Goal: Task Accomplishment & Management: Manage account settings

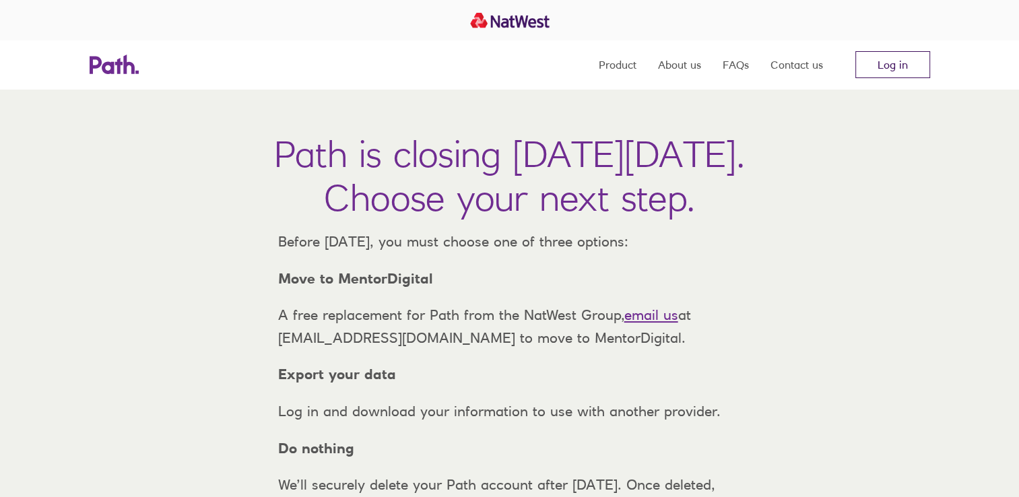
click at [888, 66] on link "Log in" at bounding box center [892, 64] width 75 height 27
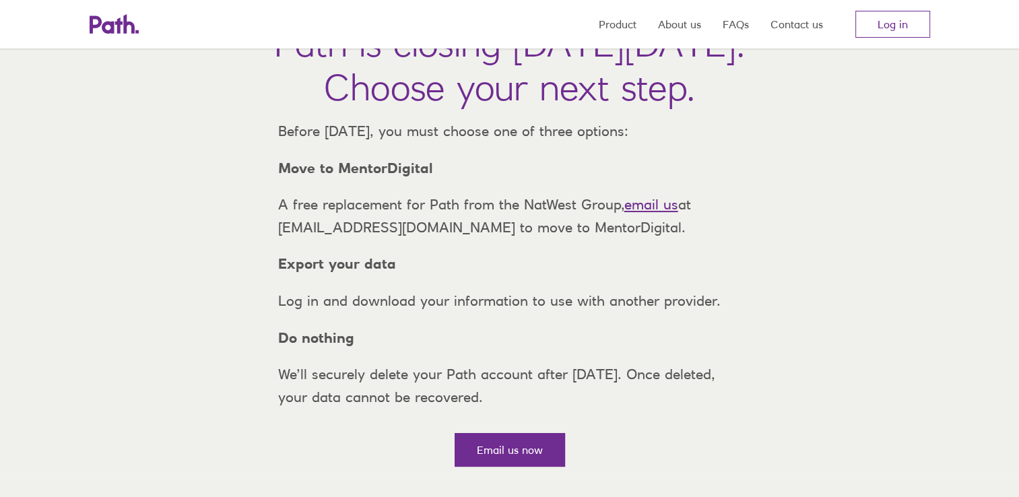
scroll to position [67, 0]
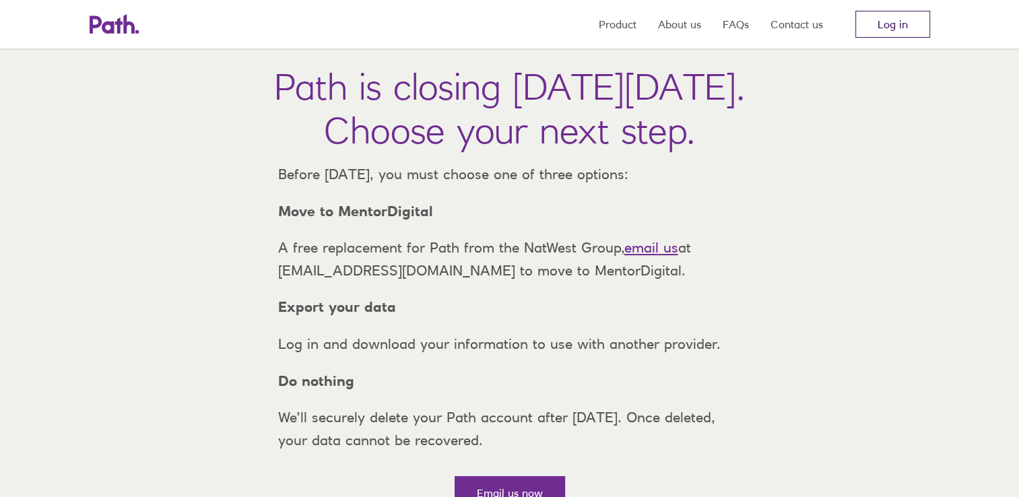
click at [890, 23] on link "Log in" at bounding box center [892, 24] width 75 height 27
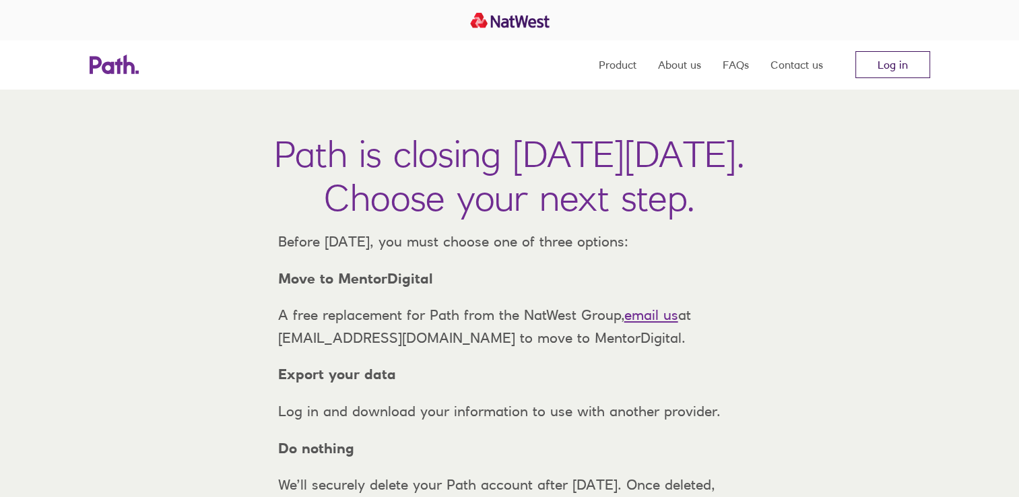
click at [895, 57] on link "Log in" at bounding box center [892, 64] width 75 height 27
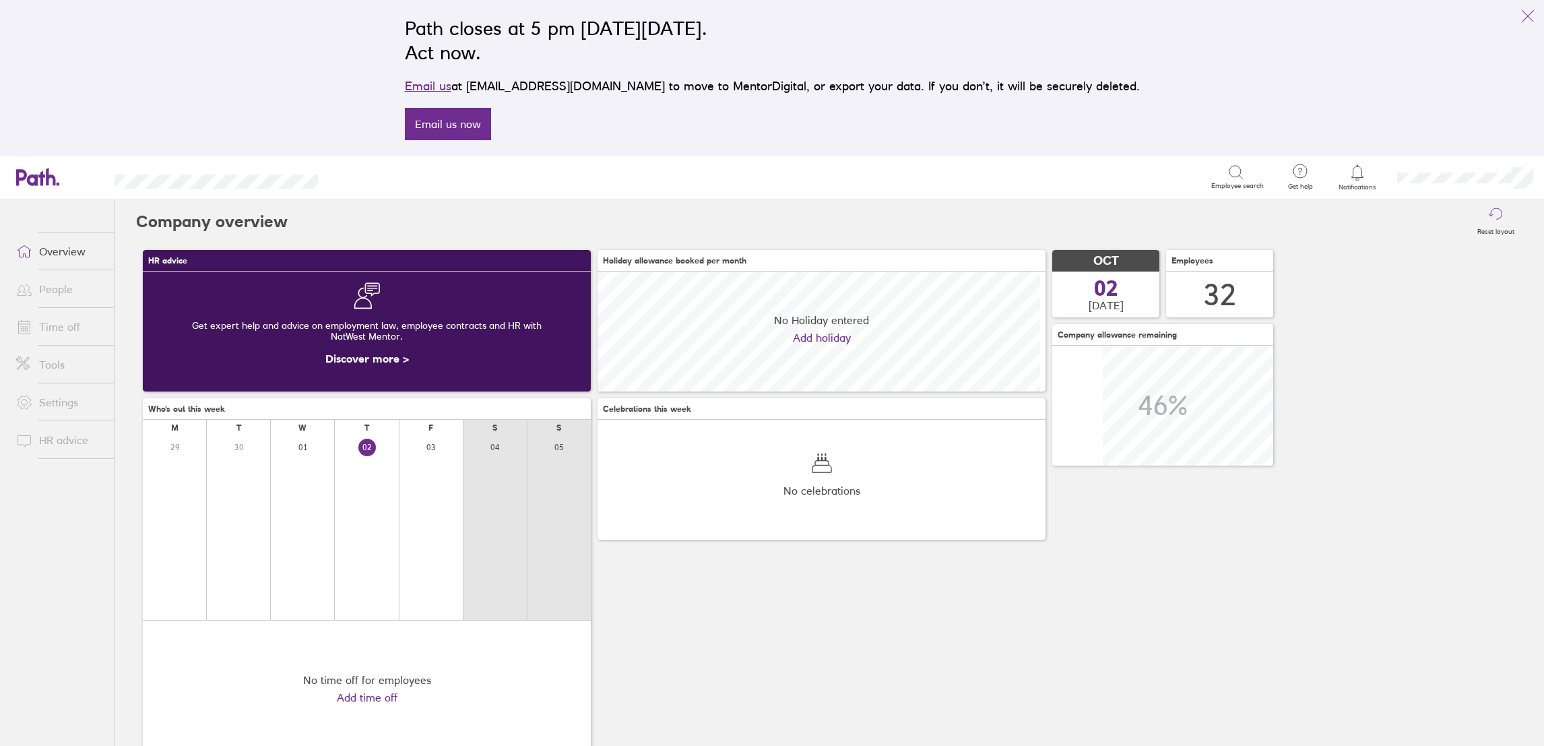
scroll to position [120, 447]
click at [57, 326] on link "Time off" at bounding box center [59, 326] width 108 height 27
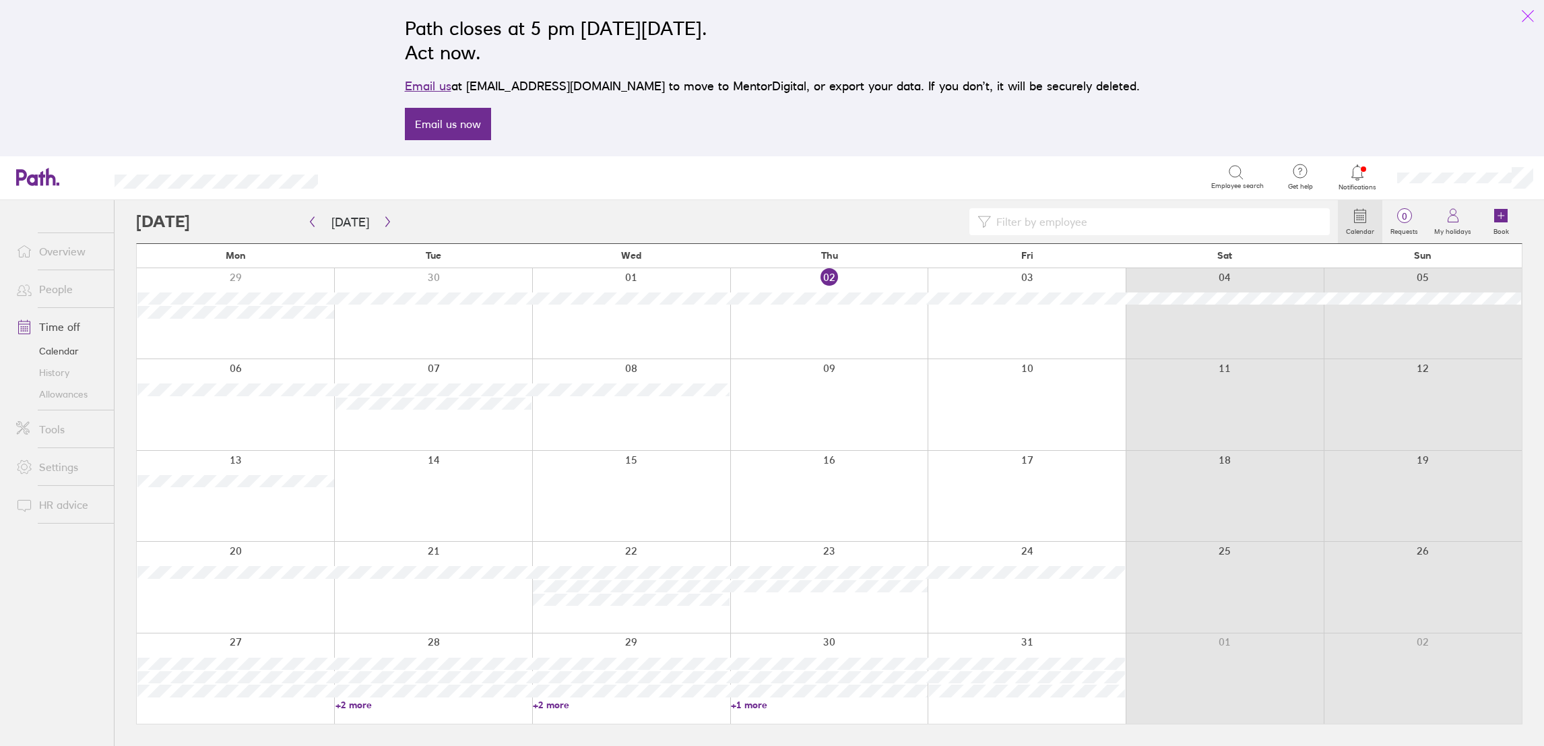
click at [1531, 17] on icon "link" at bounding box center [1528, 16] width 16 height 16
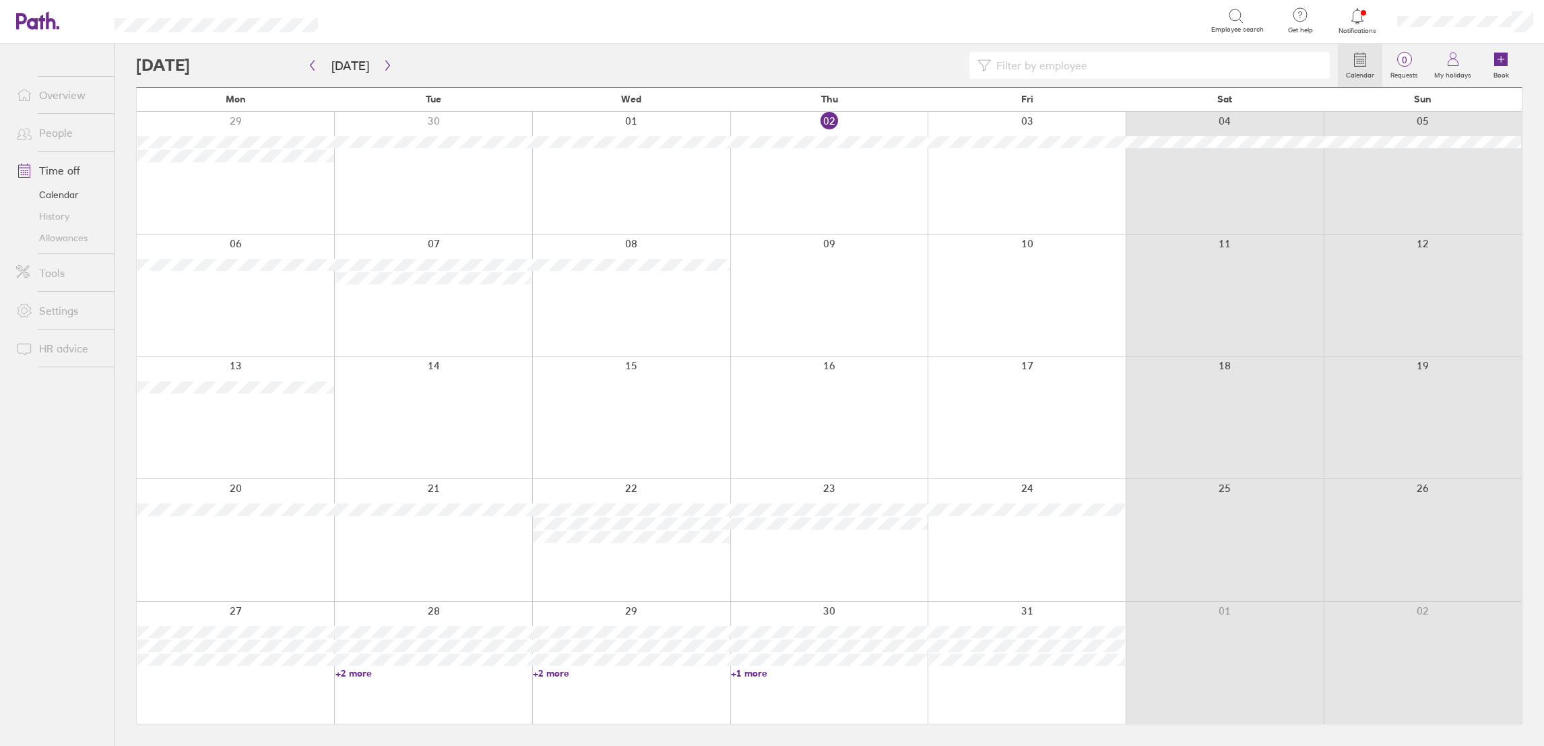
click at [47, 131] on link "People" at bounding box center [59, 132] width 108 height 27
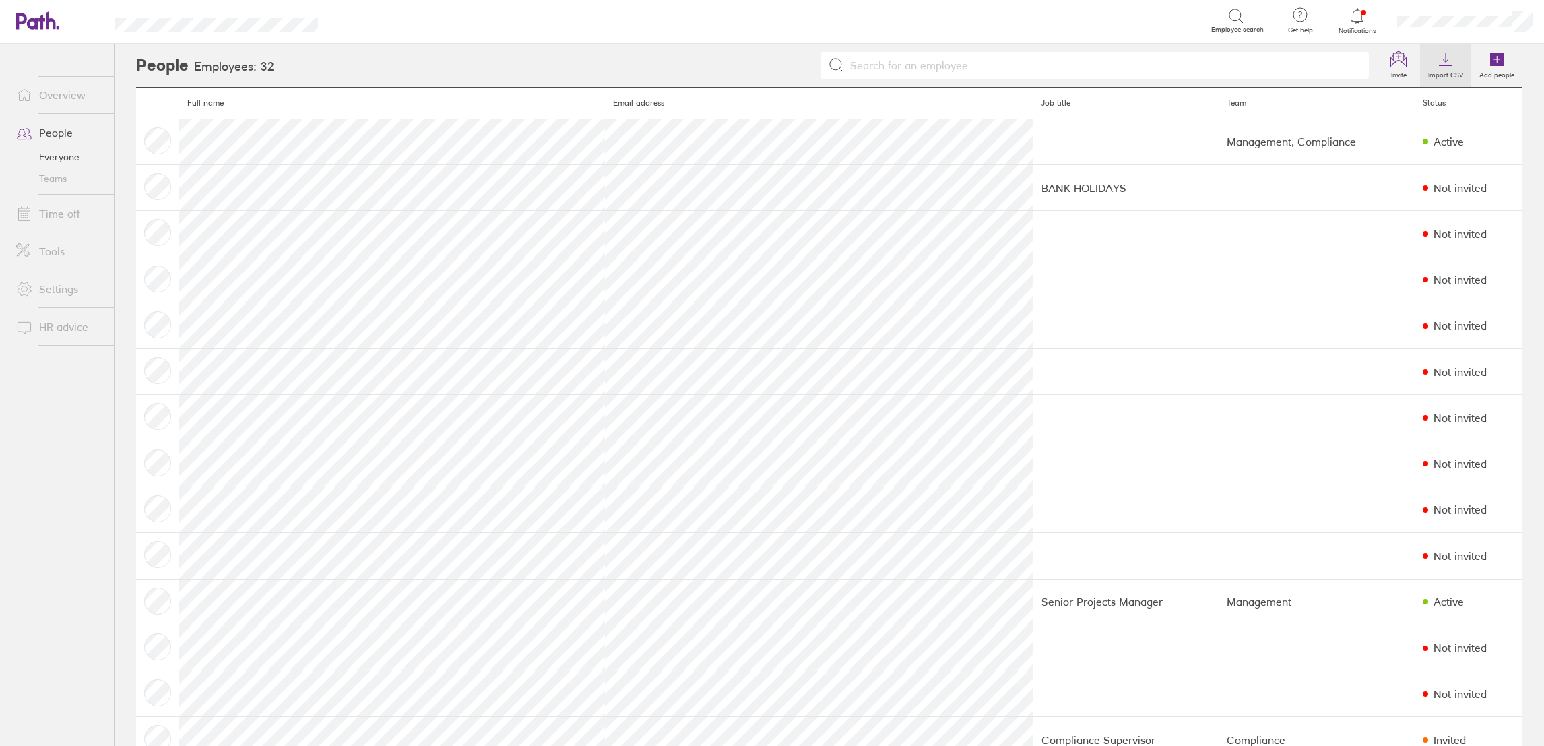
click at [1442, 69] on label "Import CSV" at bounding box center [1445, 73] width 51 height 12
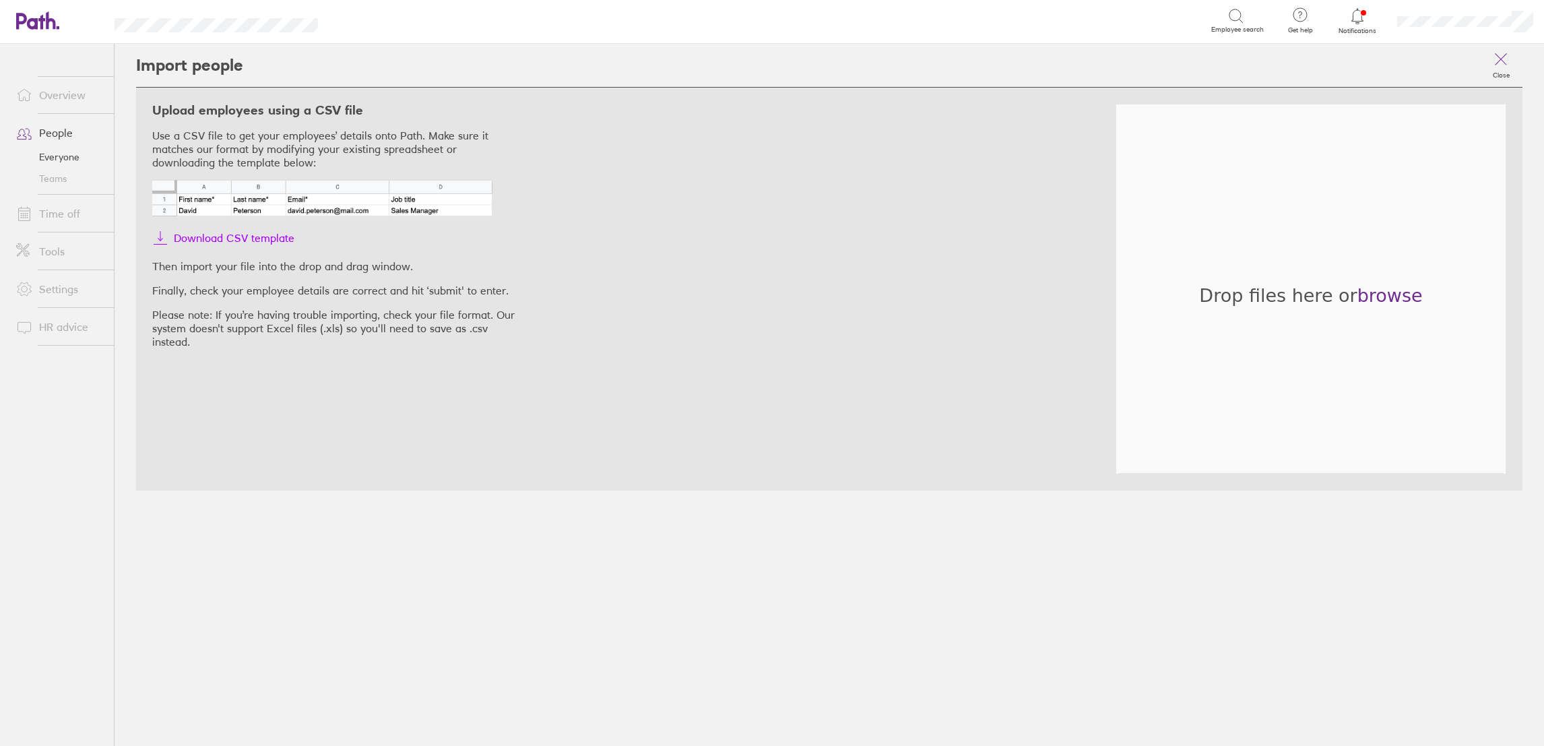
click at [277, 235] on span "Download CSV template" at bounding box center [234, 238] width 121 height 22
click at [883, 561] on div "Import people Close Upload employees using a CSV file Use a CSV file to get you…" at bounding box center [829, 395] width 1429 height 702
click at [1501, 56] on icon at bounding box center [1501, 59] width 16 height 16
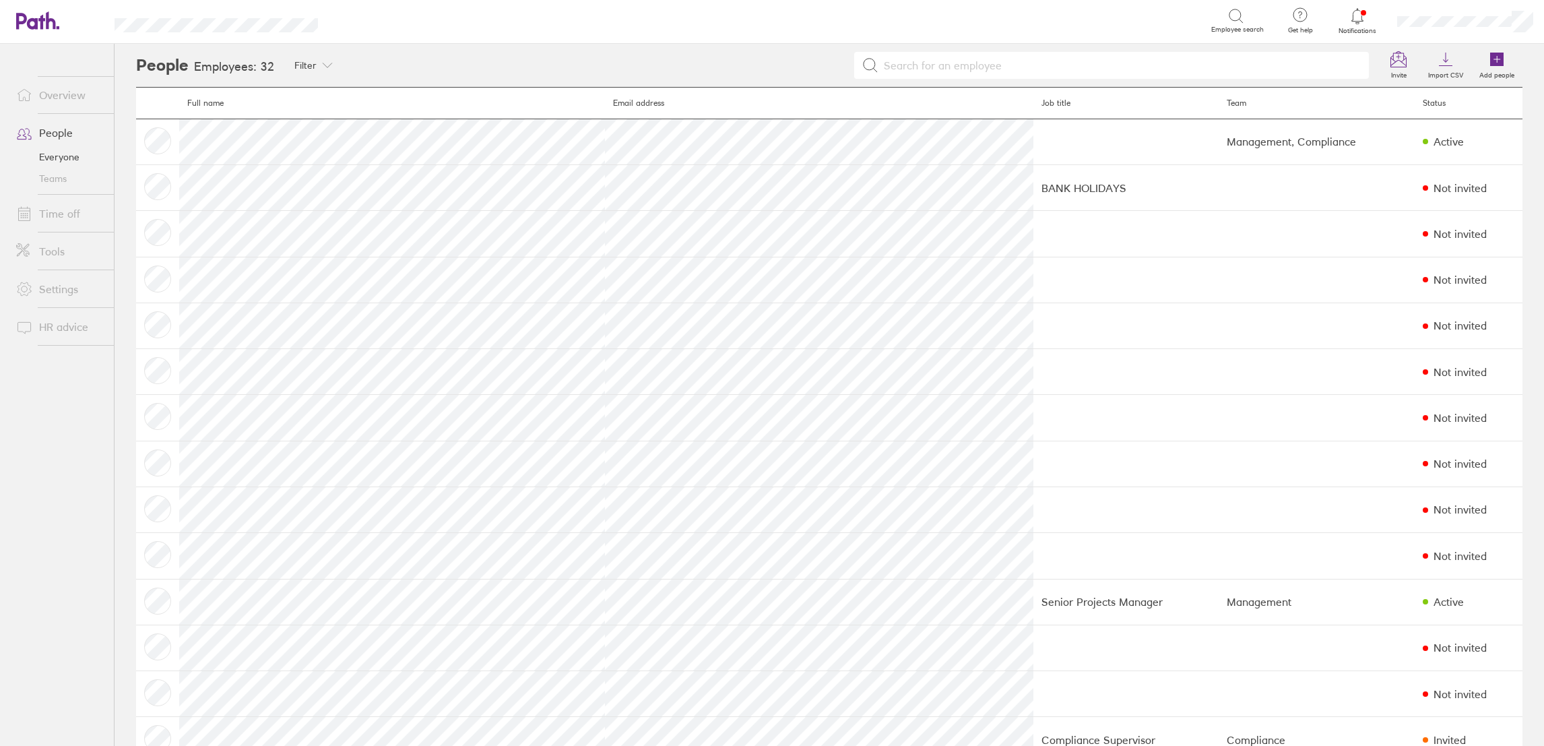
click at [40, 203] on link "Time off" at bounding box center [59, 213] width 108 height 27
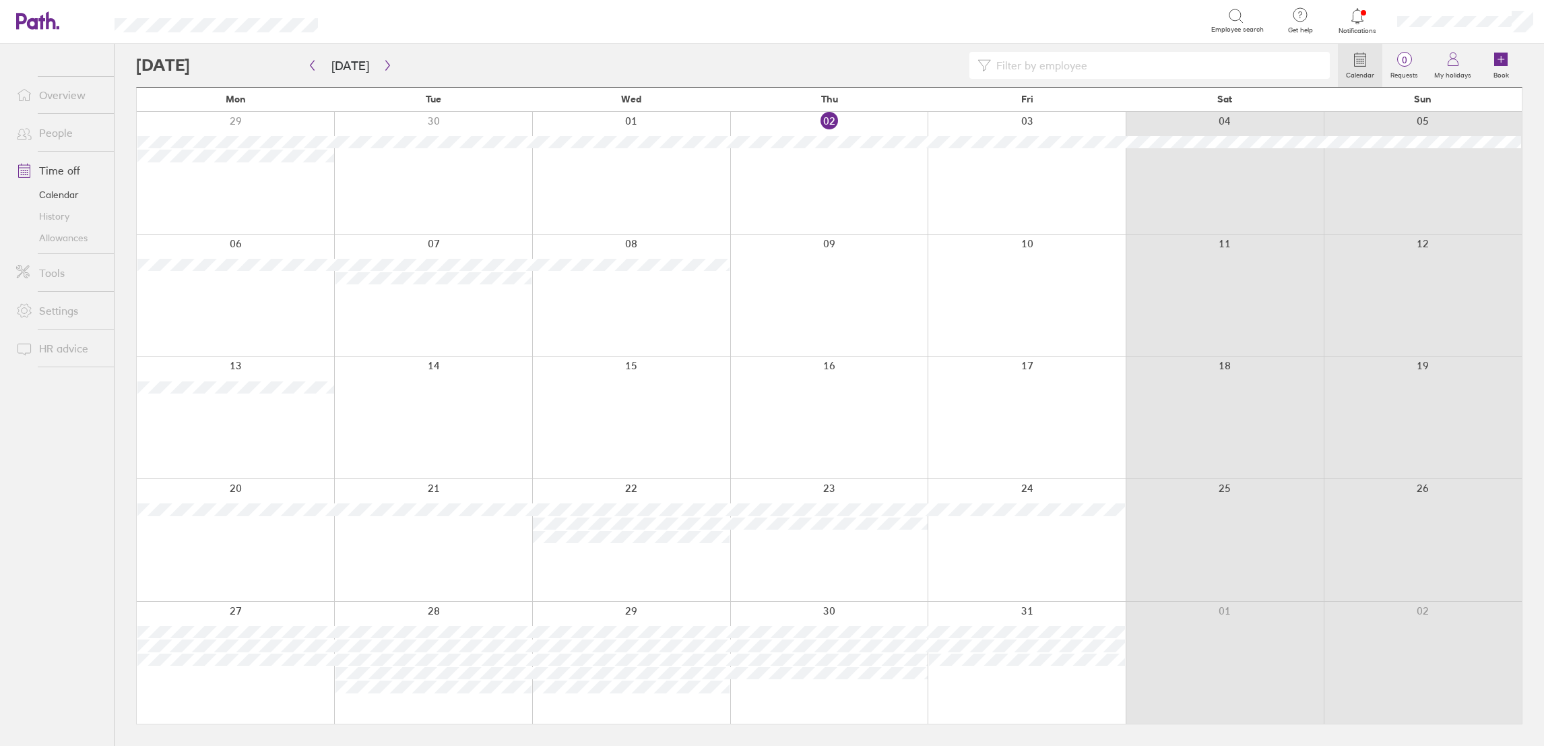
click at [61, 129] on link "People" at bounding box center [59, 132] width 108 height 27
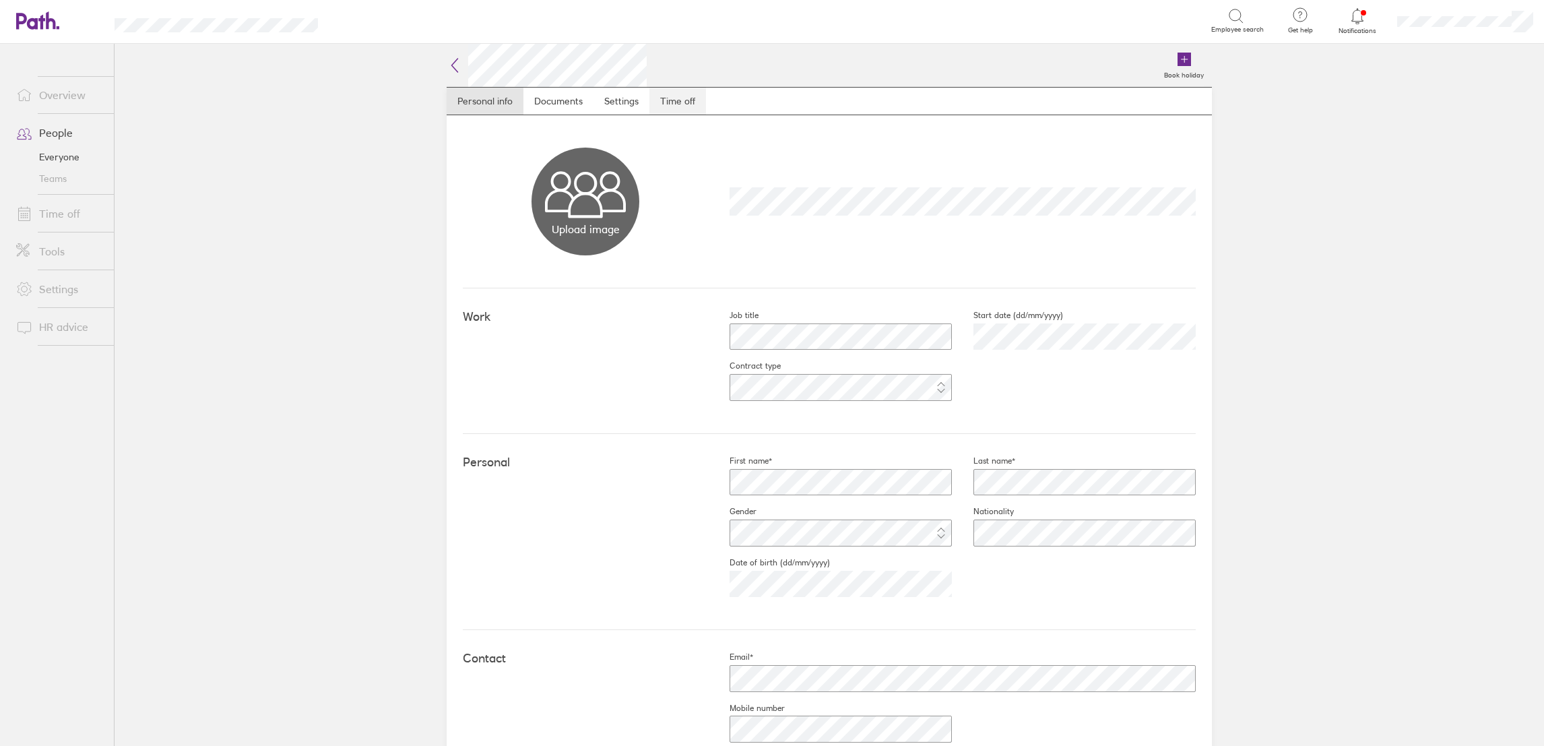
click at [677, 102] on link "Time off" at bounding box center [677, 101] width 57 height 27
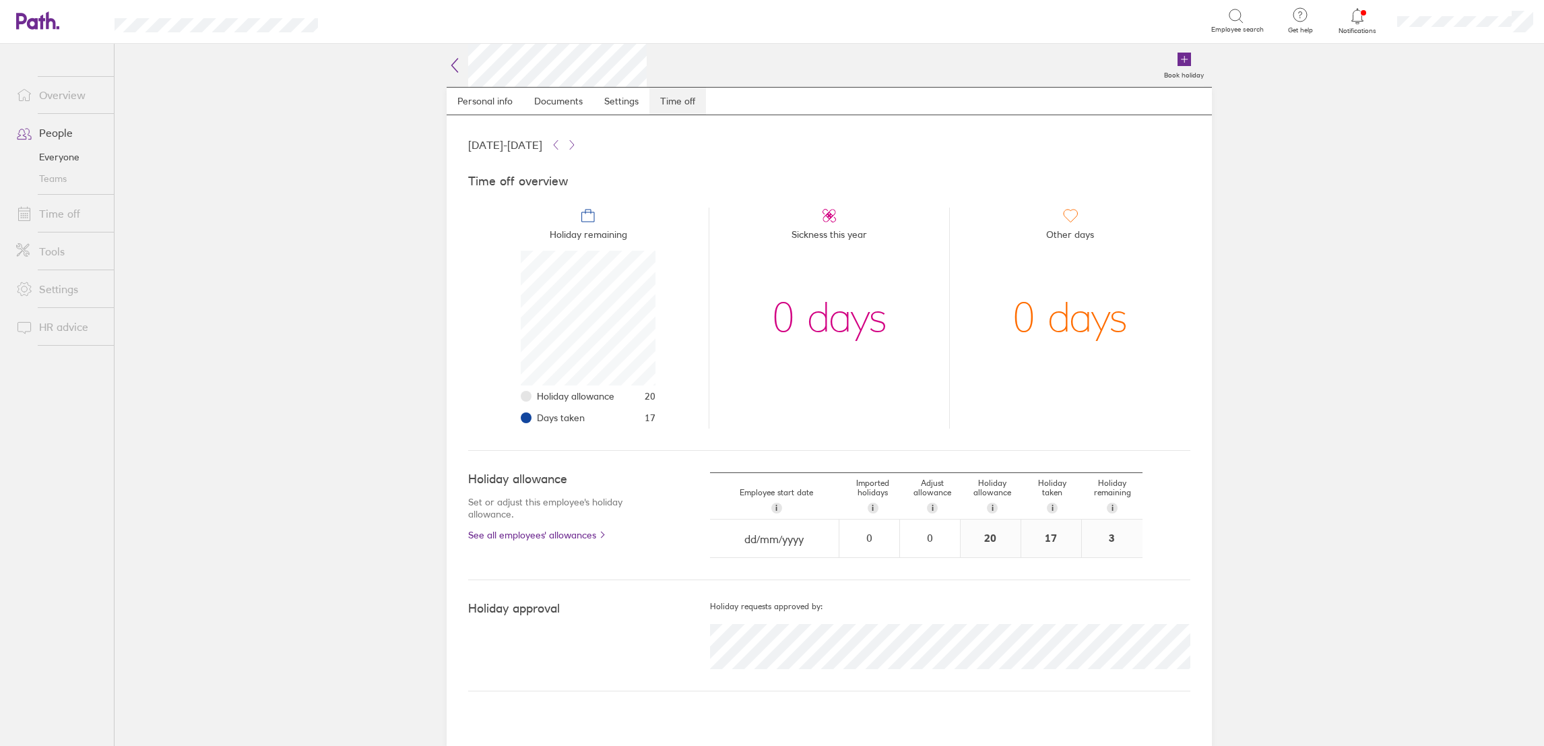
scroll to position [134, 134]
click at [78, 292] on link "Settings" at bounding box center [59, 289] width 108 height 27
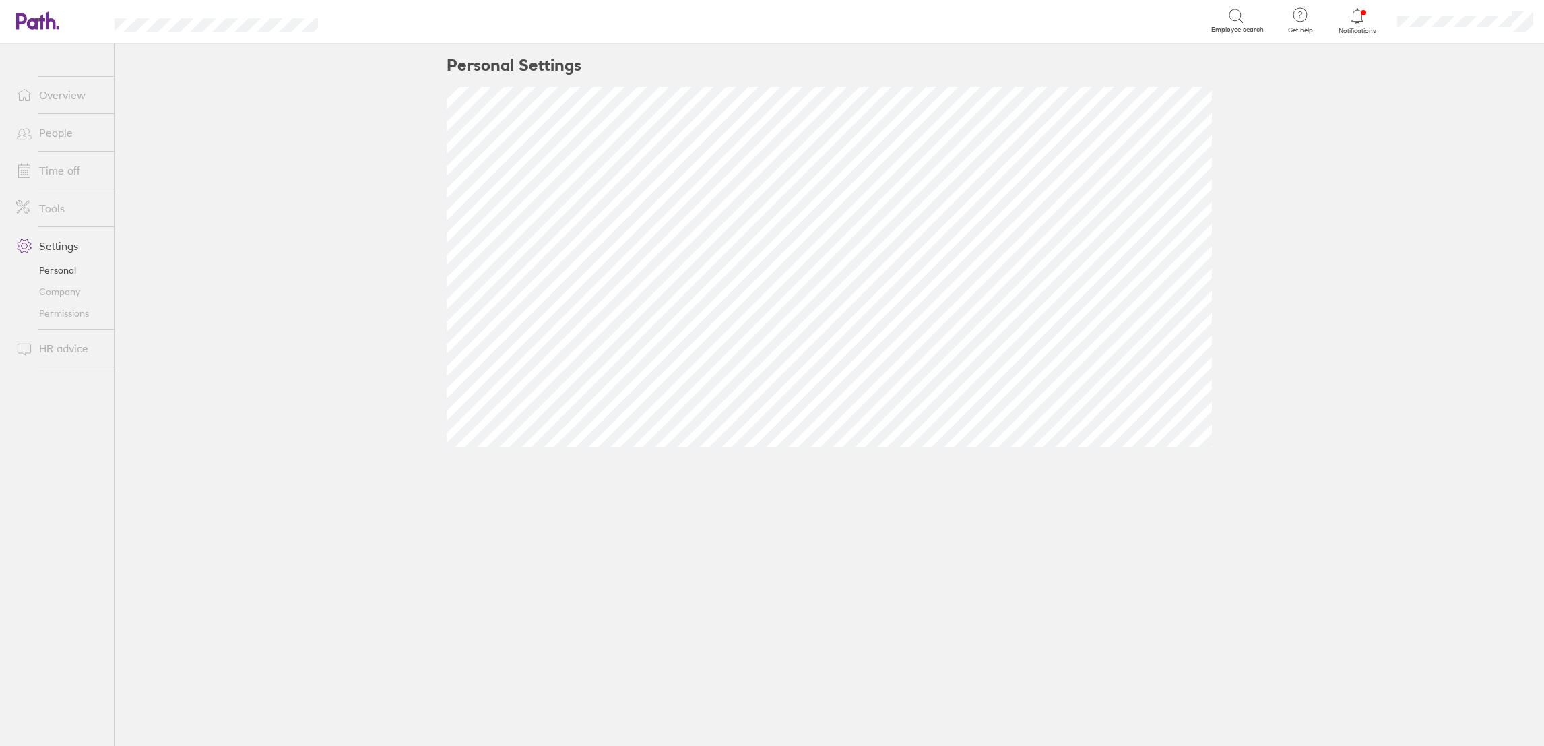
click at [68, 269] on link "Personal" at bounding box center [59, 270] width 108 height 22
click at [57, 209] on link "Tools" at bounding box center [59, 208] width 108 height 27
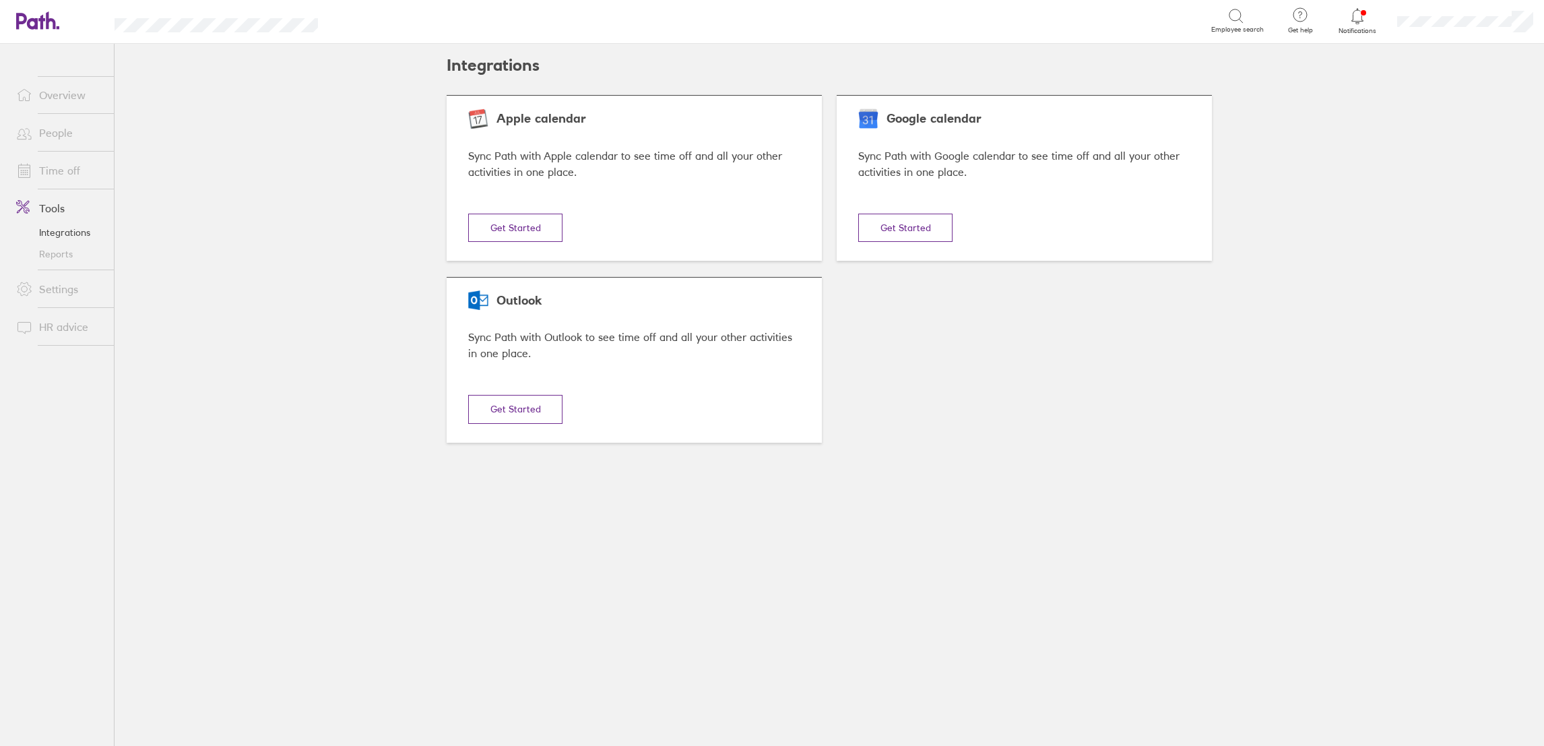
click at [1287, 23] on div "Get help FAQs Contact us" at bounding box center [1300, 22] width 57 height 44
click at [1254, 61] on link "FAQs" at bounding box center [1261, 61] width 135 height 34
click at [57, 129] on link "People" at bounding box center [59, 132] width 108 height 27
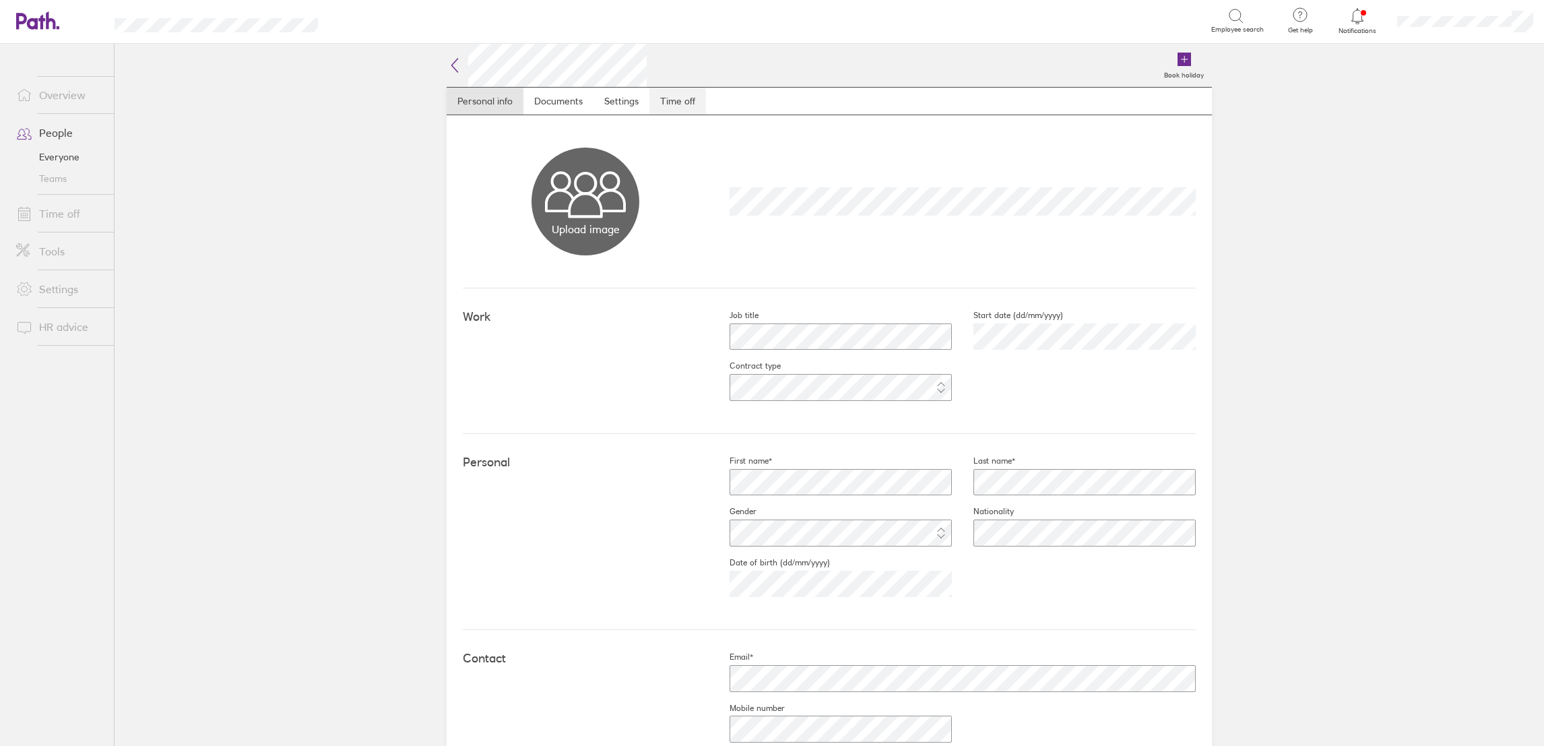
click at [685, 100] on link "Time off" at bounding box center [677, 101] width 57 height 27
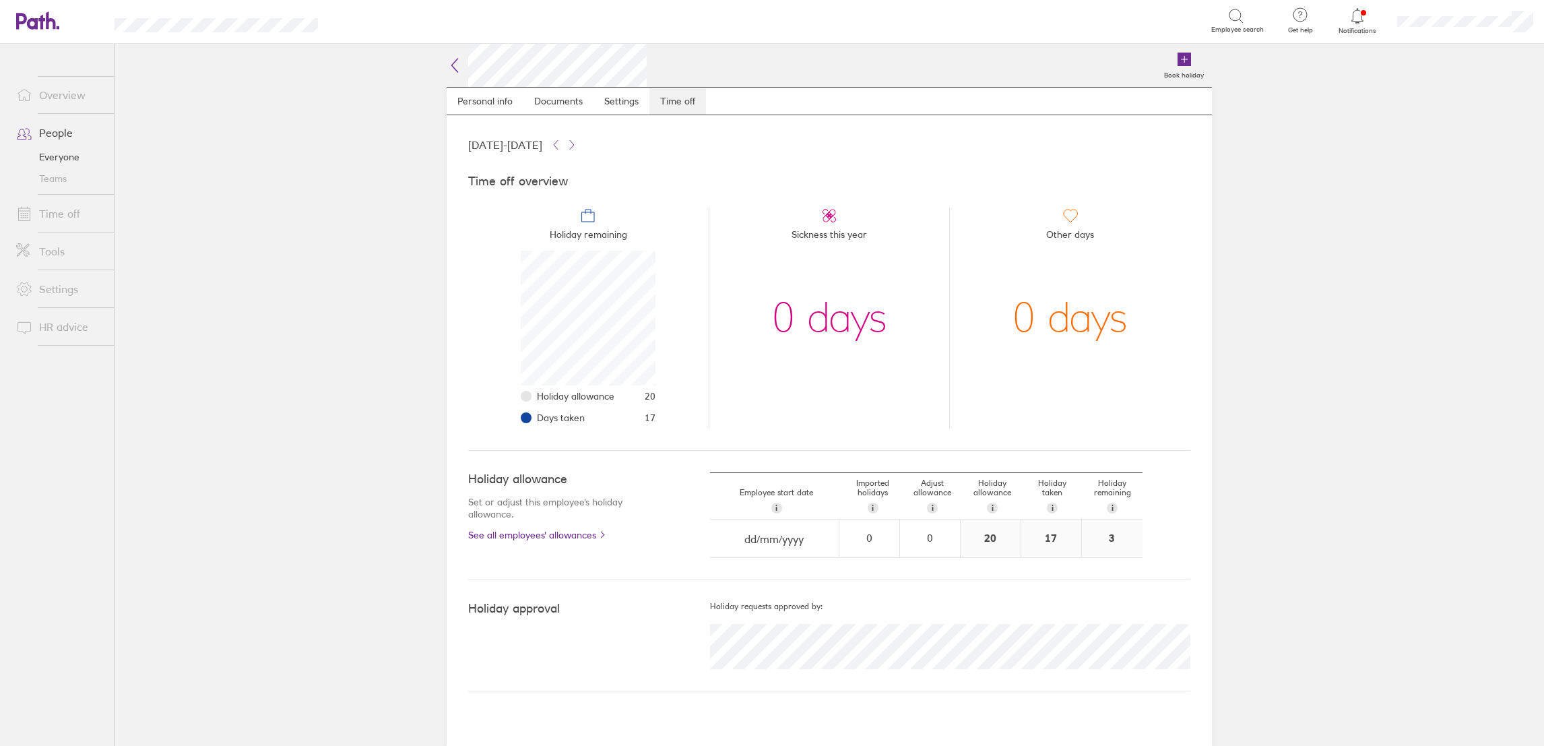
scroll to position [134, 134]
click at [613, 102] on link "Settings" at bounding box center [621, 101] width 56 height 27
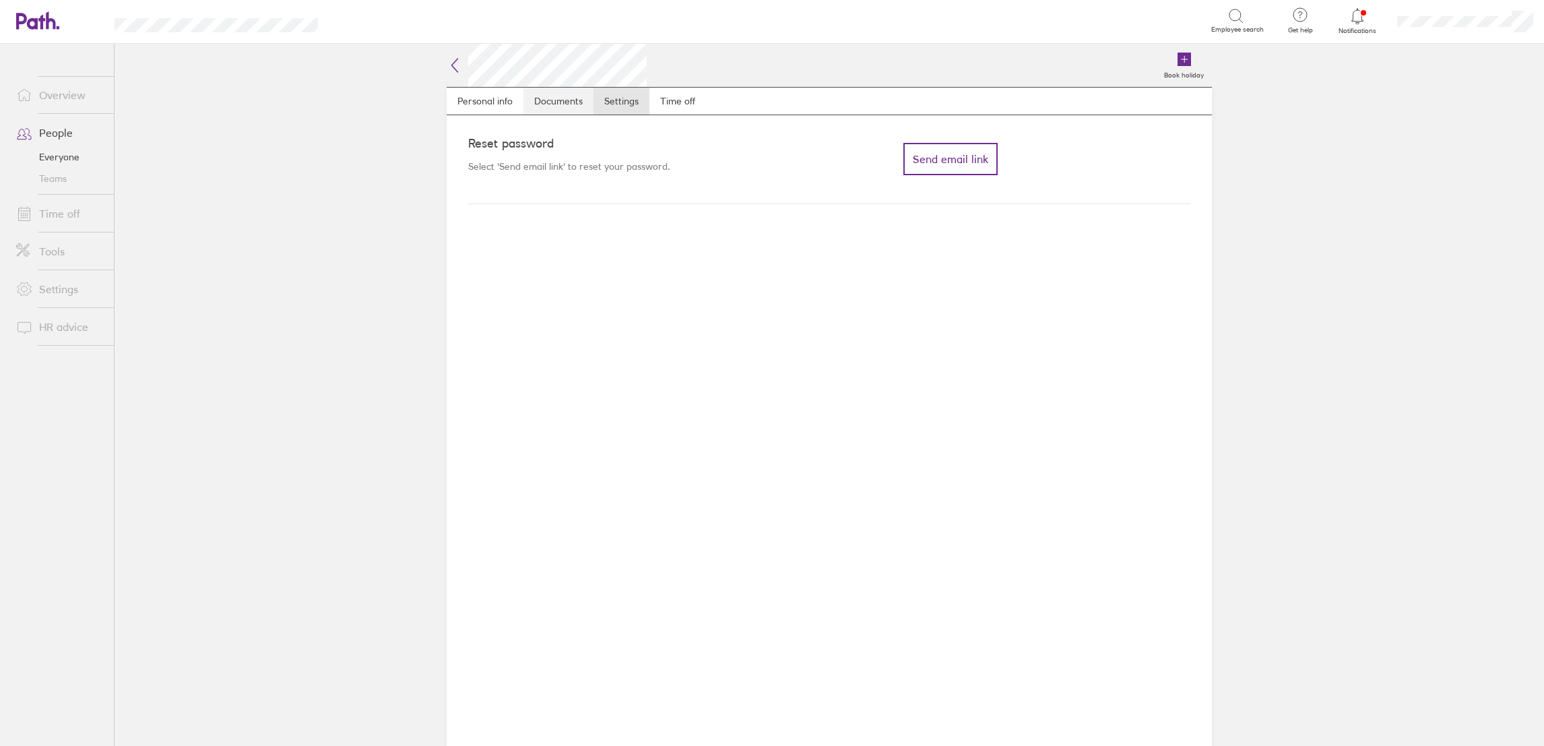
click at [567, 105] on link "Documents" at bounding box center [558, 101] width 70 height 27
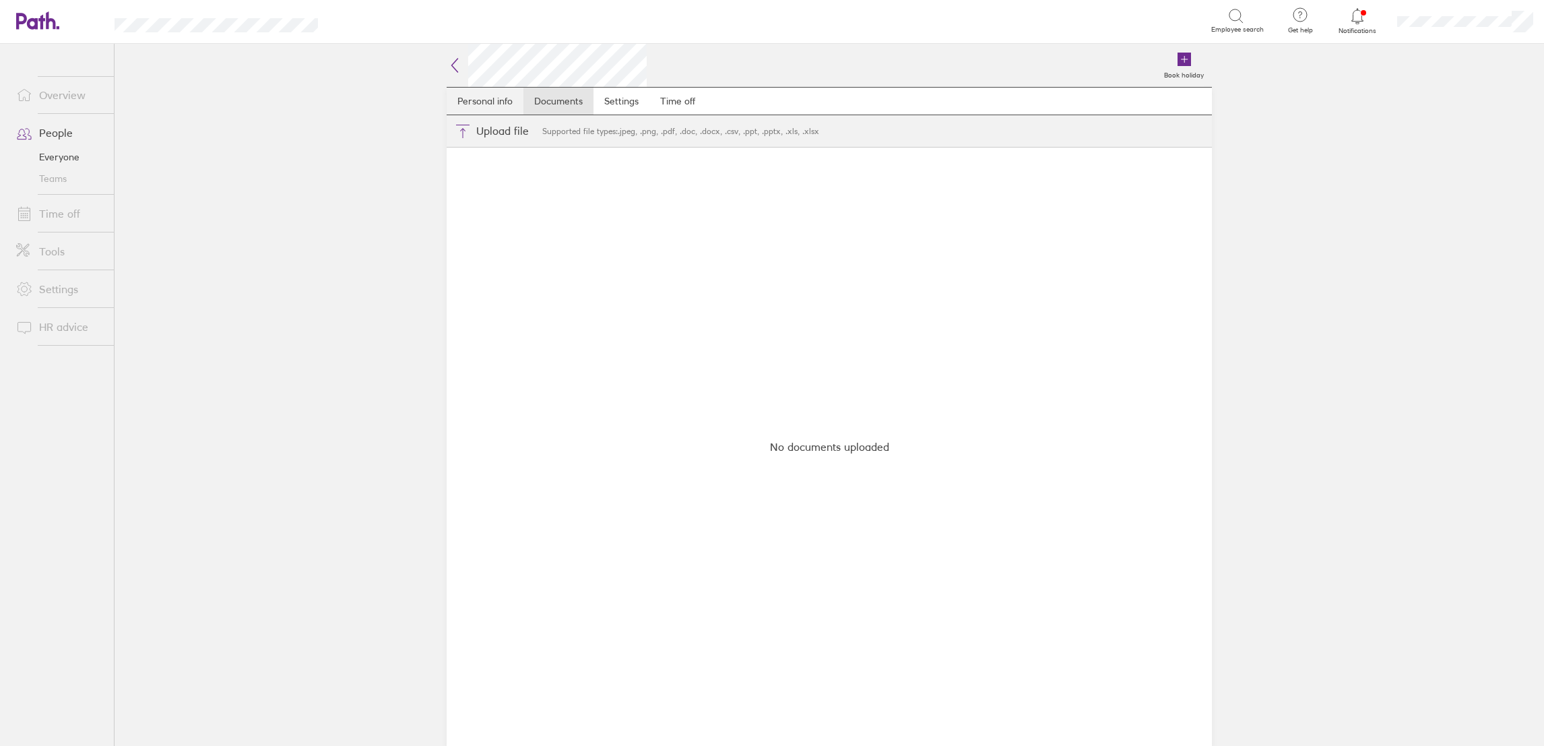
click at [486, 106] on link "Personal info" at bounding box center [485, 101] width 77 height 27
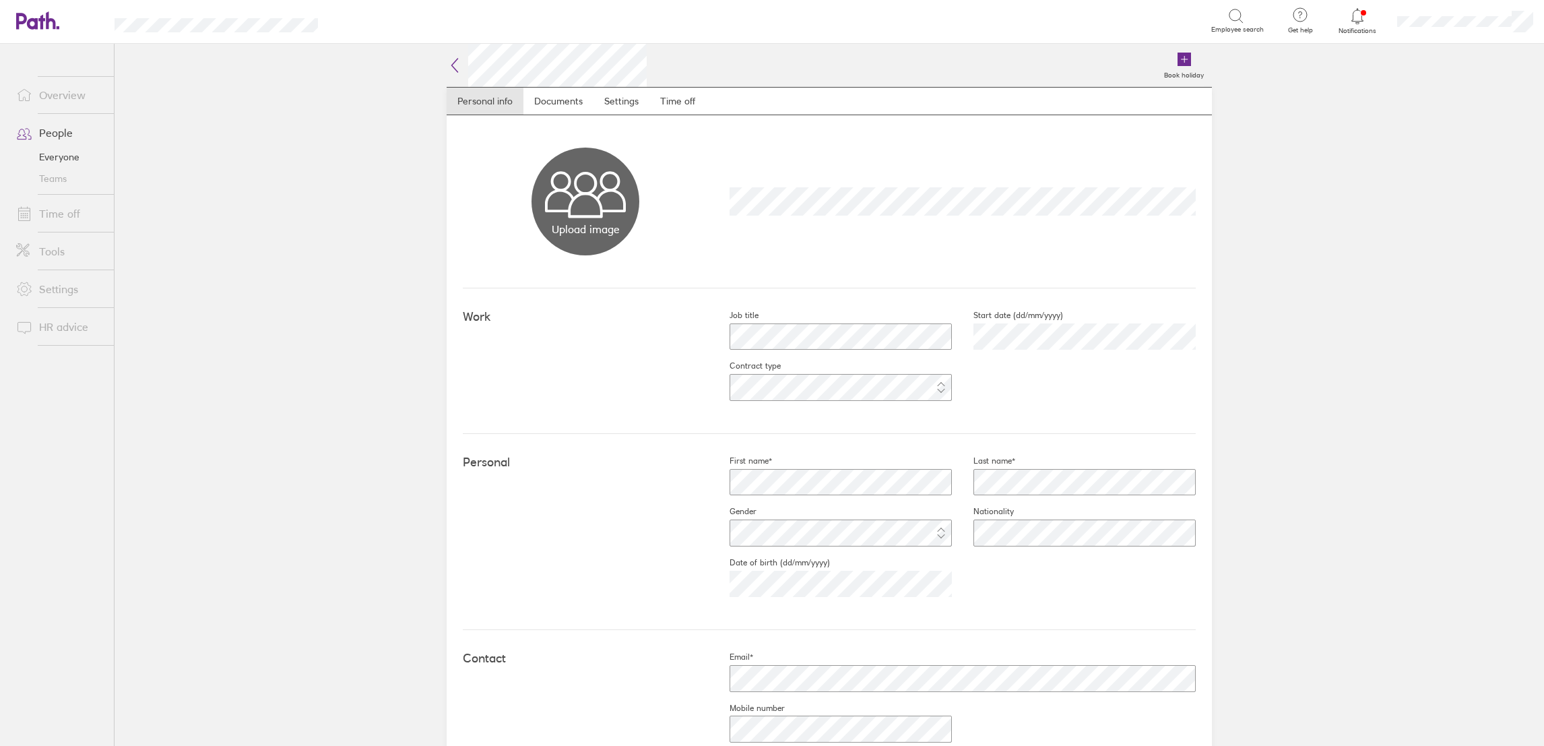
click at [45, 93] on link "Overview" at bounding box center [59, 95] width 108 height 27
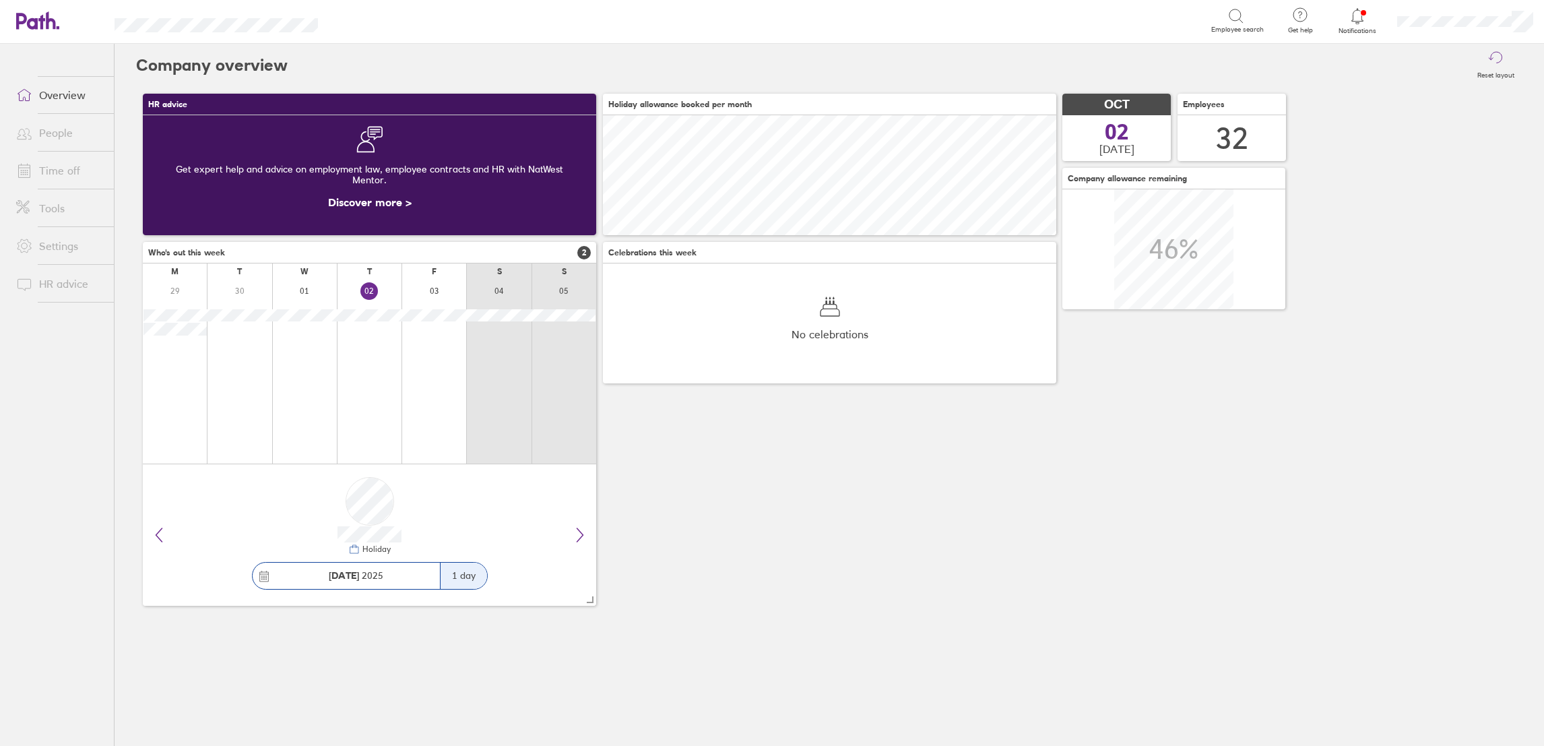
scroll to position [120, 453]
click at [44, 126] on link "People" at bounding box center [59, 132] width 108 height 27
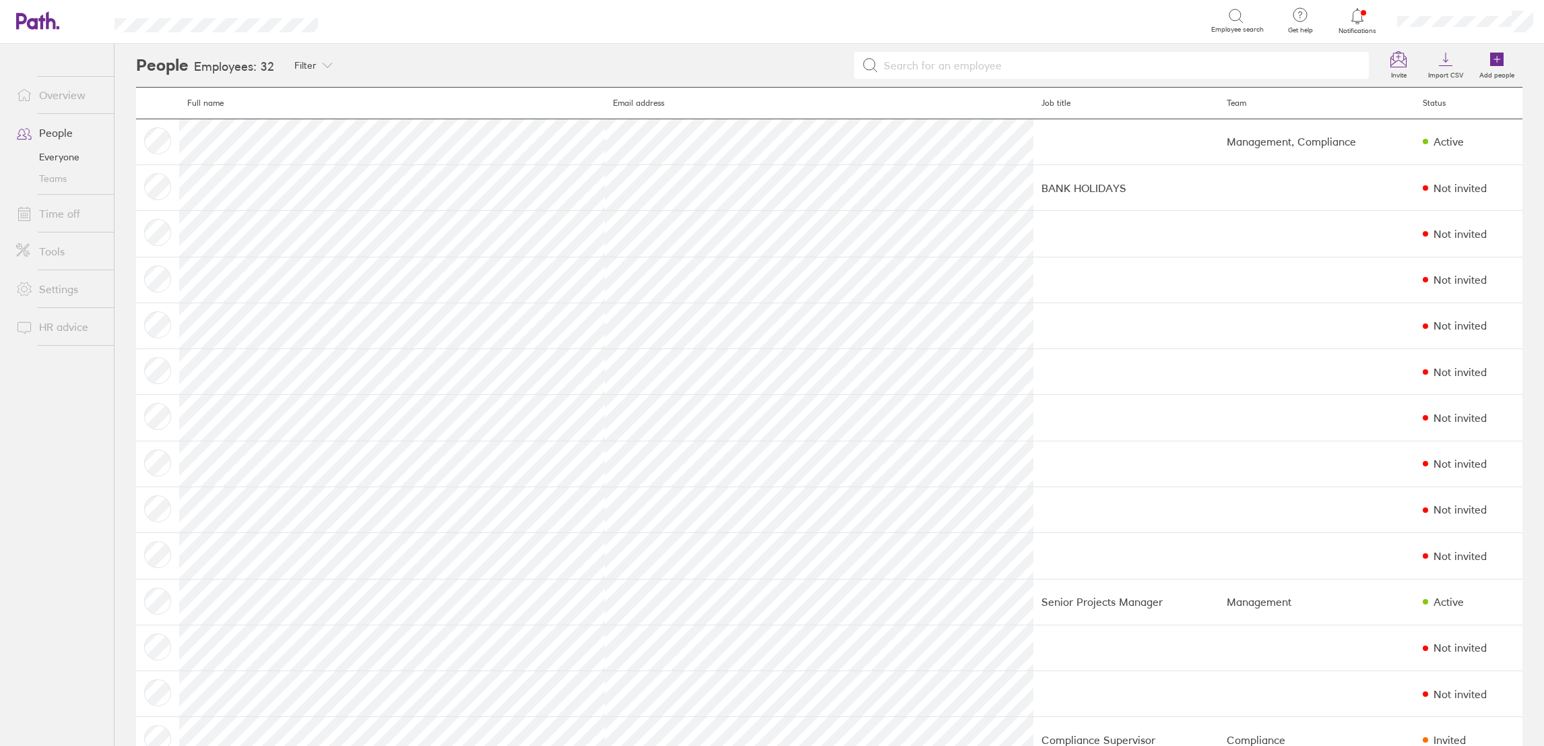
click at [63, 100] on link "Overview" at bounding box center [59, 95] width 108 height 27
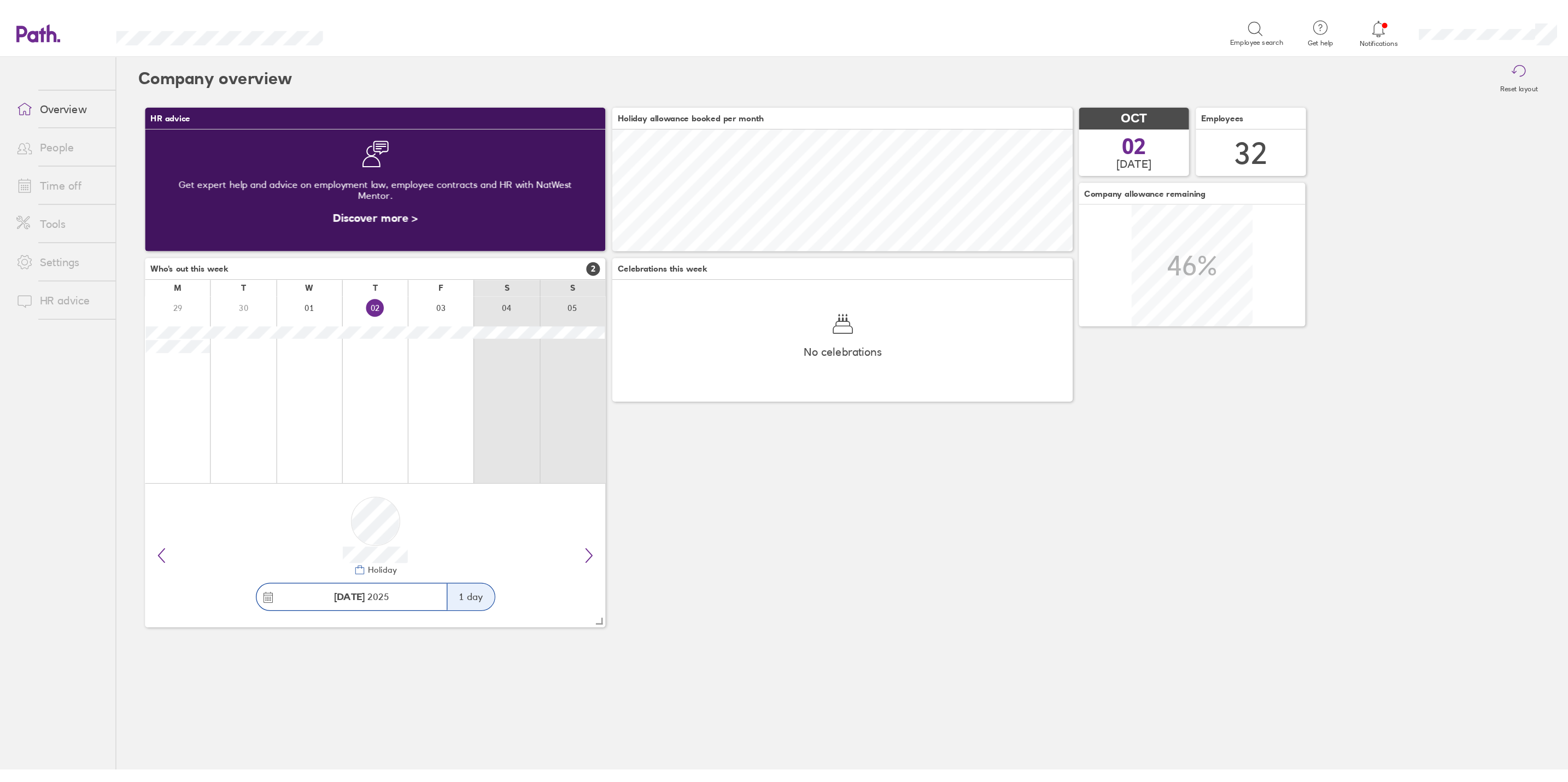
scroll to position [97, 368]
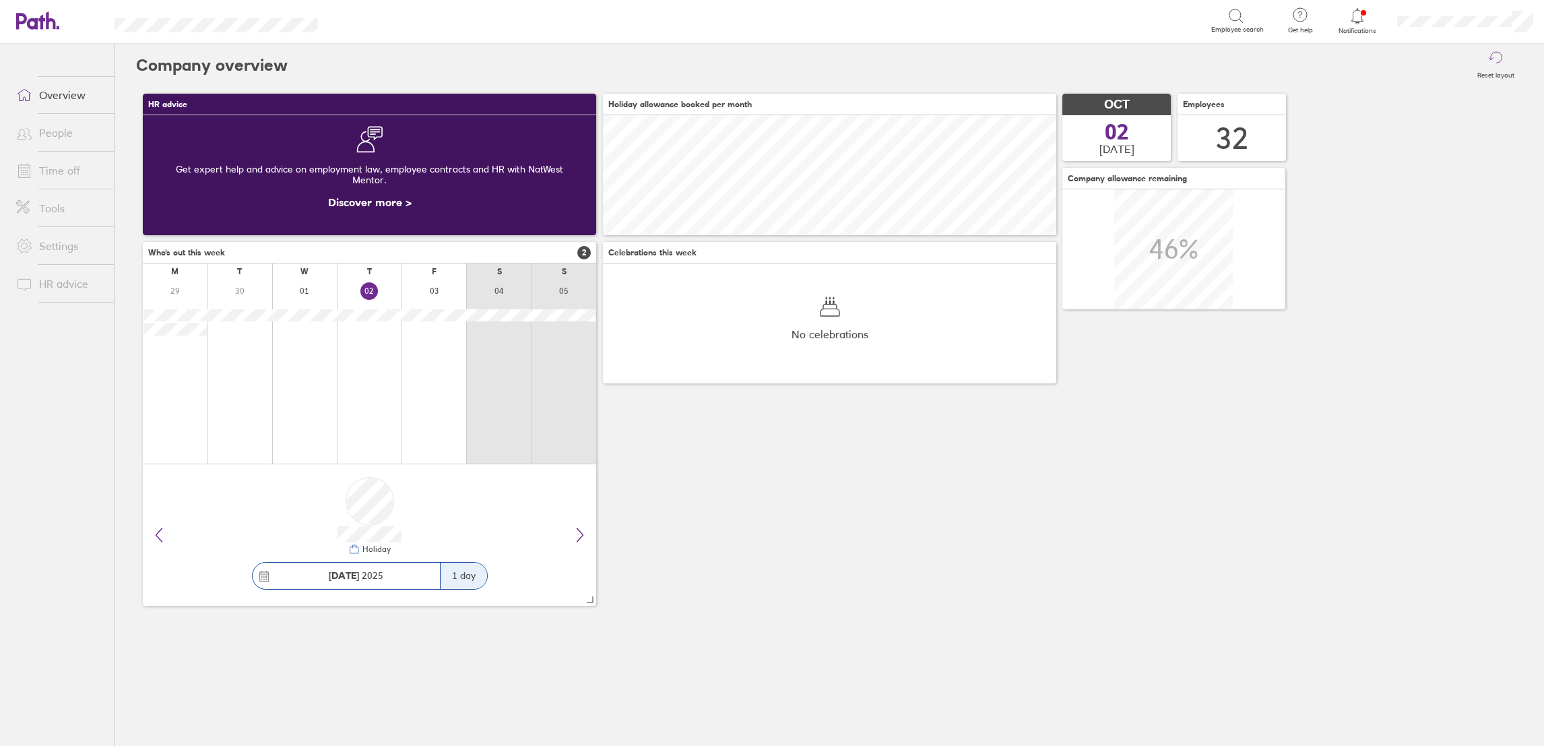
click at [55, 213] on link "Tools" at bounding box center [59, 208] width 108 height 27
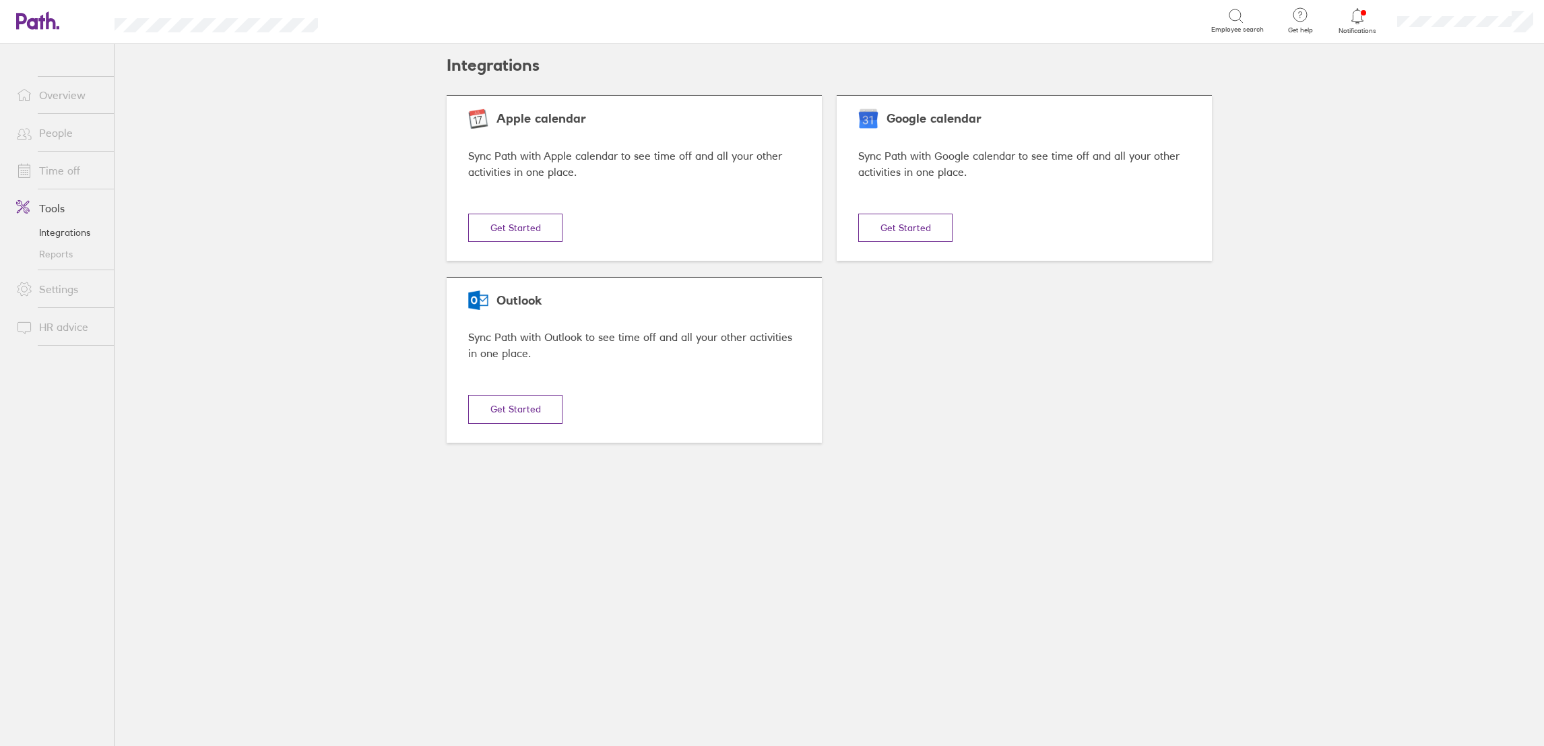
click at [53, 252] on link "Reports" at bounding box center [59, 254] width 108 height 22
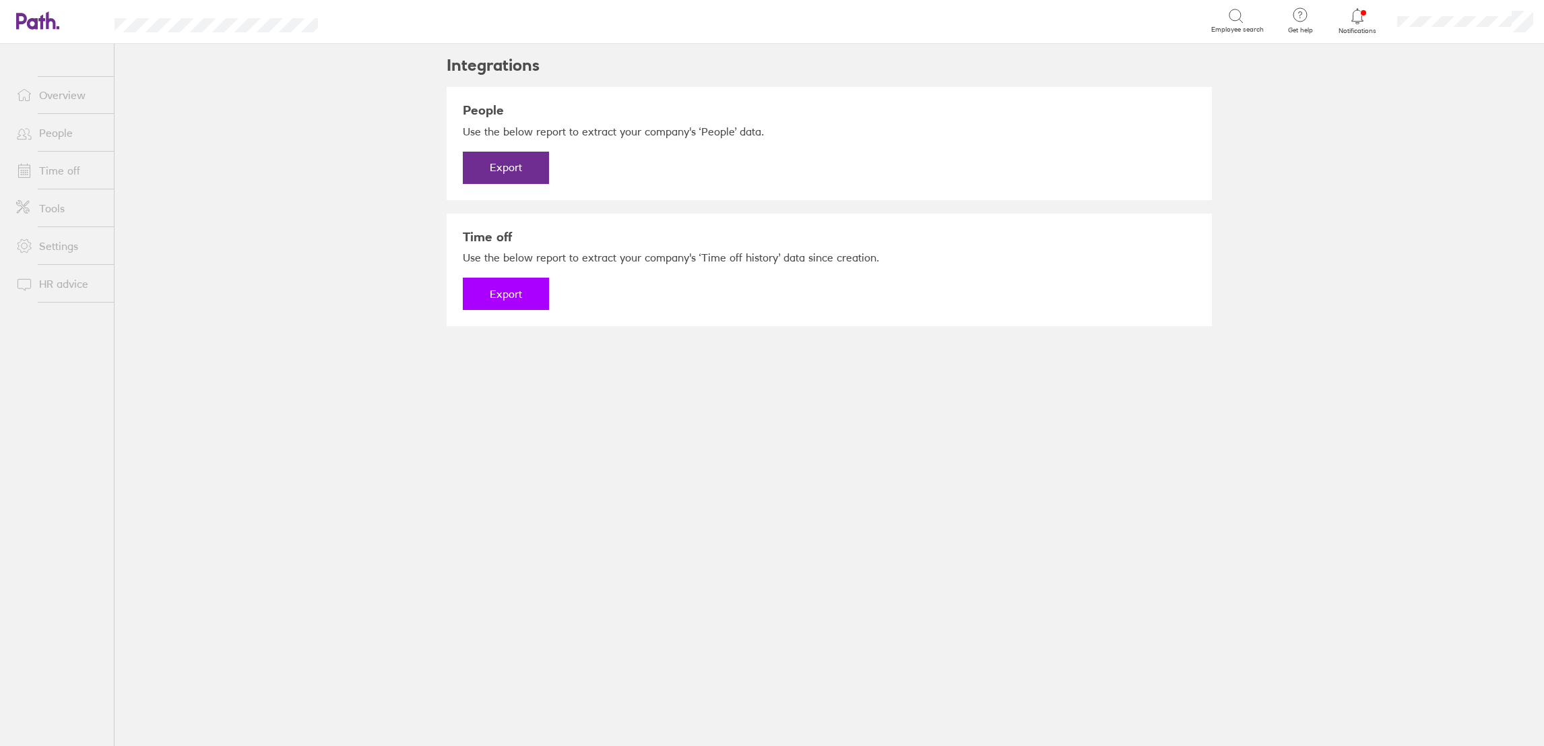
click at [500, 286] on button "Export" at bounding box center [506, 294] width 86 height 32
click at [536, 295] on link "Download" at bounding box center [506, 294] width 86 height 32
click at [864, 346] on main "People Use the below report to extract your company's ‘People’ data. Export Tim…" at bounding box center [829, 224] width 765 height 274
click at [515, 164] on button "Export" at bounding box center [506, 168] width 86 height 32
click at [529, 170] on link "Download" at bounding box center [506, 168] width 86 height 32
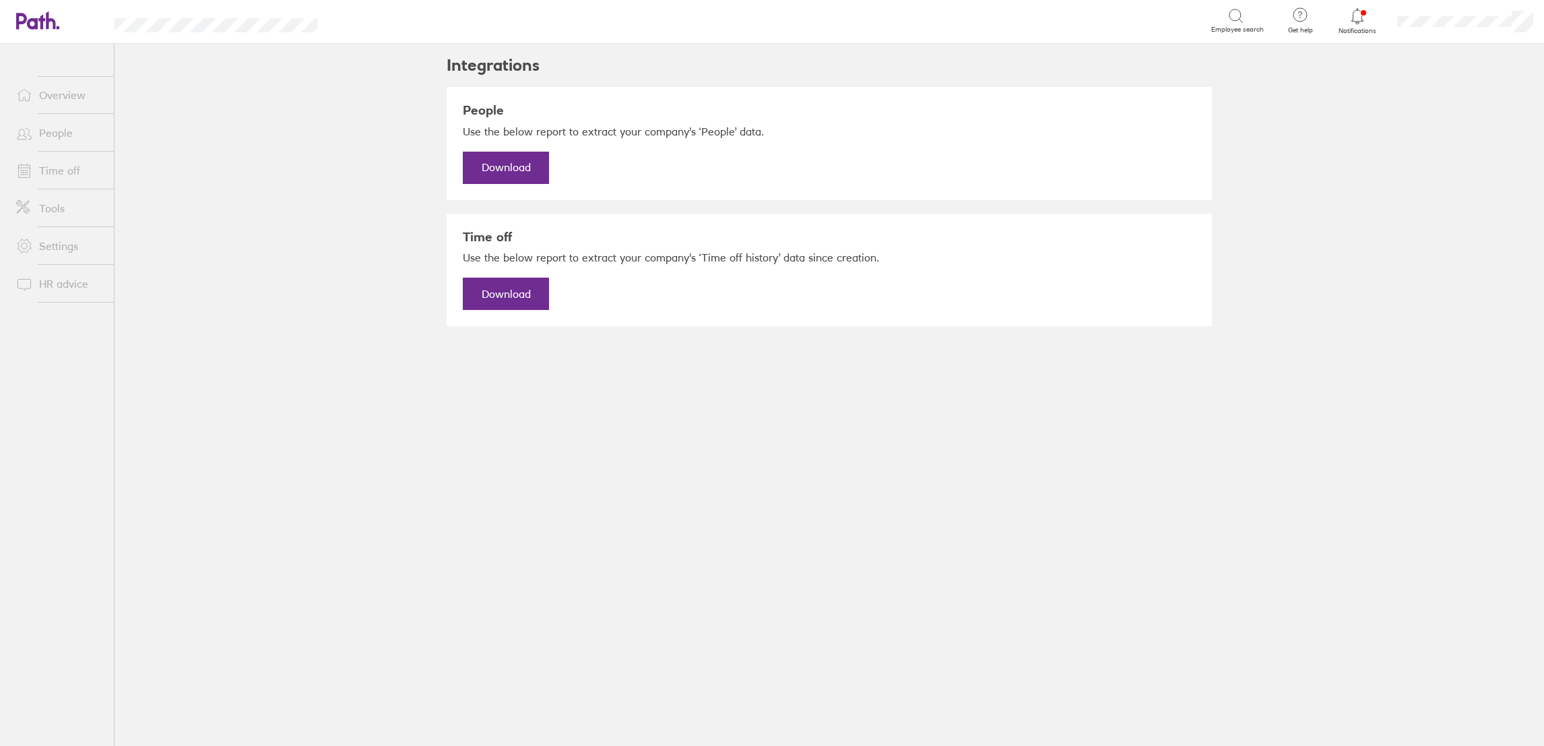
click at [59, 169] on link "Time off" at bounding box center [59, 170] width 108 height 27
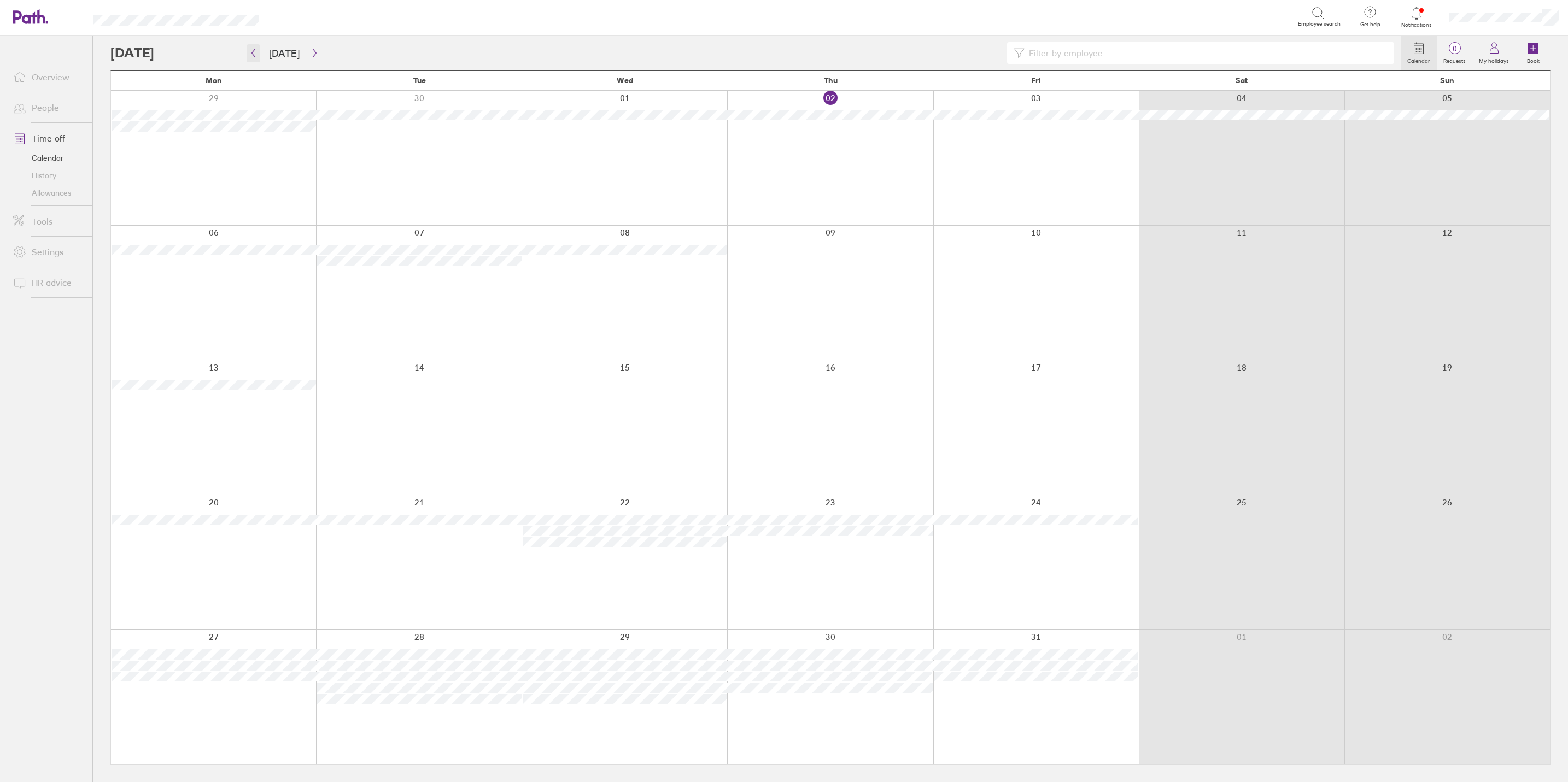
click at [253, 54] on icon "button" at bounding box center [253, 53] width 8 height 9
click at [253, 49] on icon "button" at bounding box center [253, 53] width 8 height 9
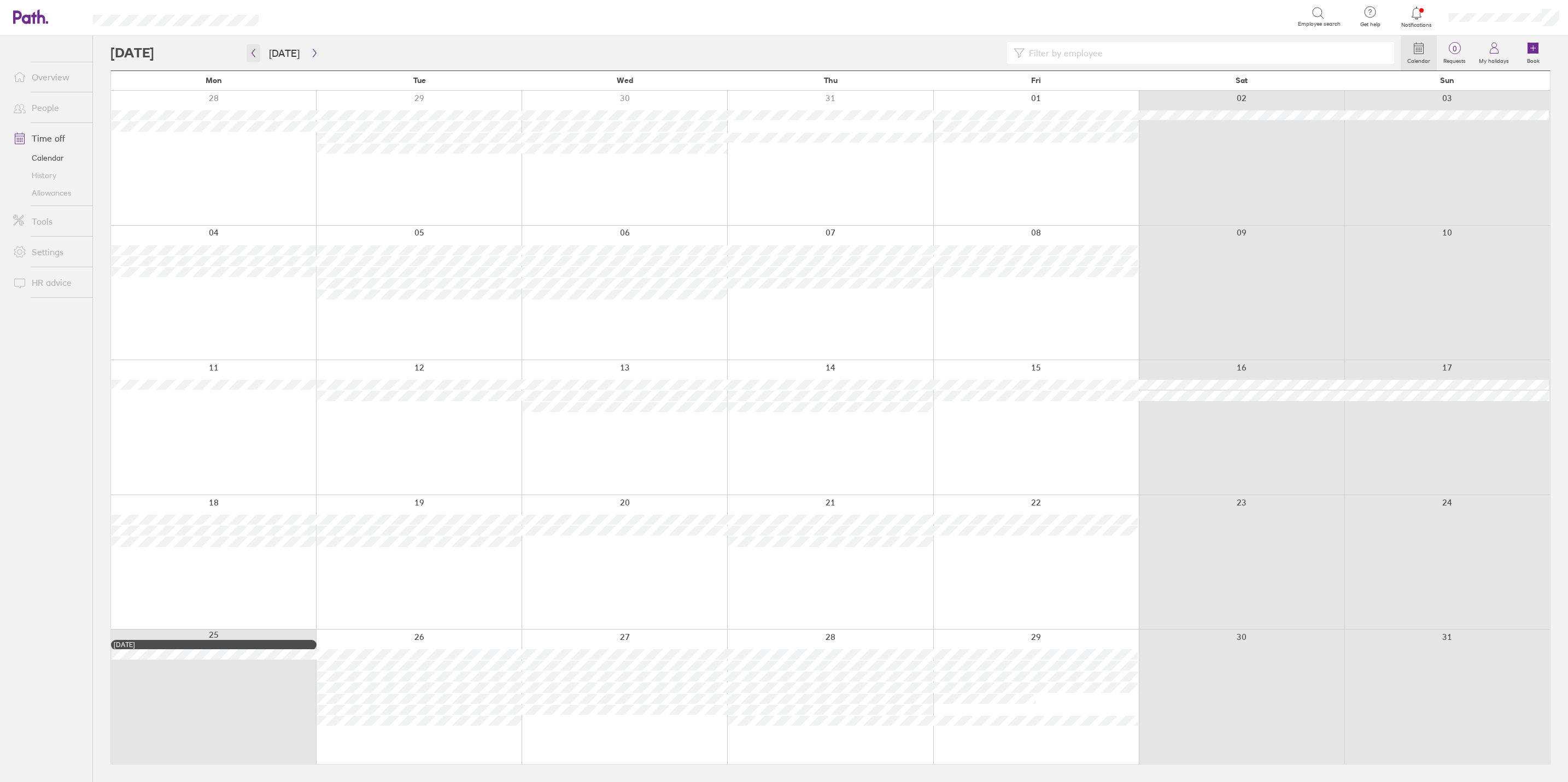
click at [249, 53] on icon "button" at bounding box center [253, 53] width 8 height 9
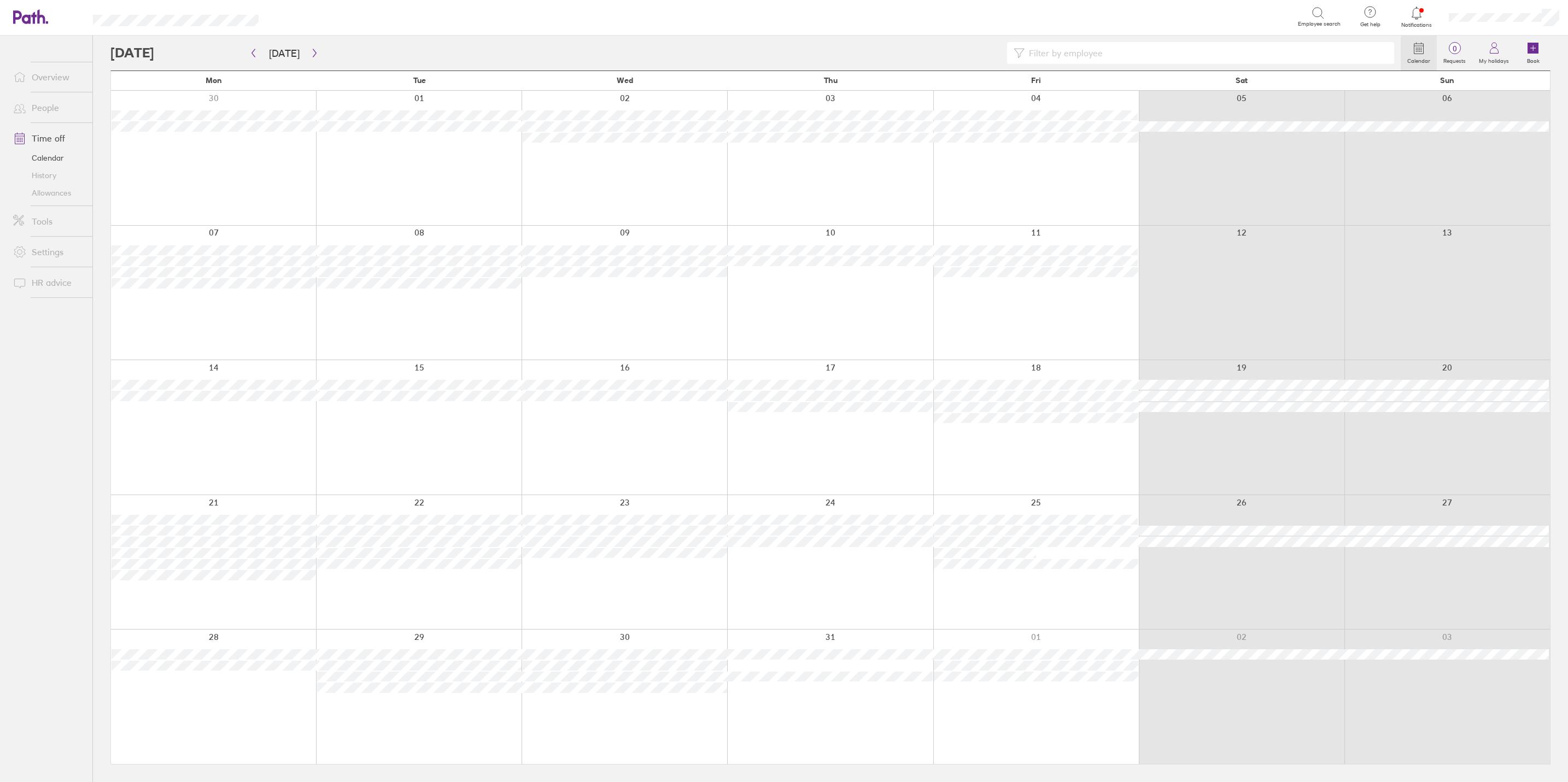
click at [50, 109] on link "People" at bounding box center [48, 107] width 88 height 22
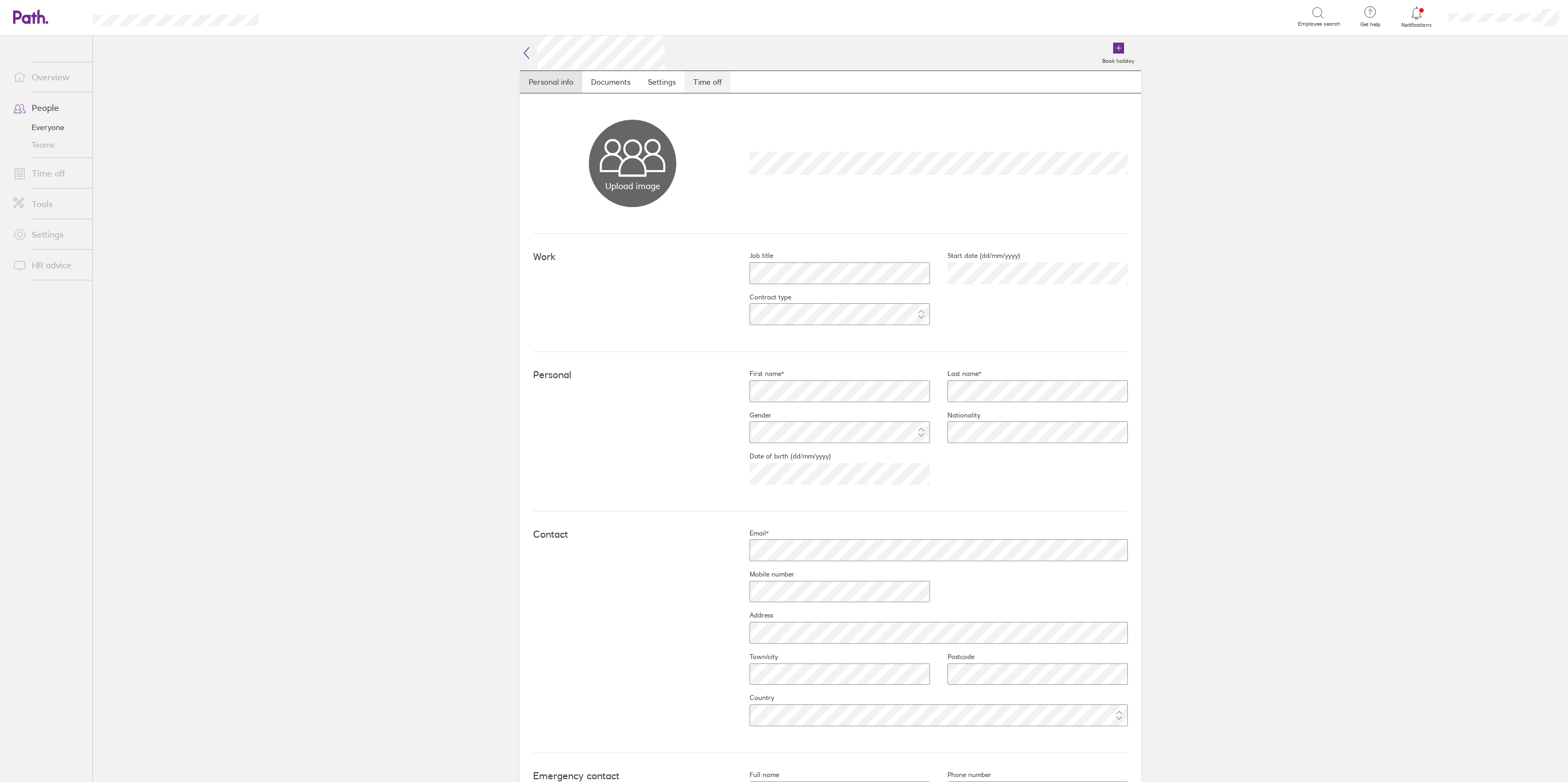
click at [702, 80] on link "Time off" at bounding box center [707, 82] width 46 height 22
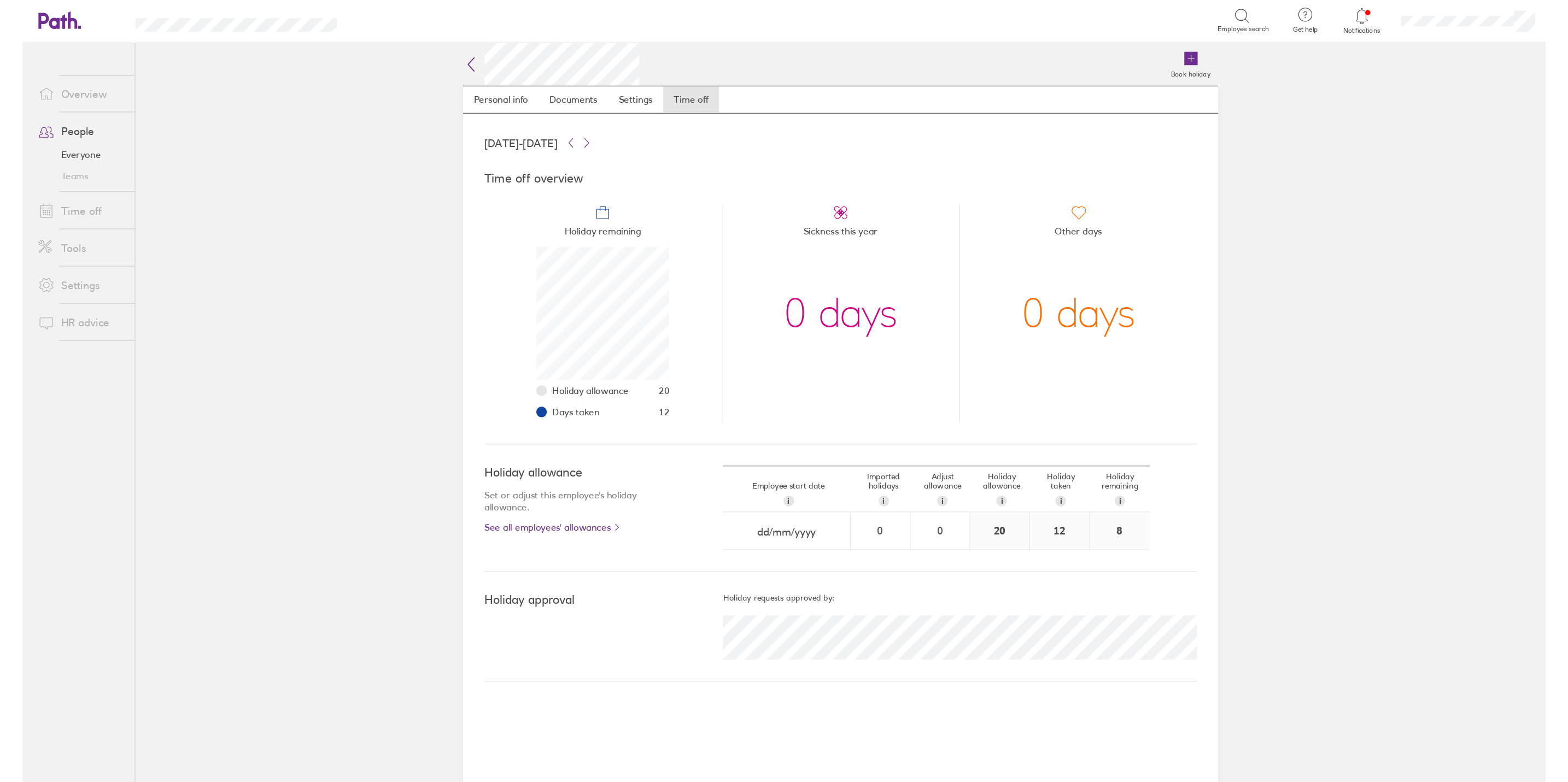
scroll to position [110, 110]
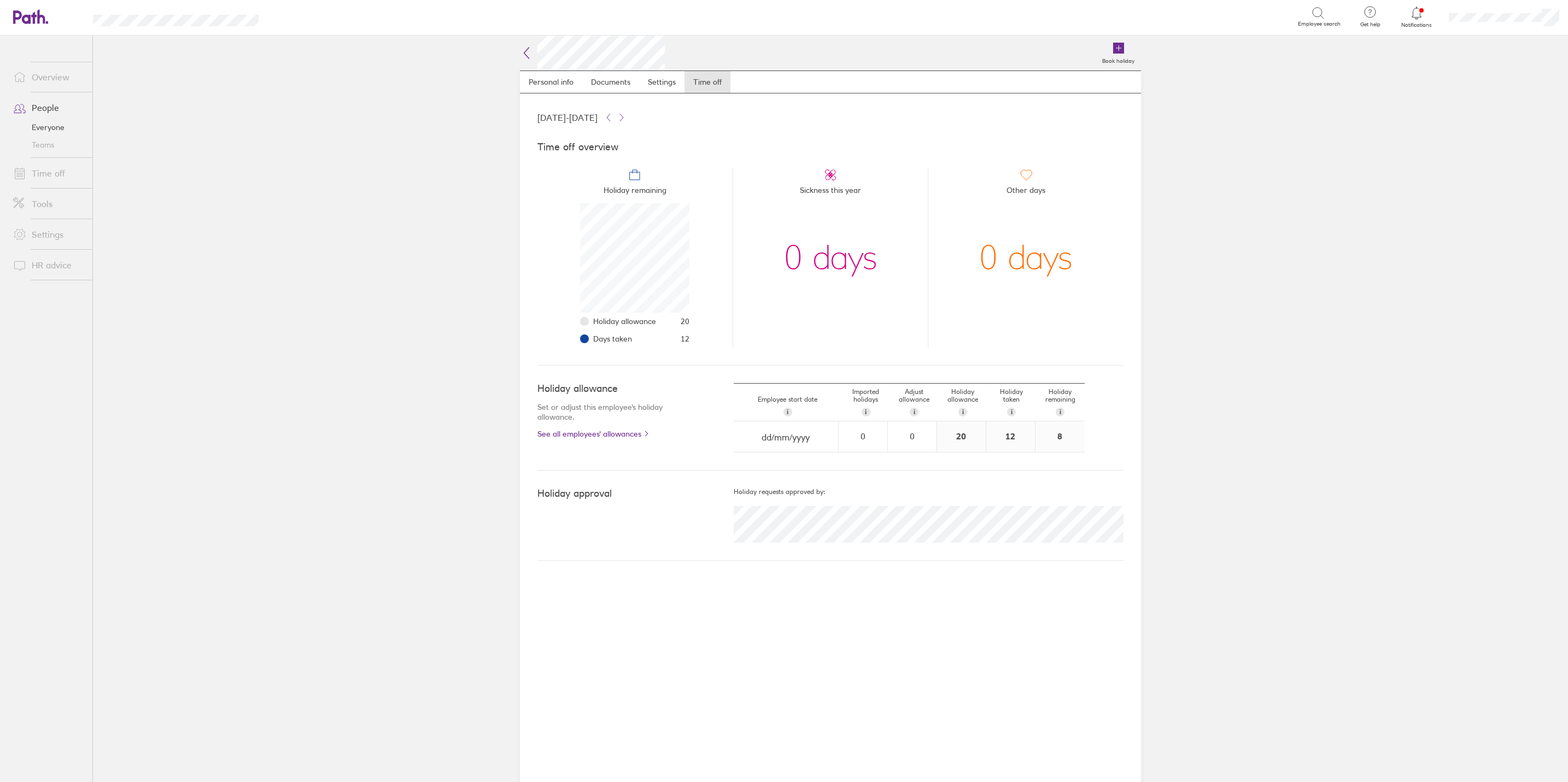
click at [41, 101] on link "People" at bounding box center [48, 107] width 88 height 22
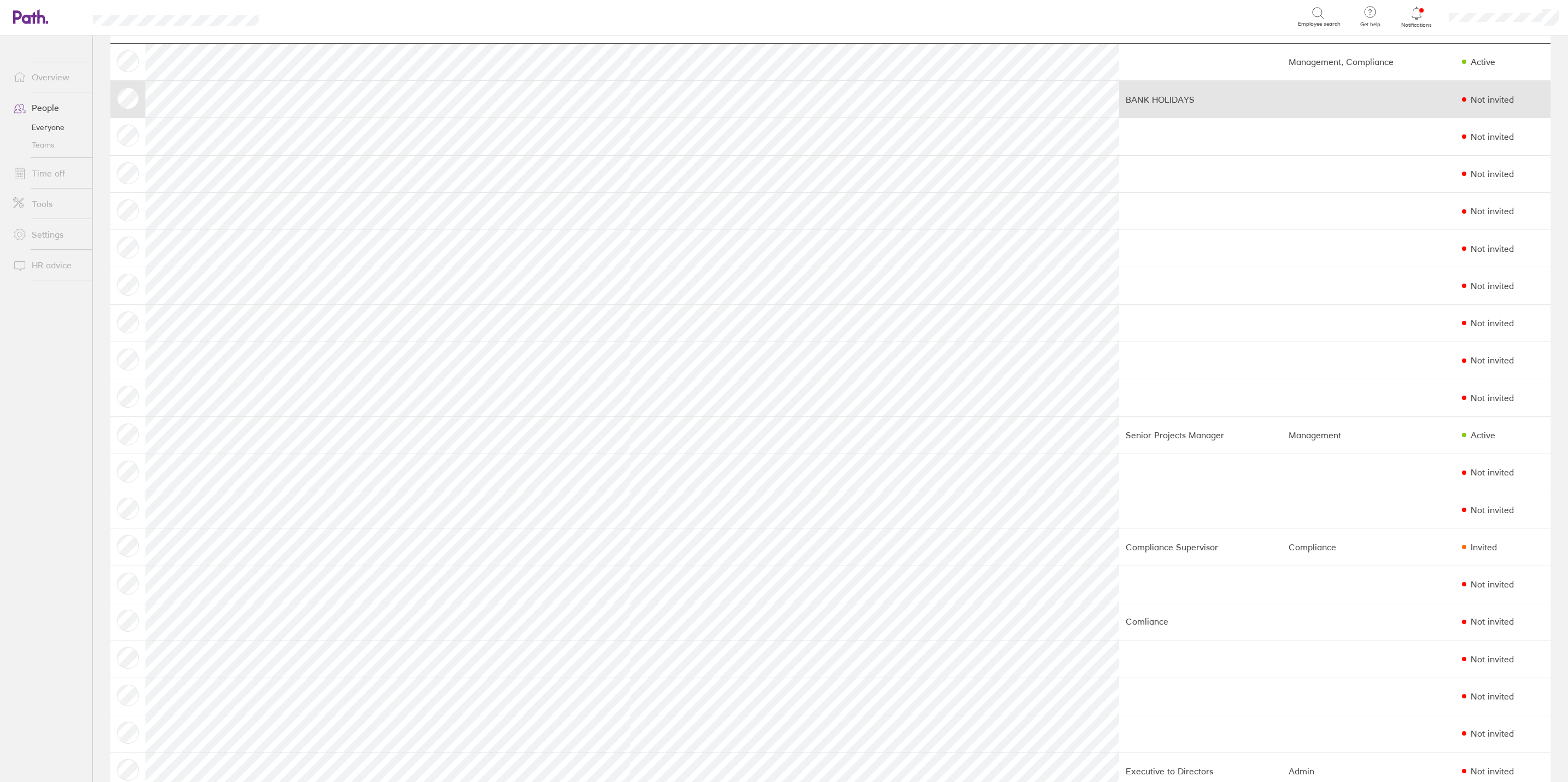
scroll to position [82, 0]
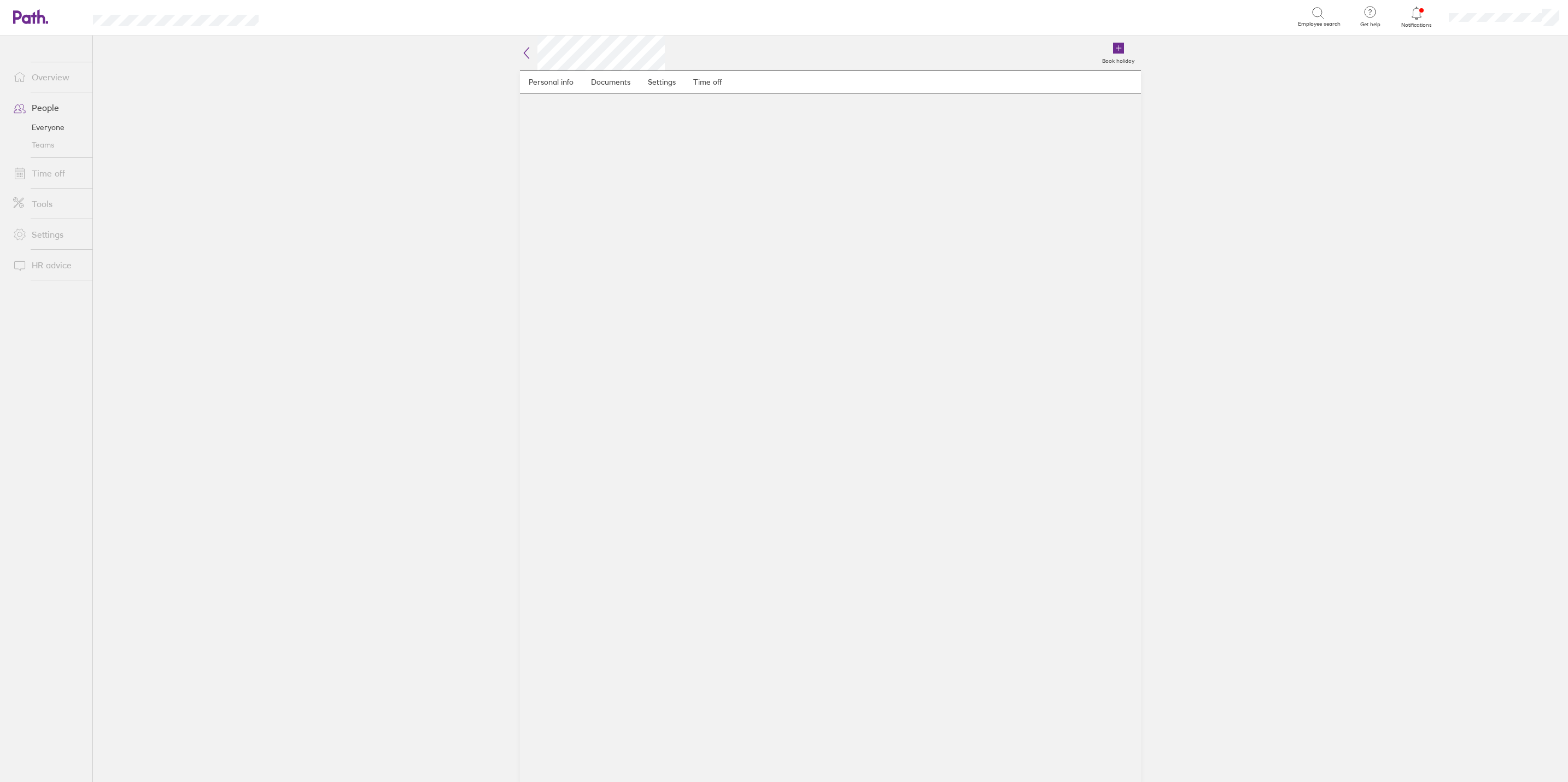
click at [43, 103] on link "People" at bounding box center [48, 107] width 88 height 22
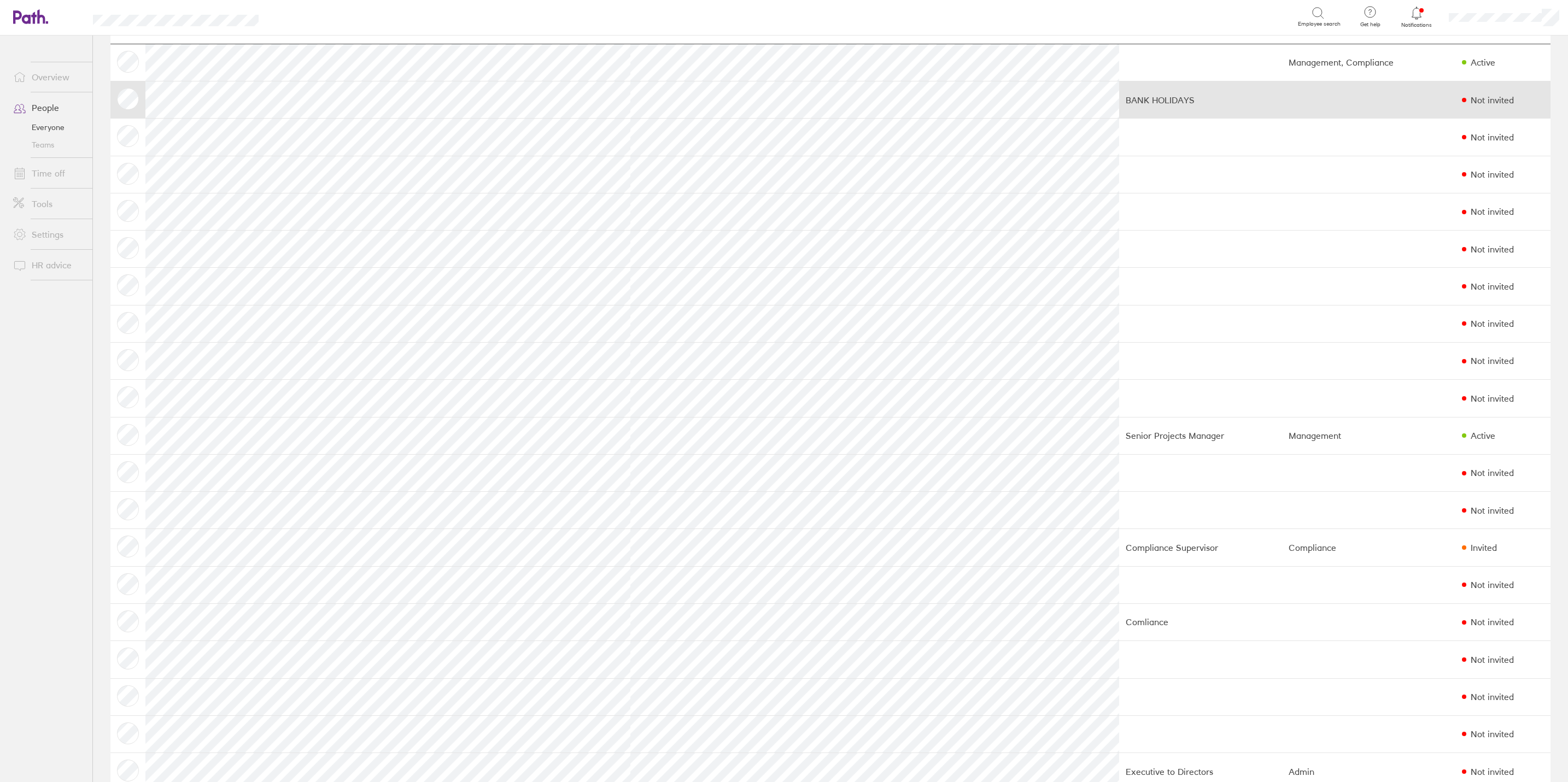
scroll to position [82, 0]
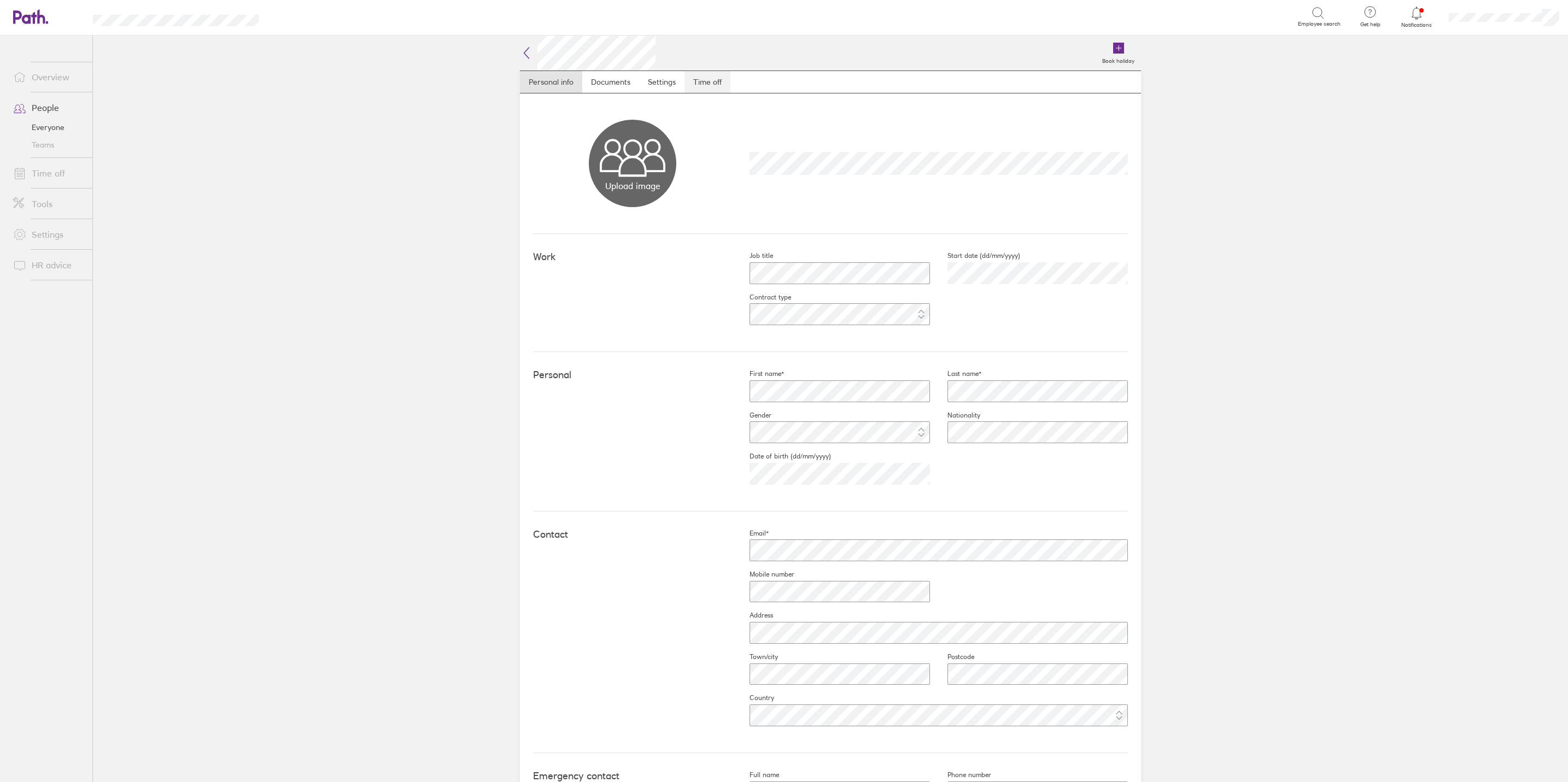
click at [705, 79] on link "Time off" at bounding box center [707, 82] width 46 height 22
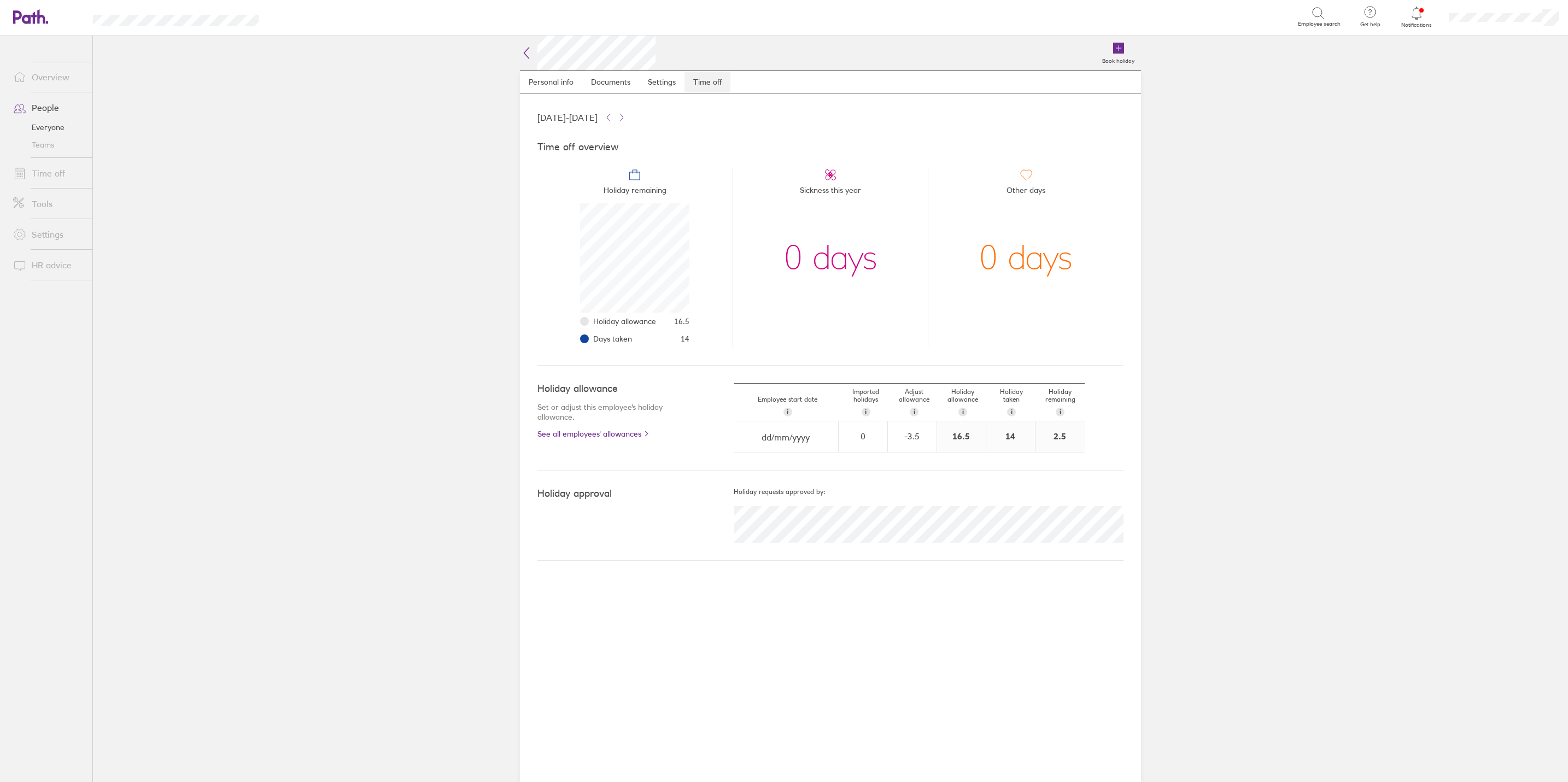
scroll to position [110, 110]
click at [51, 173] on link "Time off" at bounding box center [48, 173] width 88 height 22
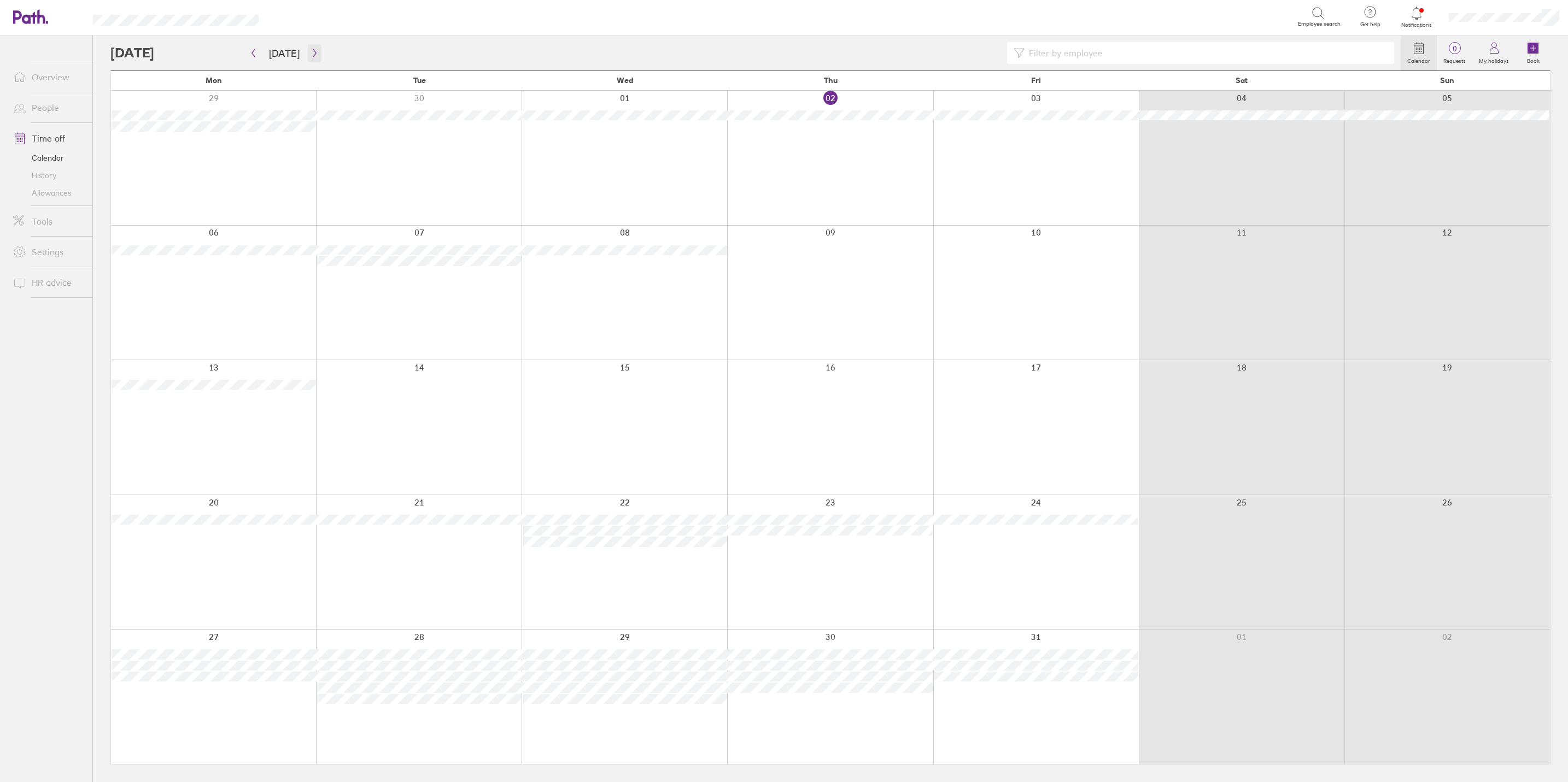
click at [311, 49] on icon "button" at bounding box center [315, 53] width 8 height 9
click at [41, 109] on link "People" at bounding box center [48, 107] width 88 height 22
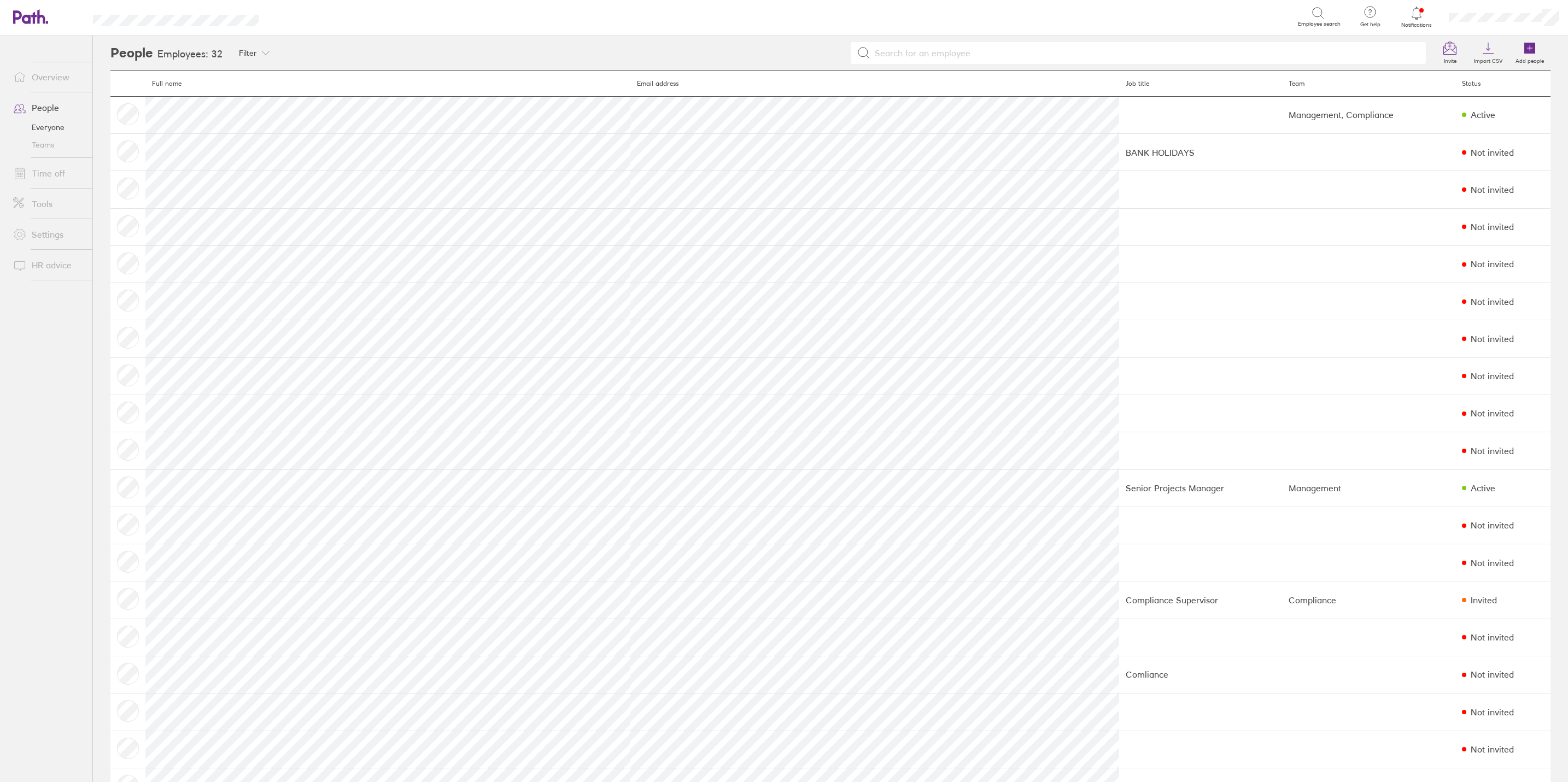
click at [70, 176] on link "Time off" at bounding box center [48, 173] width 88 height 22
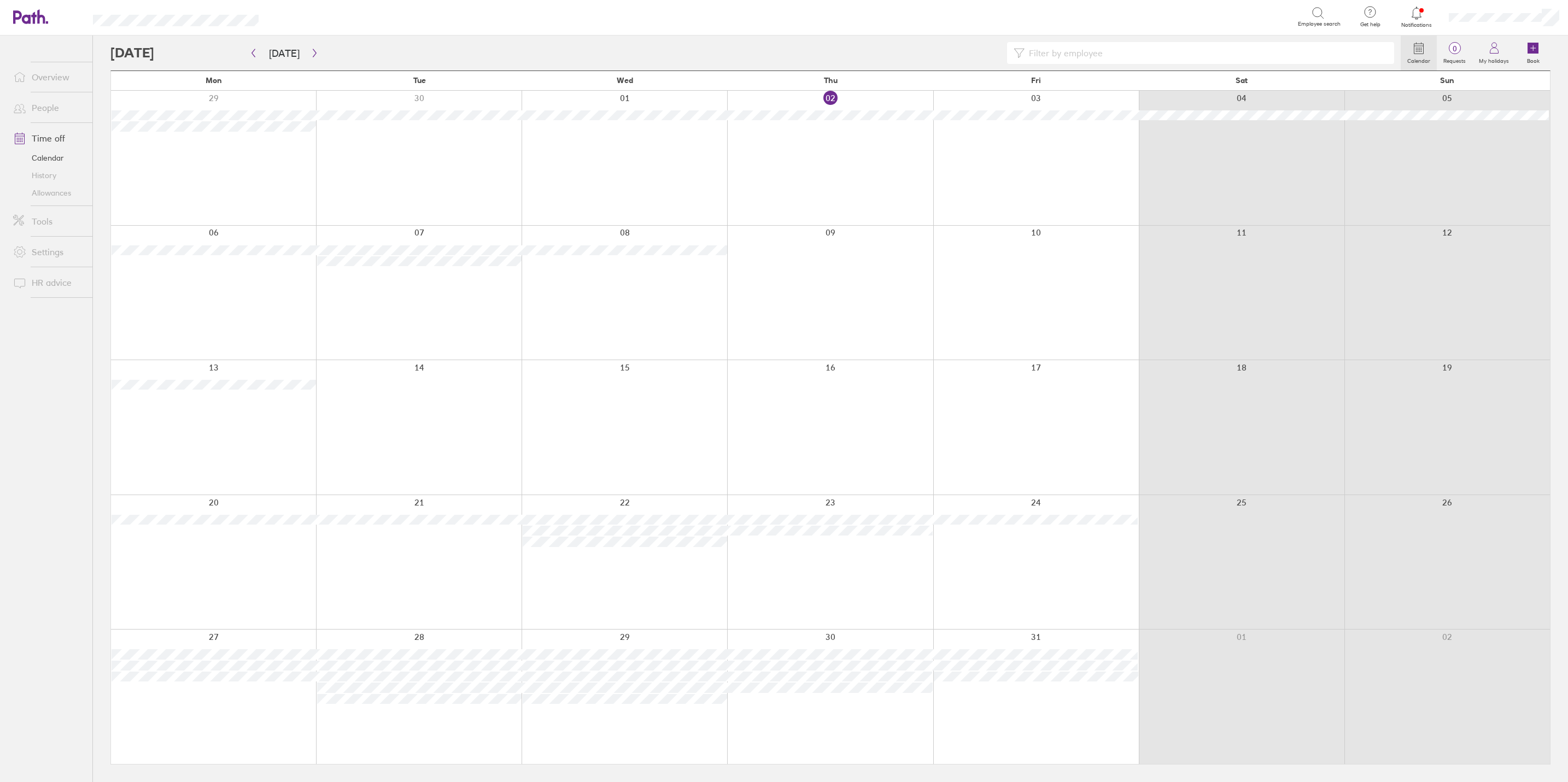
click at [43, 107] on link "People" at bounding box center [48, 107] width 88 height 22
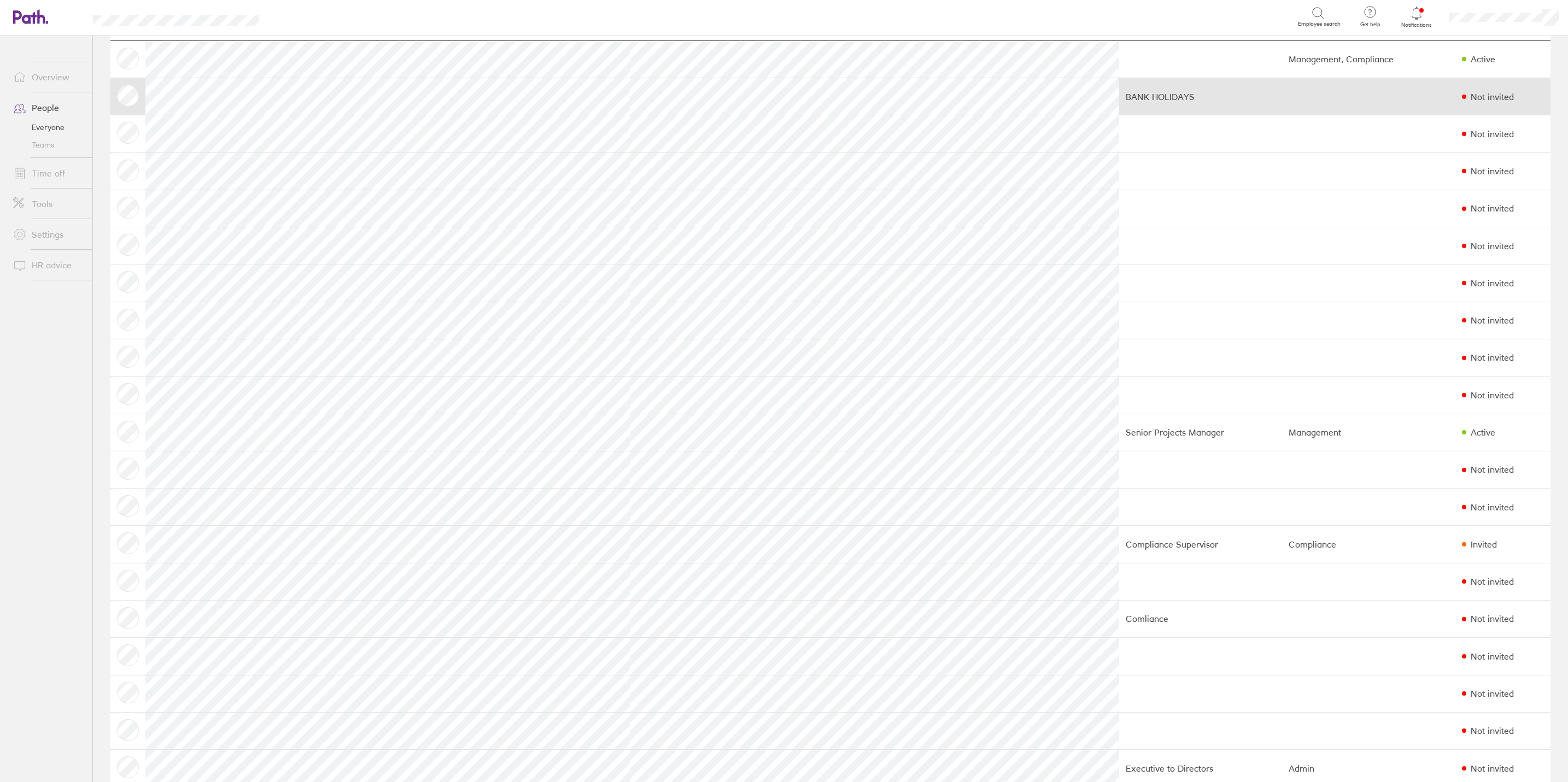
scroll to position [82, 0]
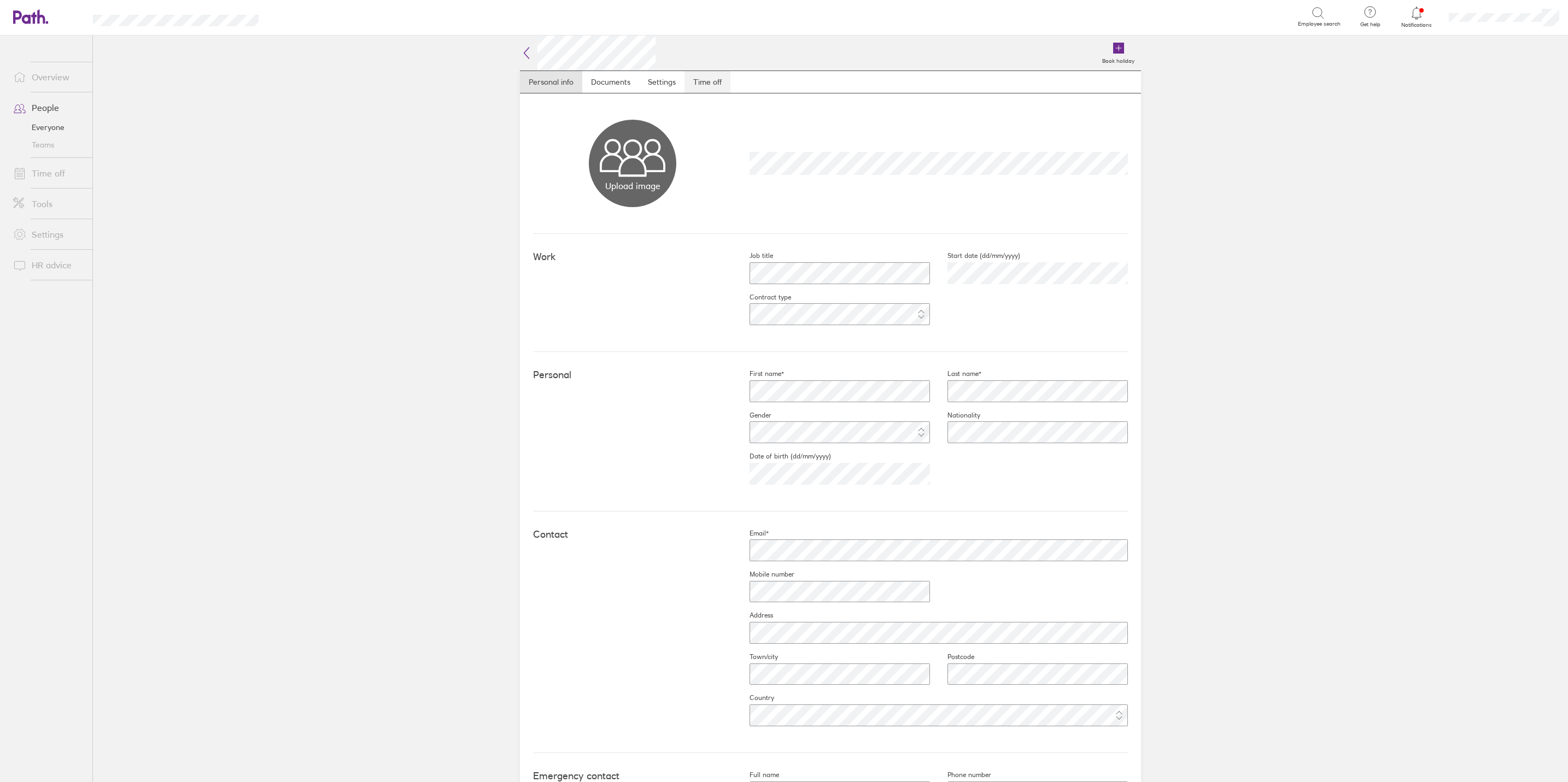
click at [701, 82] on link "Time off" at bounding box center [707, 82] width 46 height 22
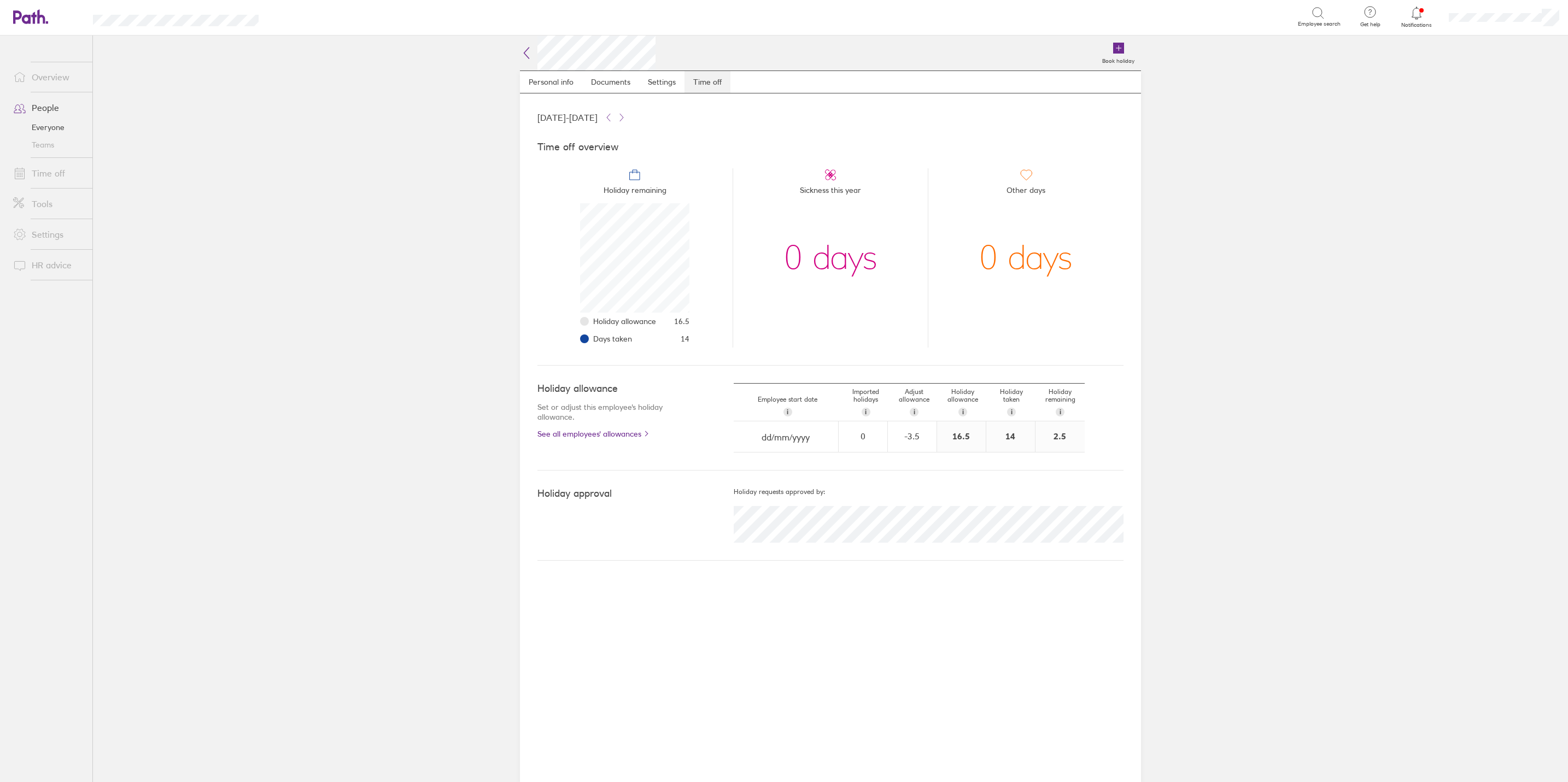
scroll to position [110, 110]
click at [45, 173] on link "Time off" at bounding box center [48, 173] width 88 height 22
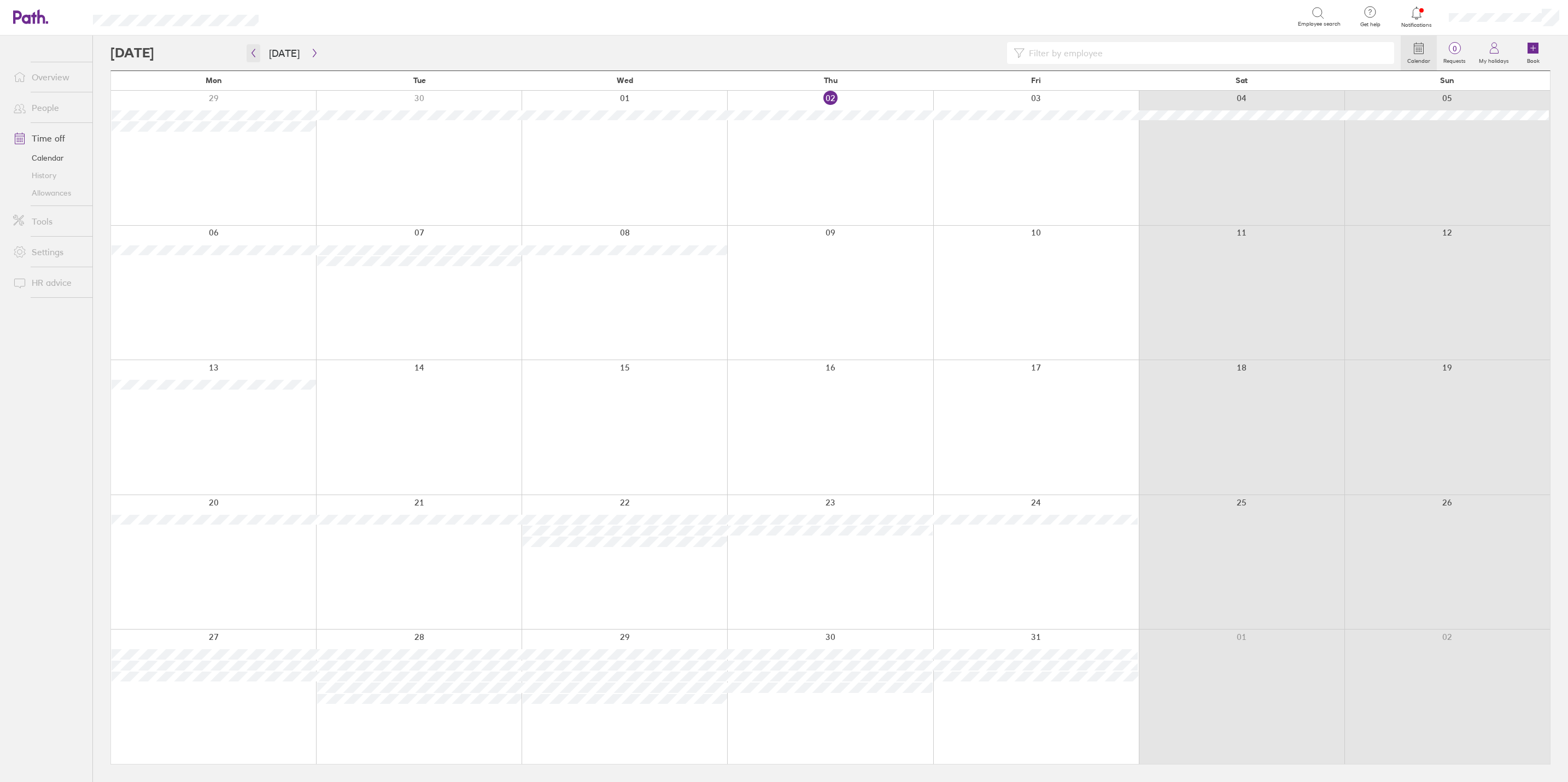
click at [256, 51] on icon "button" at bounding box center [253, 53] width 8 height 9
click at [311, 54] on icon "button" at bounding box center [315, 53] width 8 height 9
click at [312, 51] on icon "button" at bounding box center [314, 54] width 3 height 8
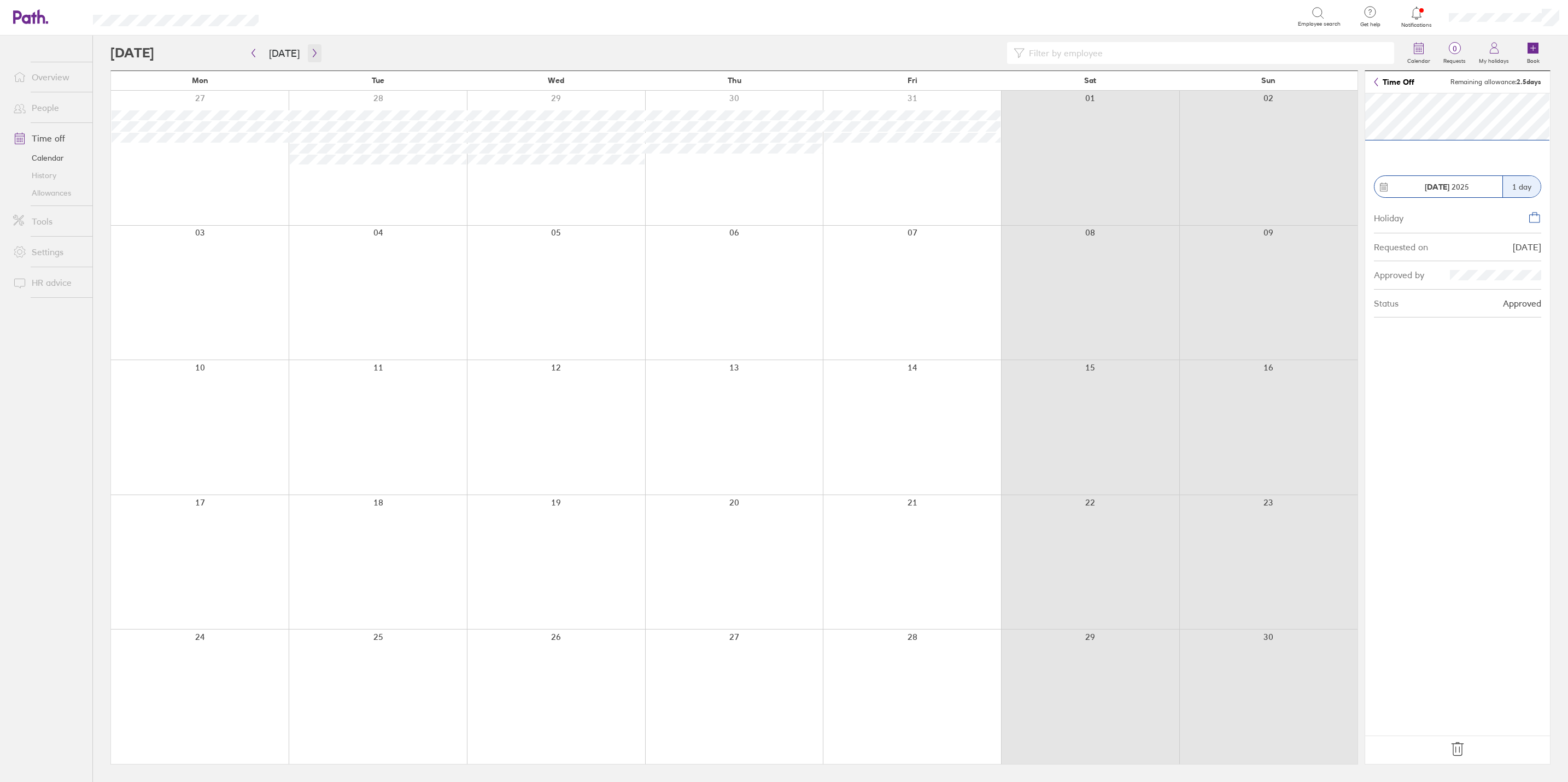
click at [313, 58] on button "button" at bounding box center [314, 54] width 14 height 18
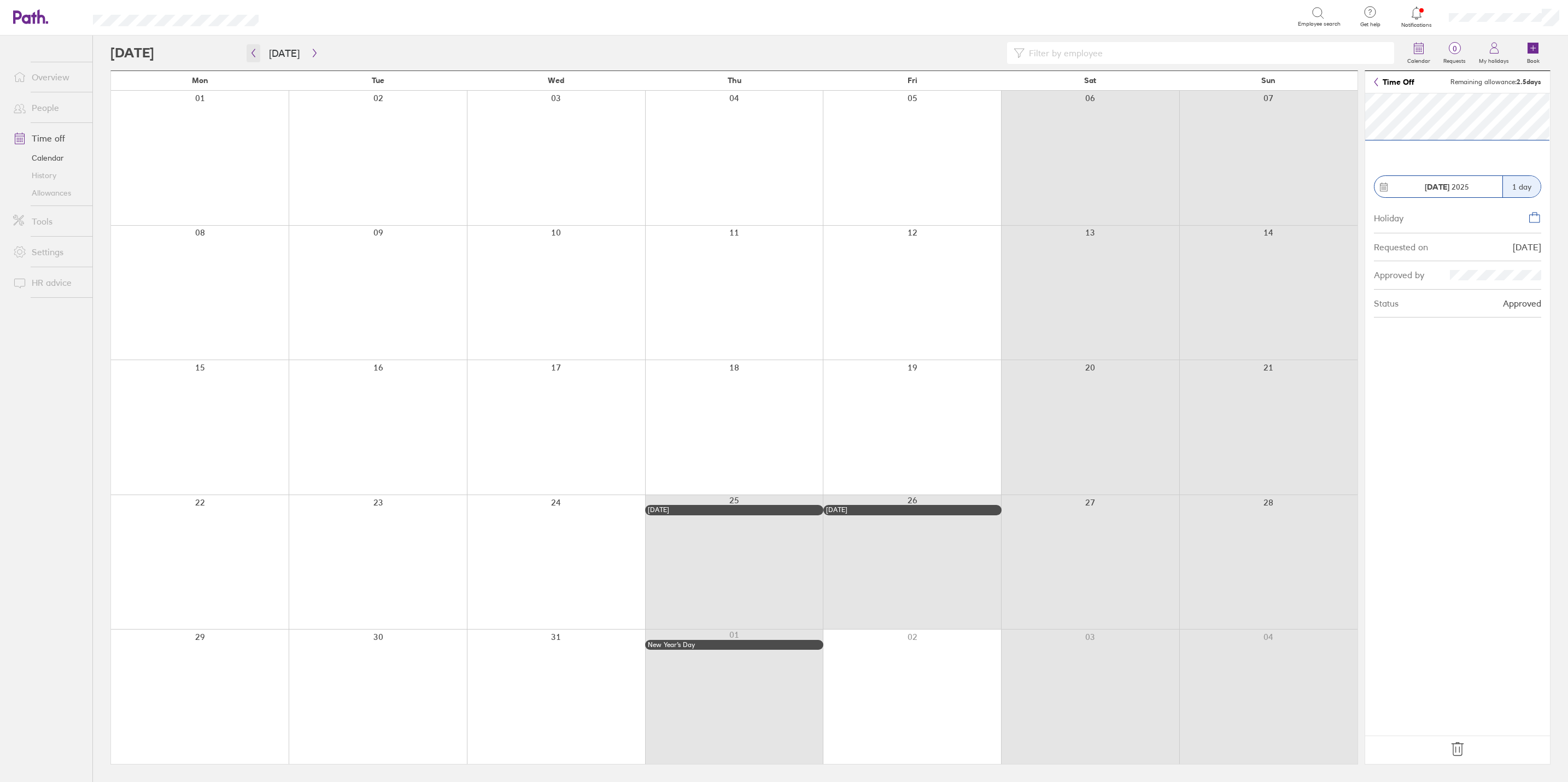
click at [256, 54] on icon "button" at bounding box center [253, 53] width 8 height 9
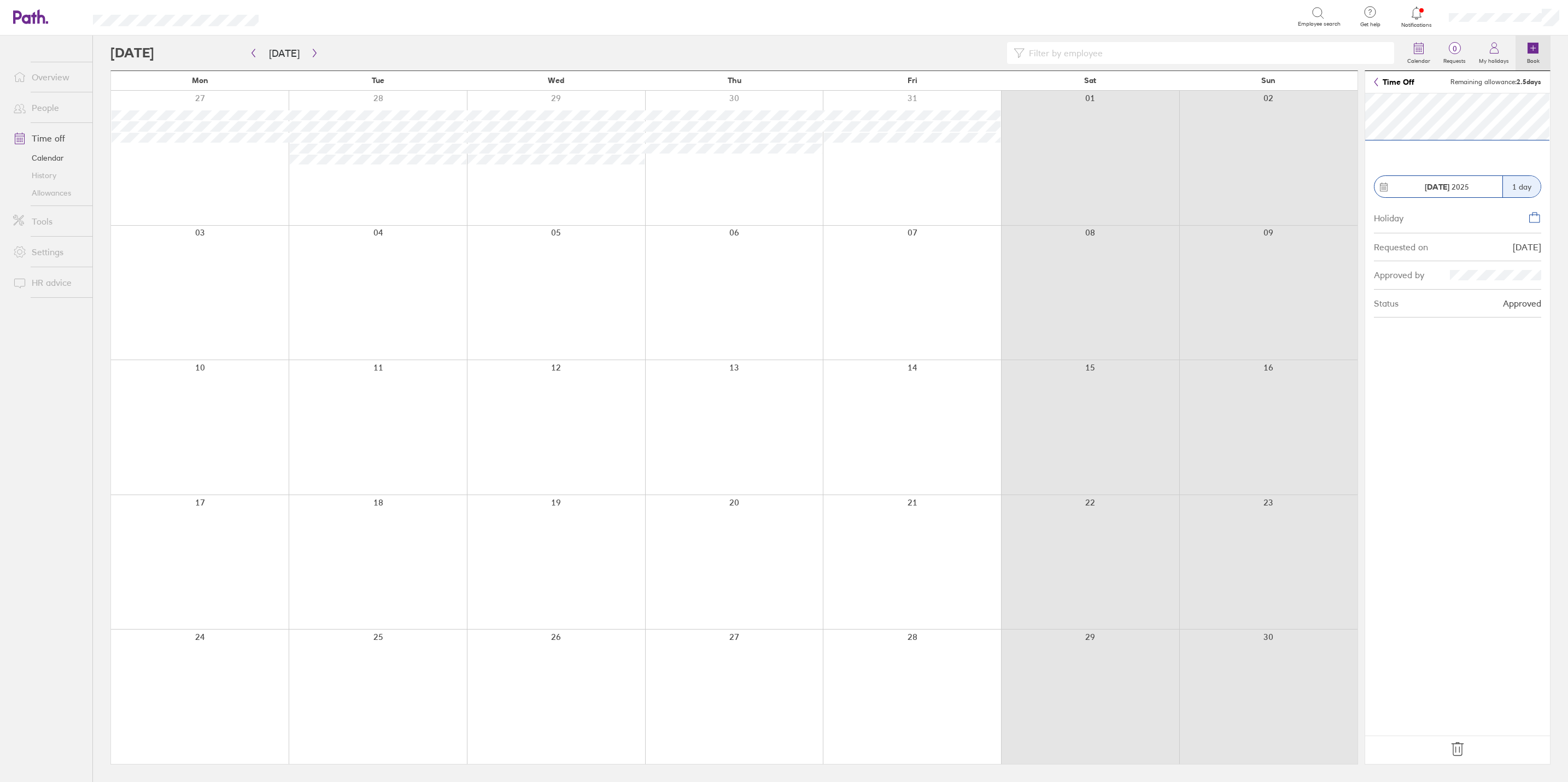
click at [1252, 56] on label "Book" at bounding box center [1533, 59] width 26 height 10
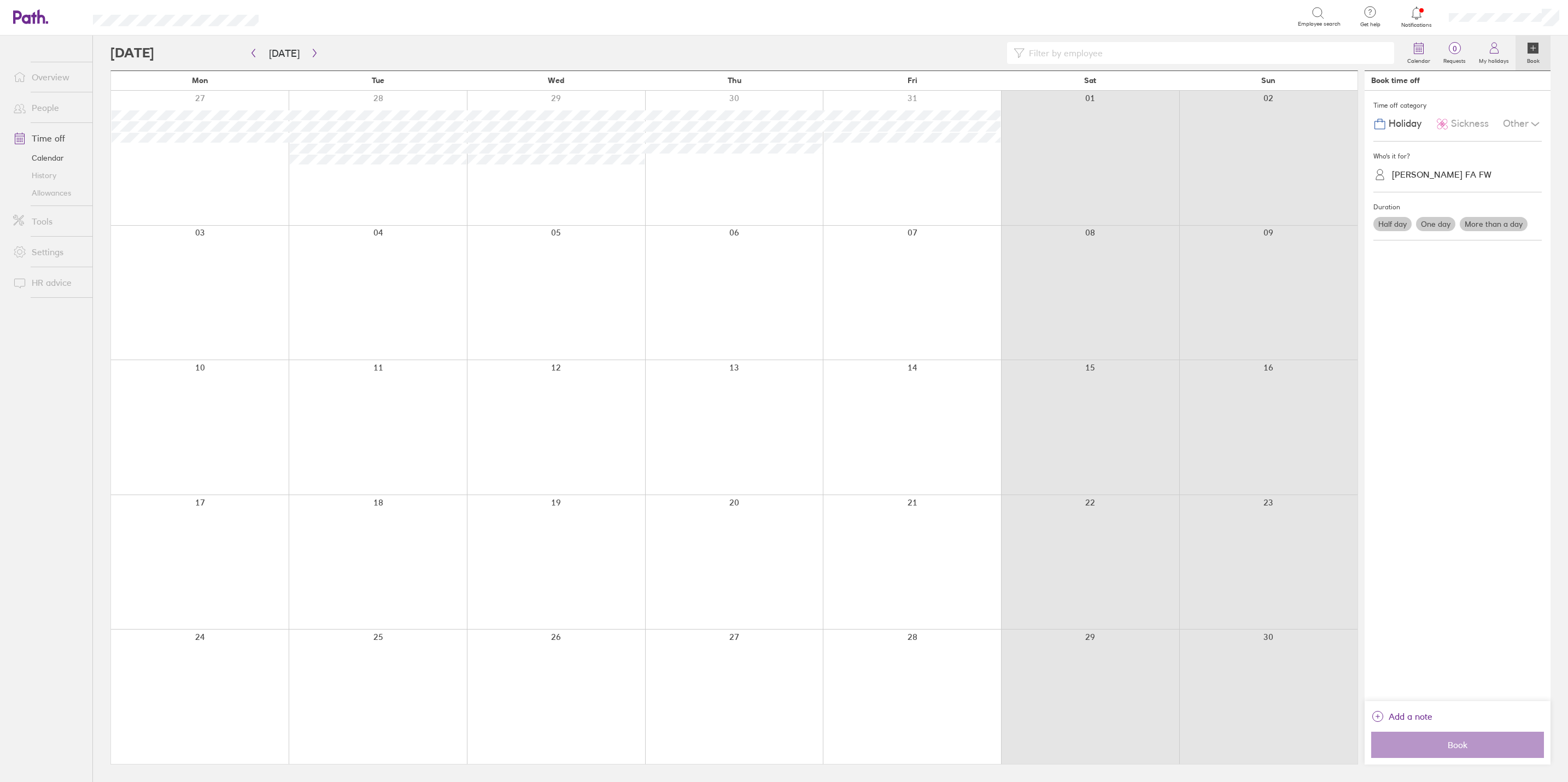
click at [1252, 173] on div "Alison Eversden FA FW" at bounding box center [1441, 174] width 100 height 11
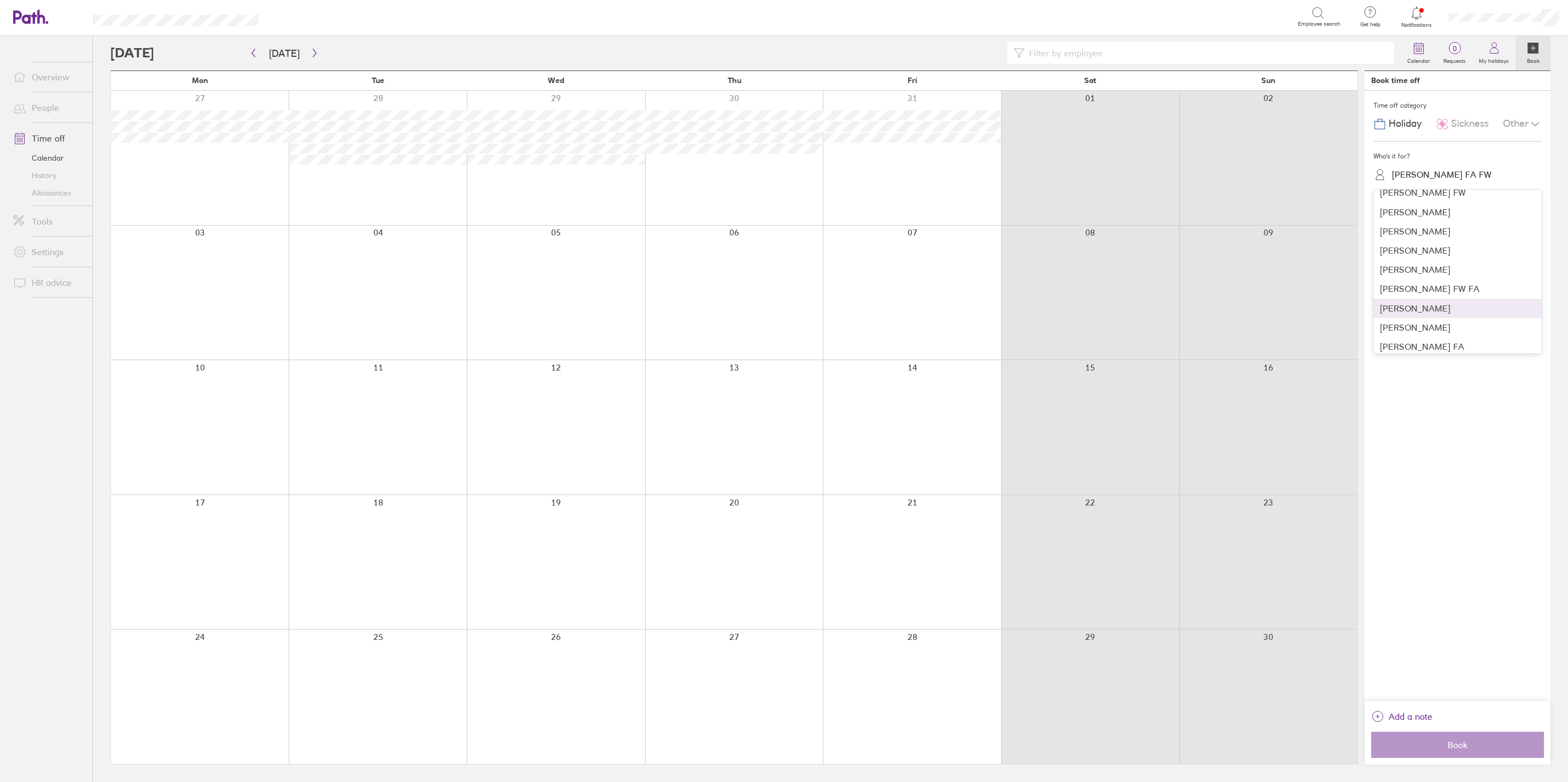
scroll to position [292, 0]
click at [1252, 236] on div "Lisa Garrad FW FA" at bounding box center [1457, 237] width 168 height 19
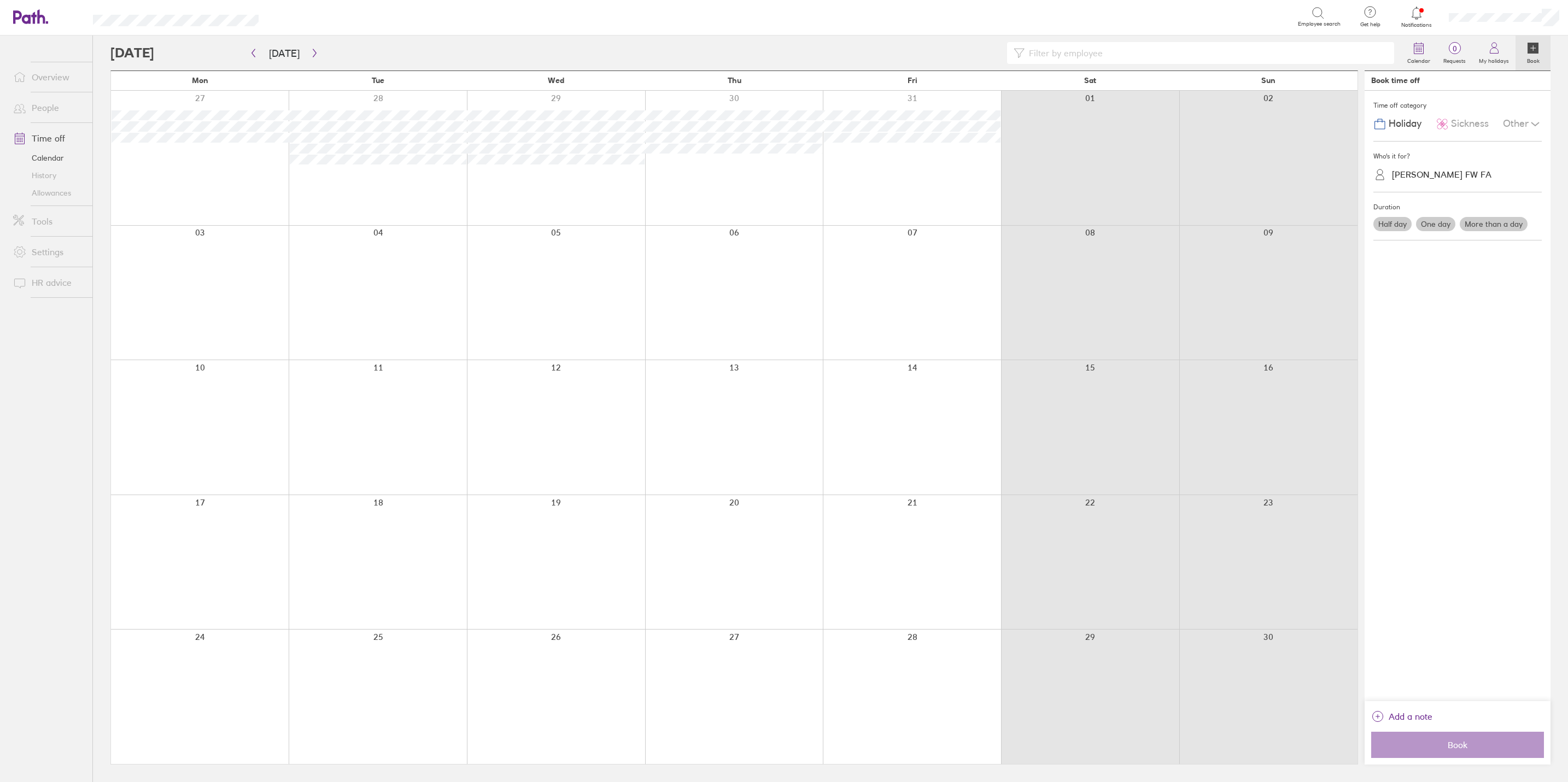
click at [1252, 223] on label "More than a day" at bounding box center [1494, 224] width 68 height 15
click at [0, 0] on input "More than a day" at bounding box center [0, 0] width 0 height 0
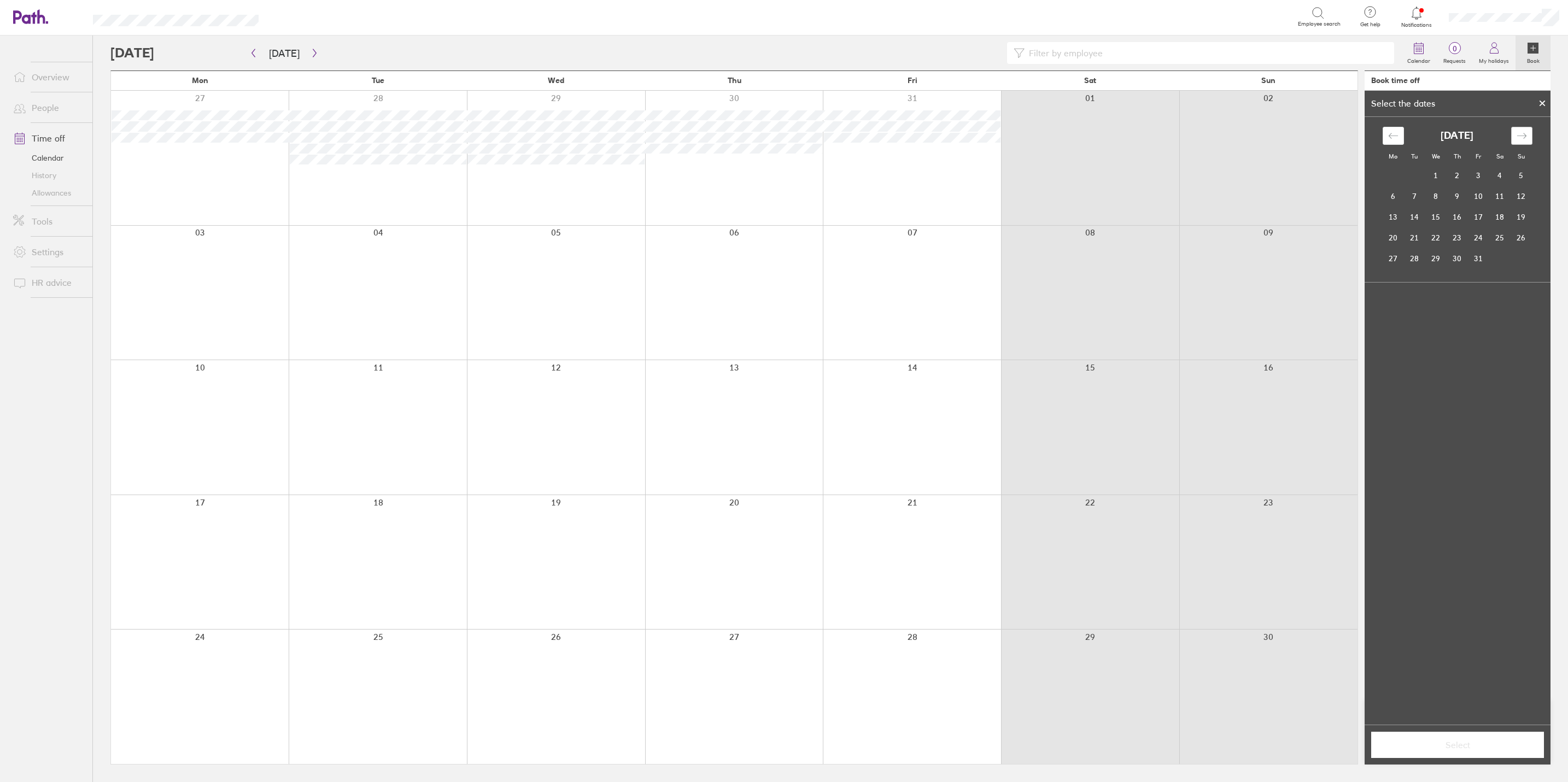
click at [1252, 136] on icon "Move forward to switch to the next month." at bounding box center [1522, 135] width 11 height 11
click at [1252, 253] on td "24" at bounding box center [1394, 259] width 21 height 21
click at [1252, 255] on td "27" at bounding box center [1457, 259] width 21 height 21
click at [1252, 604] on button "Select" at bounding box center [1457, 745] width 173 height 26
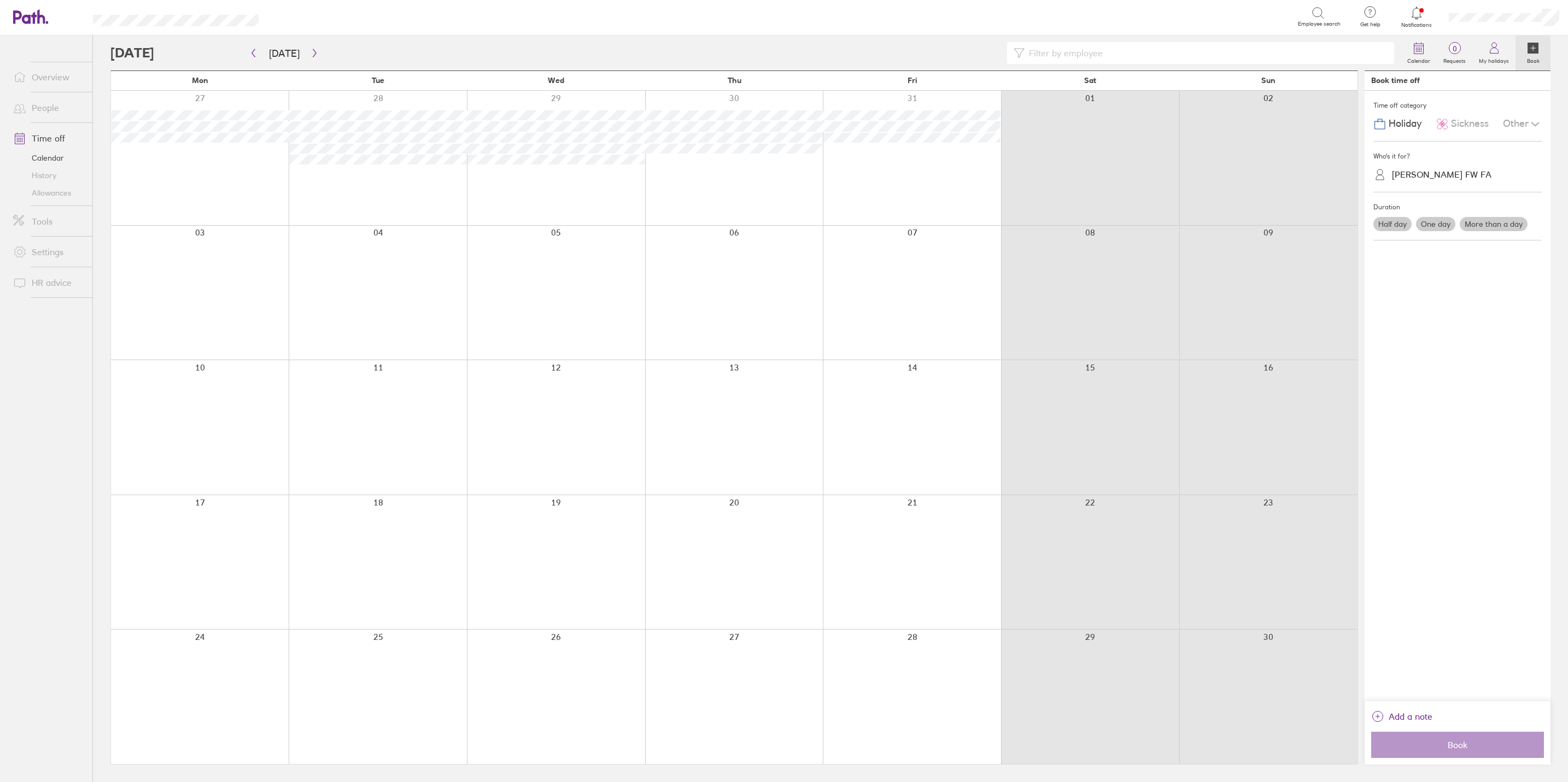
click at [1252, 223] on label "More than a day" at bounding box center [1494, 224] width 68 height 15
click at [0, 0] on input "More than a day" at bounding box center [0, 0] width 0 height 0
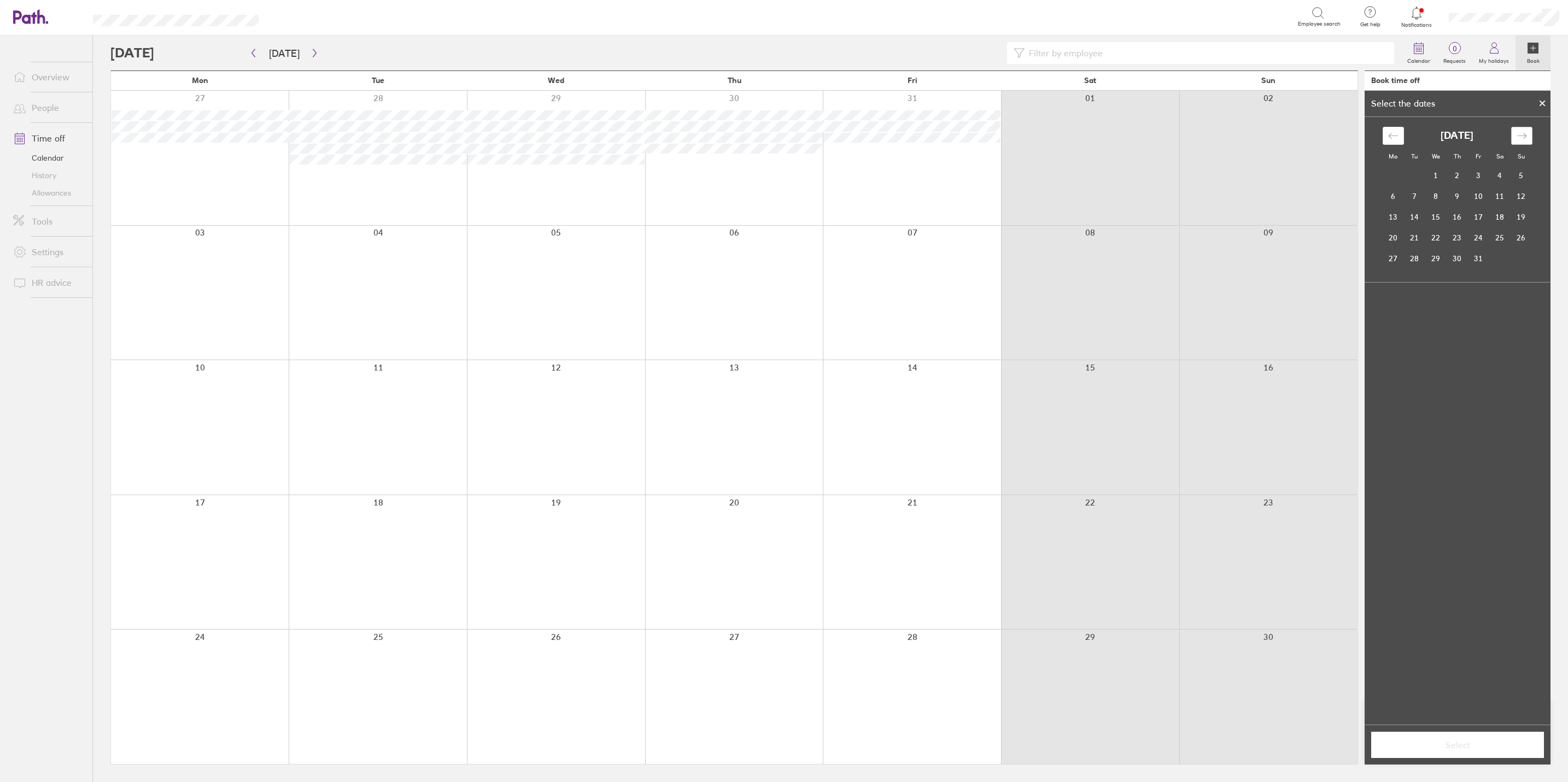
click at [1252, 131] on div "Move forward to switch to the next month." at bounding box center [1522, 135] width 21 height 18
click at [1252, 254] on td "24" at bounding box center [1394, 259] width 21 height 21
click at [1252, 255] on td "27" at bounding box center [1457, 259] width 21 height 21
click at [1252, 604] on span "Select" at bounding box center [1458, 745] width 157 height 10
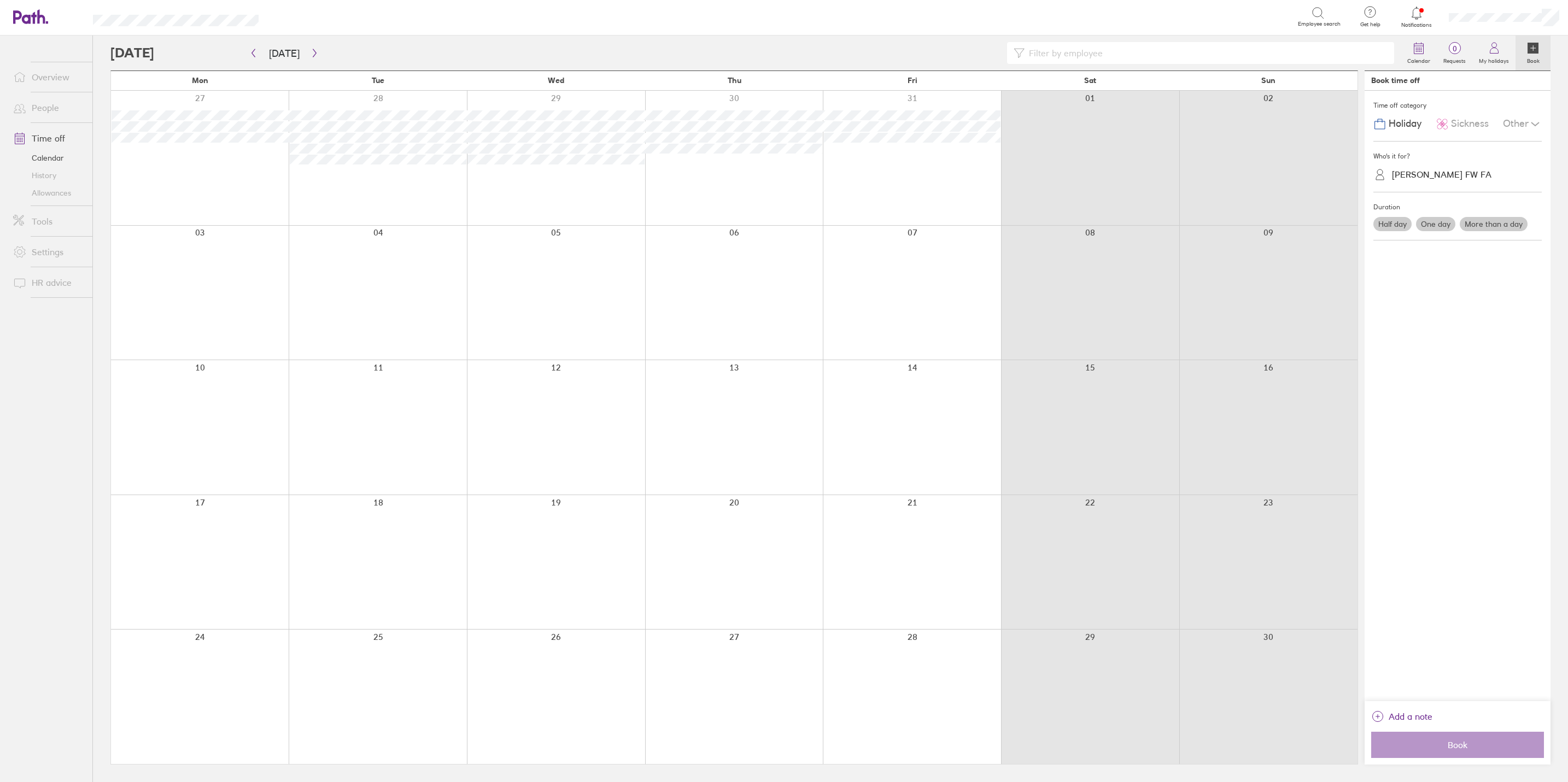
click at [1252, 227] on label "More than a day" at bounding box center [1494, 224] width 68 height 15
click at [0, 0] on input "More than a day" at bounding box center [0, 0] width 0 height 0
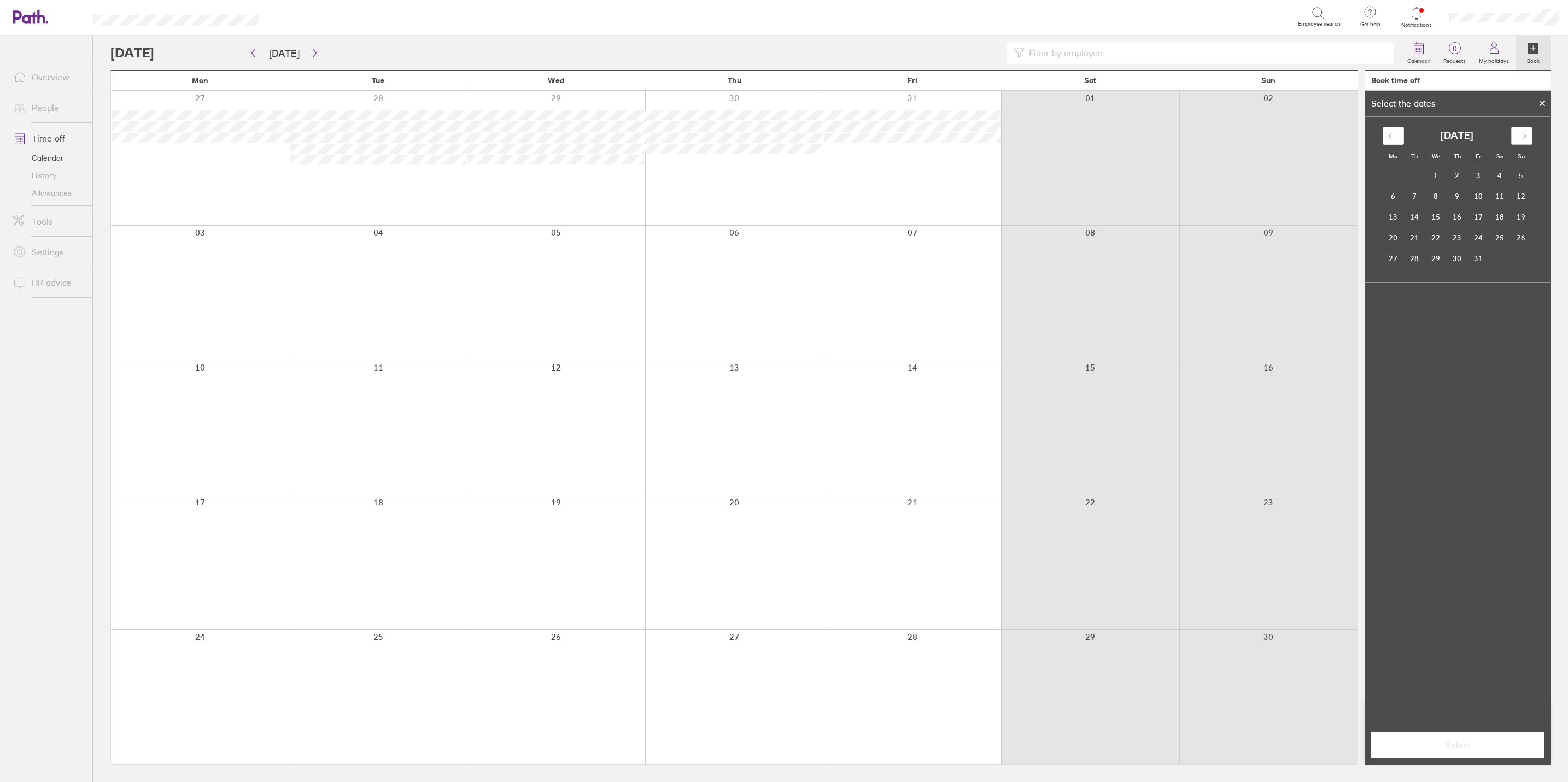
click at [1252, 141] on icon "Move forward to switch to the next month." at bounding box center [1522, 135] width 11 height 11
click at [1252, 260] on td "24" at bounding box center [1394, 259] width 21 height 21
click at [1252, 257] on td "27" at bounding box center [1457, 259] width 21 height 21
click at [1252, 604] on span "Select" at bounding box center [1458, 745] width 157 height 10
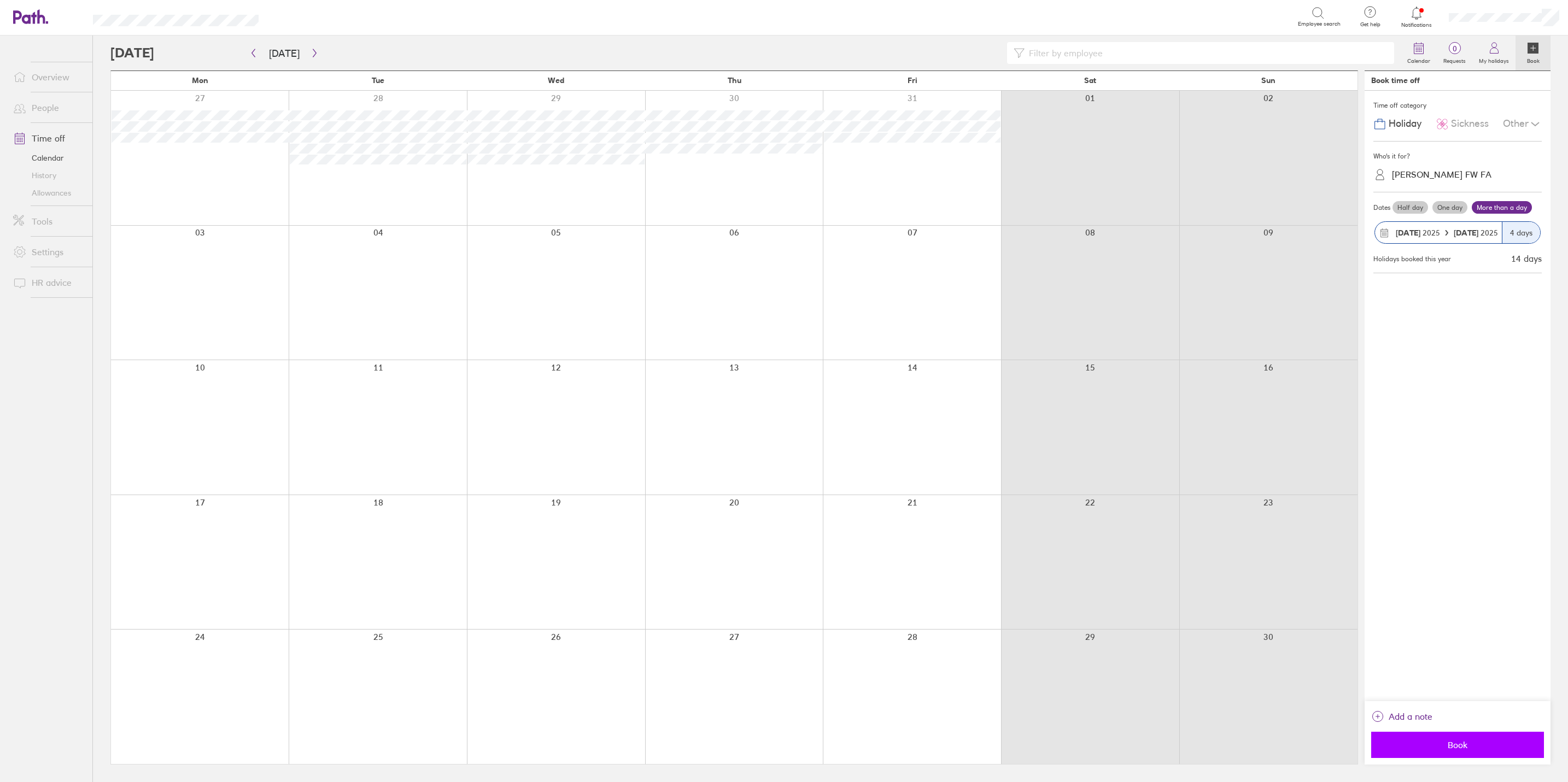
click at [1252, 604] on span "Book" at bounding box center [1458, 745] width 157 height 10
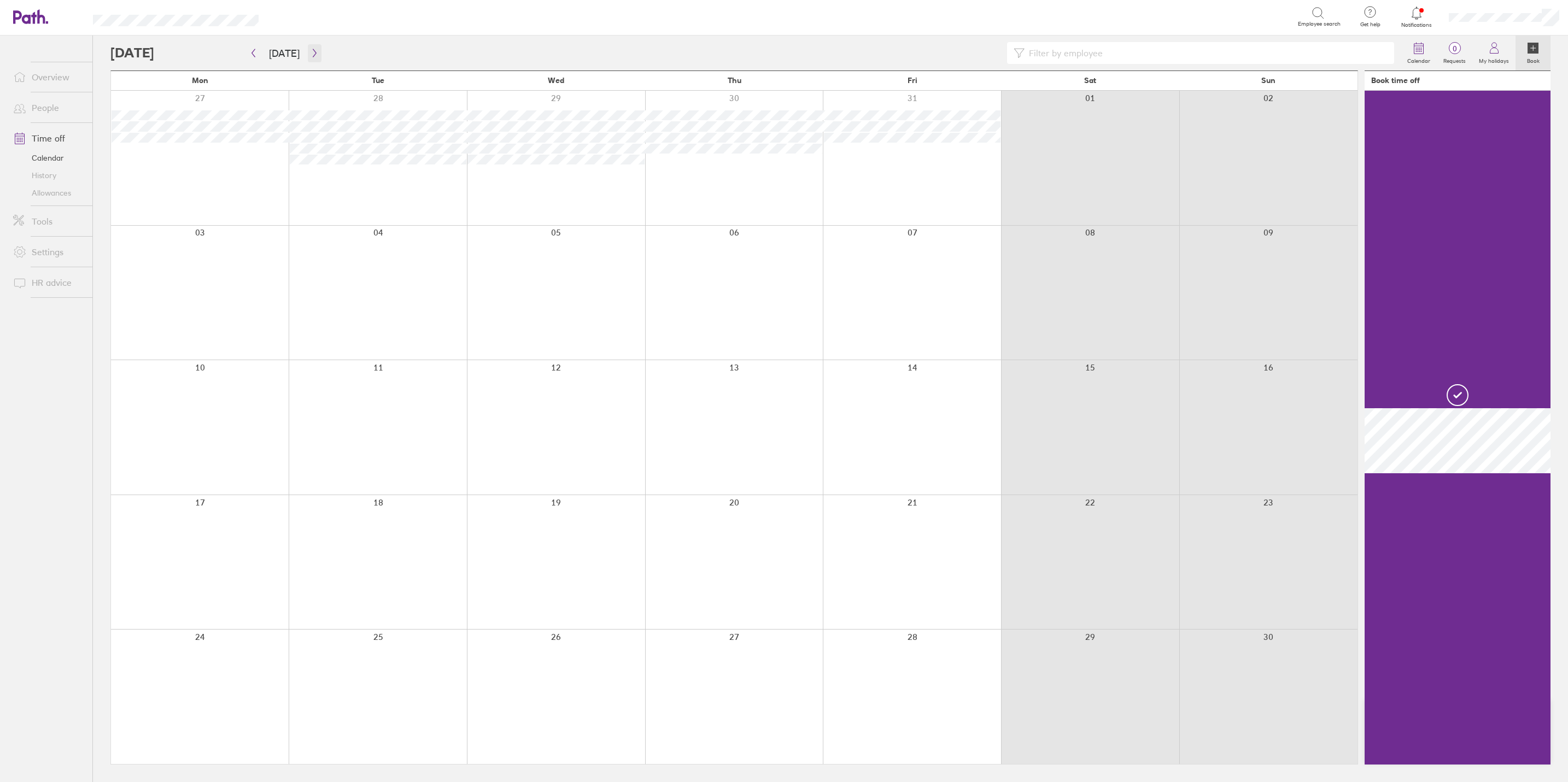
click at [314, 53] on icon "button" at bounding box center [315, 53] width 8 height 9
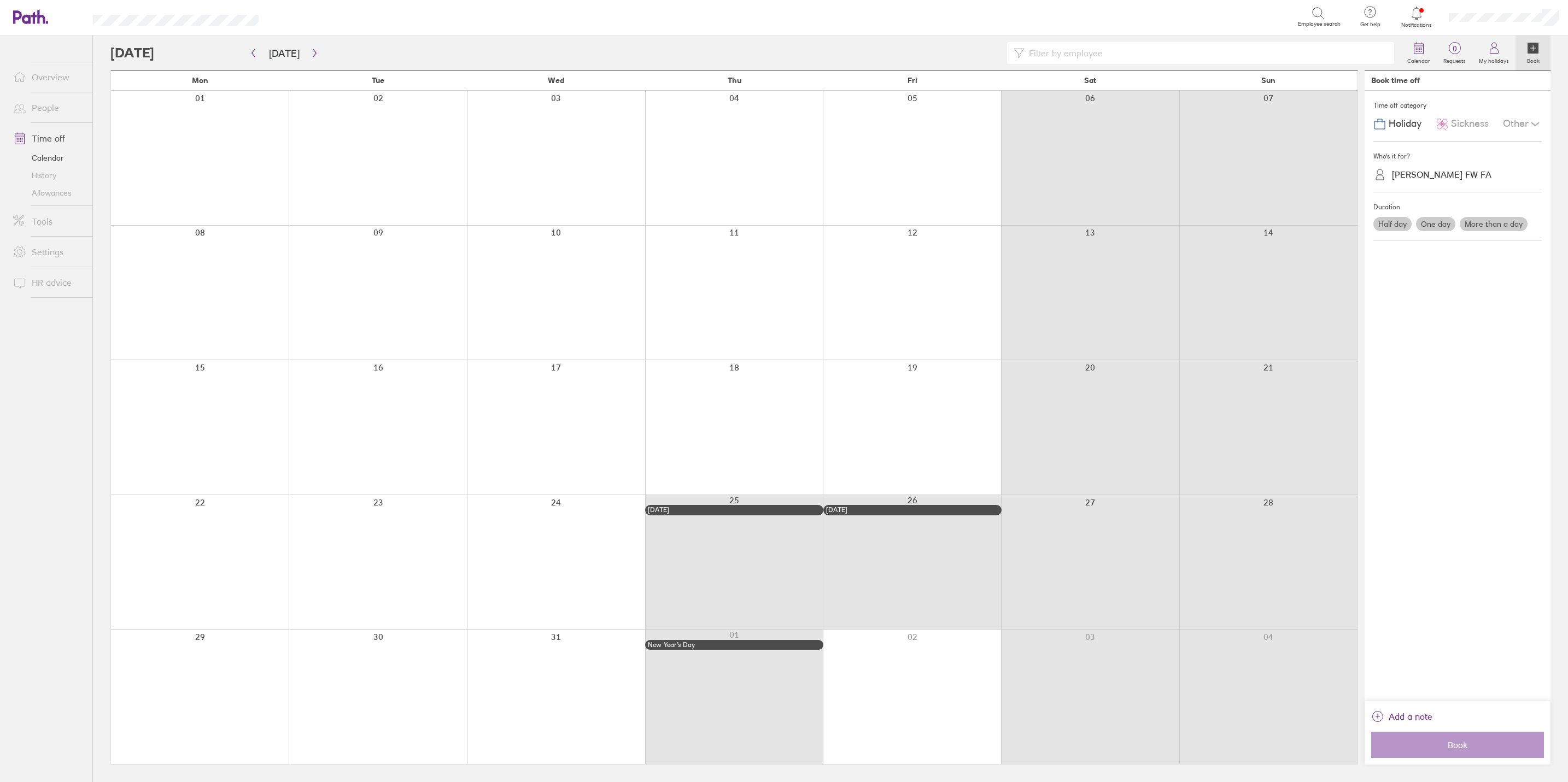
click at [1252, 229] on label "One day" at bounding box center [1436, 224] width 40 height 15
click at [0, 0] on input "One day" at bounding box center [0, 0] width 0 height 0
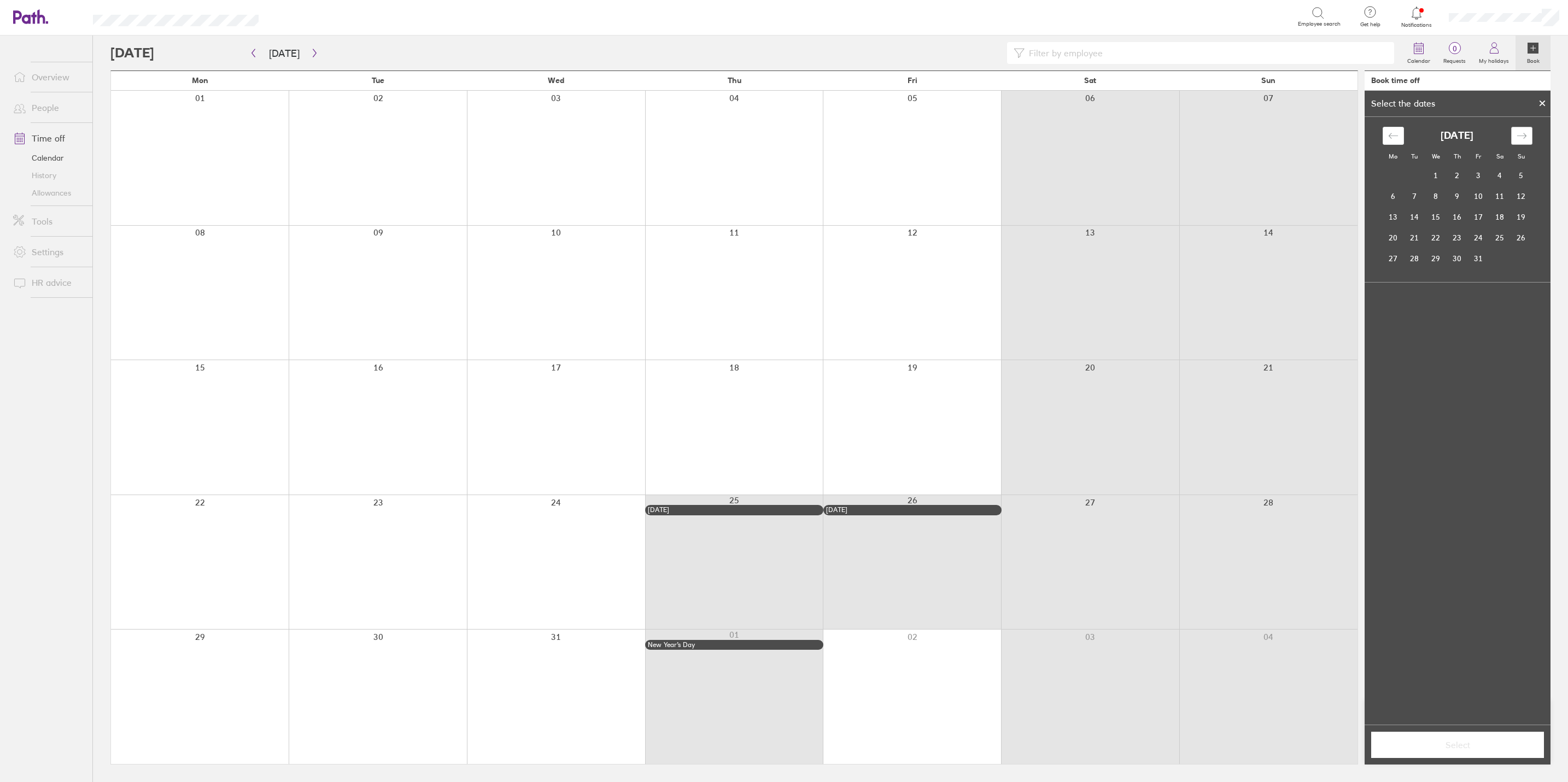
click at [1252, 131] on icon "Move forward to switch to the next month." at bounding box center [1522, 135] width 11 height 11
click at [1252, 133] on icon "Move forward to switch to the next month." at bounding box center [1522, 135] width 11 height 11
click at [1252, 197] on td "11" at bounding box center [1457, 196] width 21 height 21
click at [1252, 604] on button "Select" at bounding box center [1457, 745] width 173 height 26
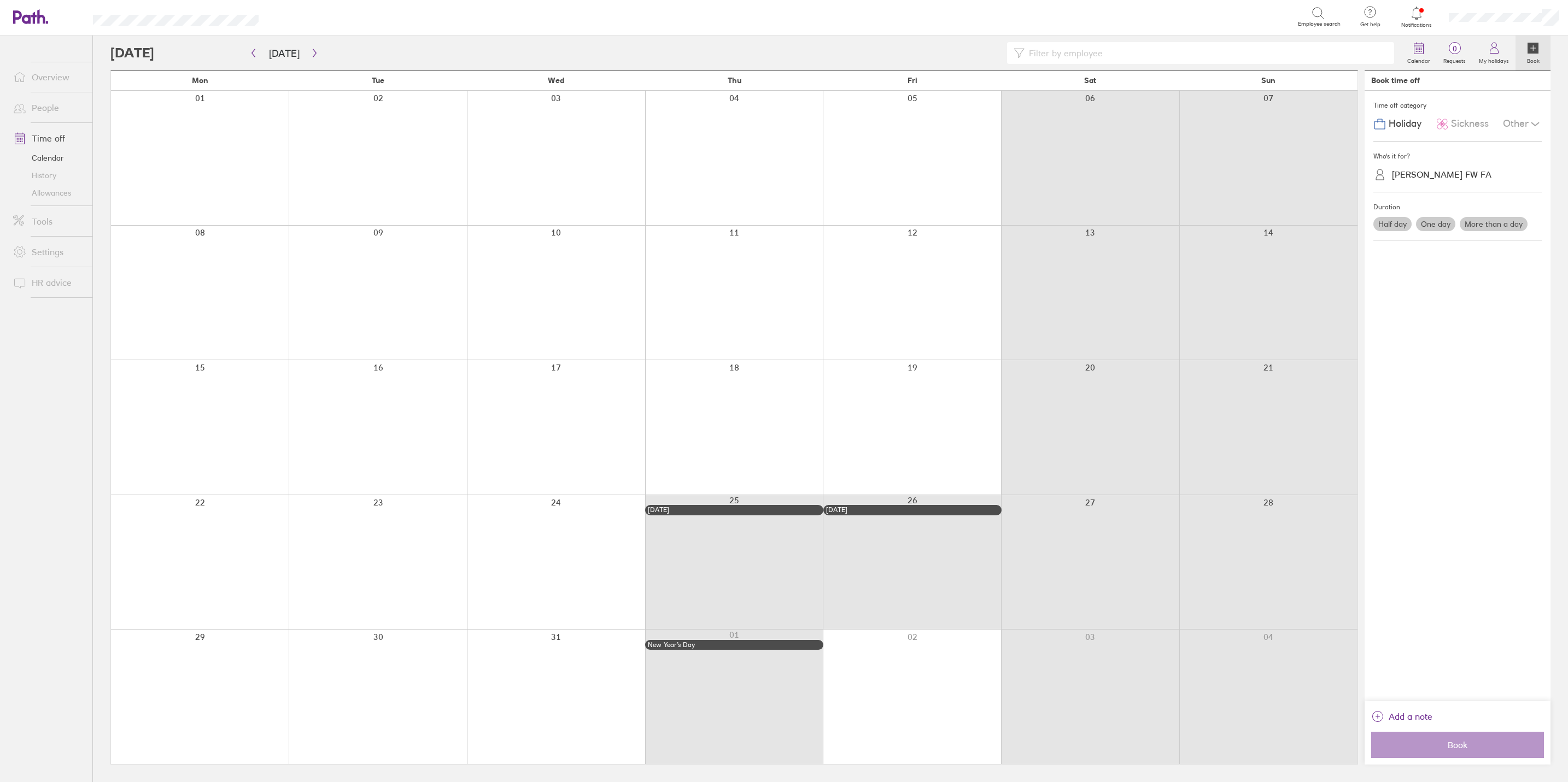
click at [1252, 226] on label "Half day" at bounding box center [1392, 224] width 38 height 15
click at [0, 0] on input "Half day" at bounding box center [0, 0] width 0 height 0
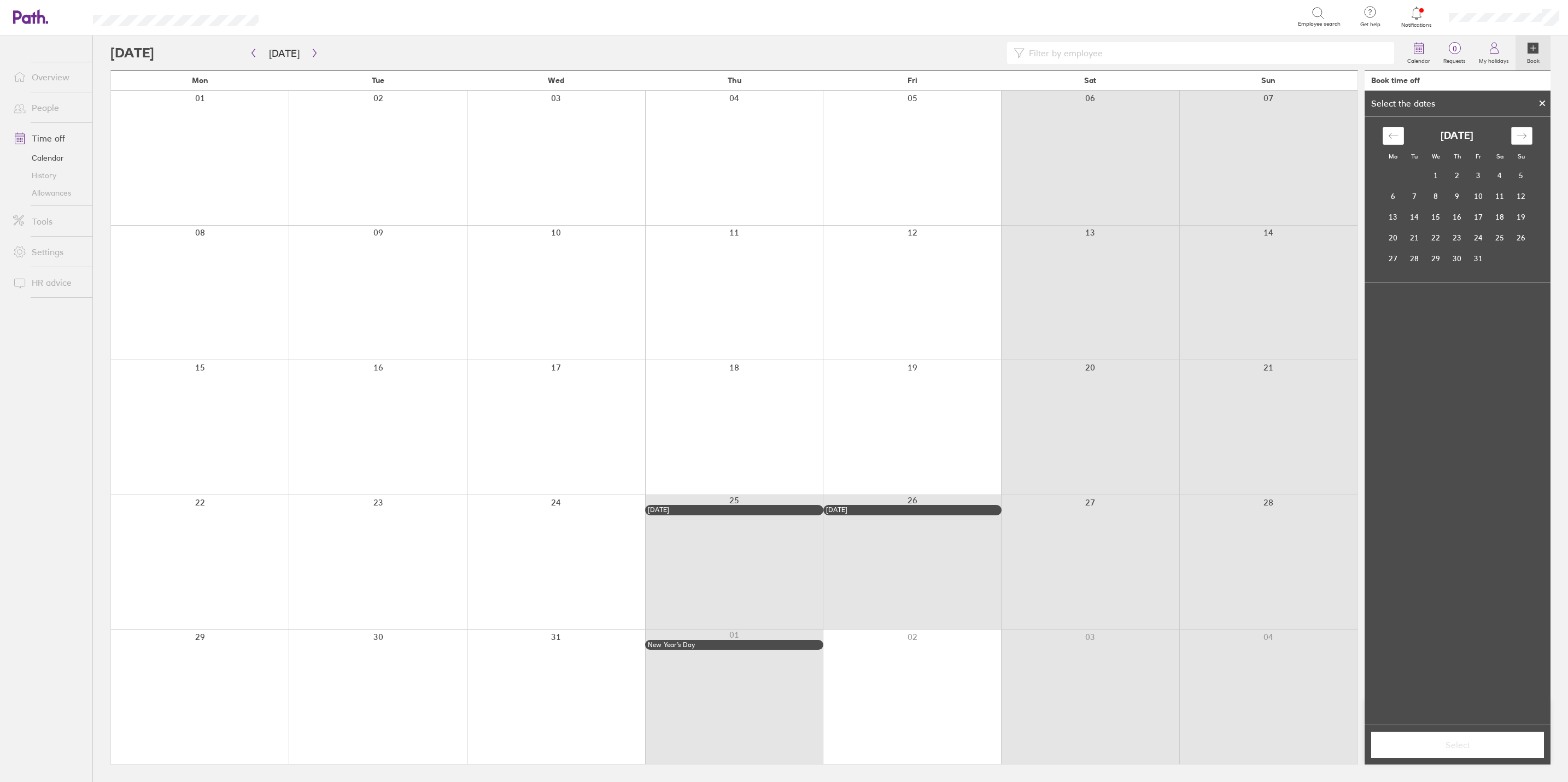
click at [1252, 133] on icon "Move forward to switch to the next month." at bounding box center [1522, 135] width 11 height 11
click at [1252, 192] on td "11" at bounding box center [1457, 196] width 21 height 21
click at [1252, 604] on span "Select" at bounding box center [1458, 745] width 157 height 10
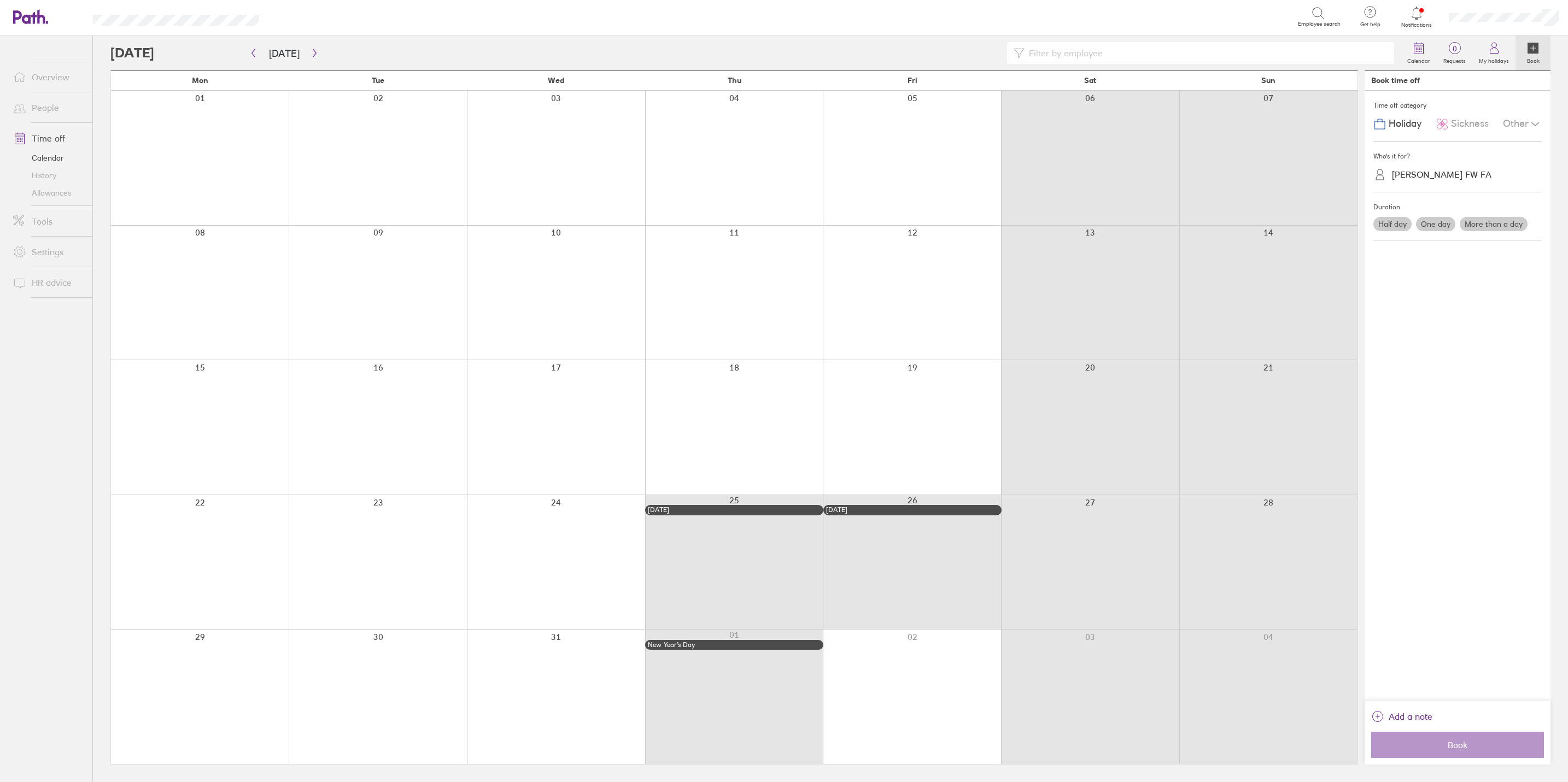
click at [1252, 225] on label "Half day" at bounding box center [1392, 224] width 38 height 15
click at [0, 0] on input "Half day" at bounding box center [0, 0] width 0 height 0
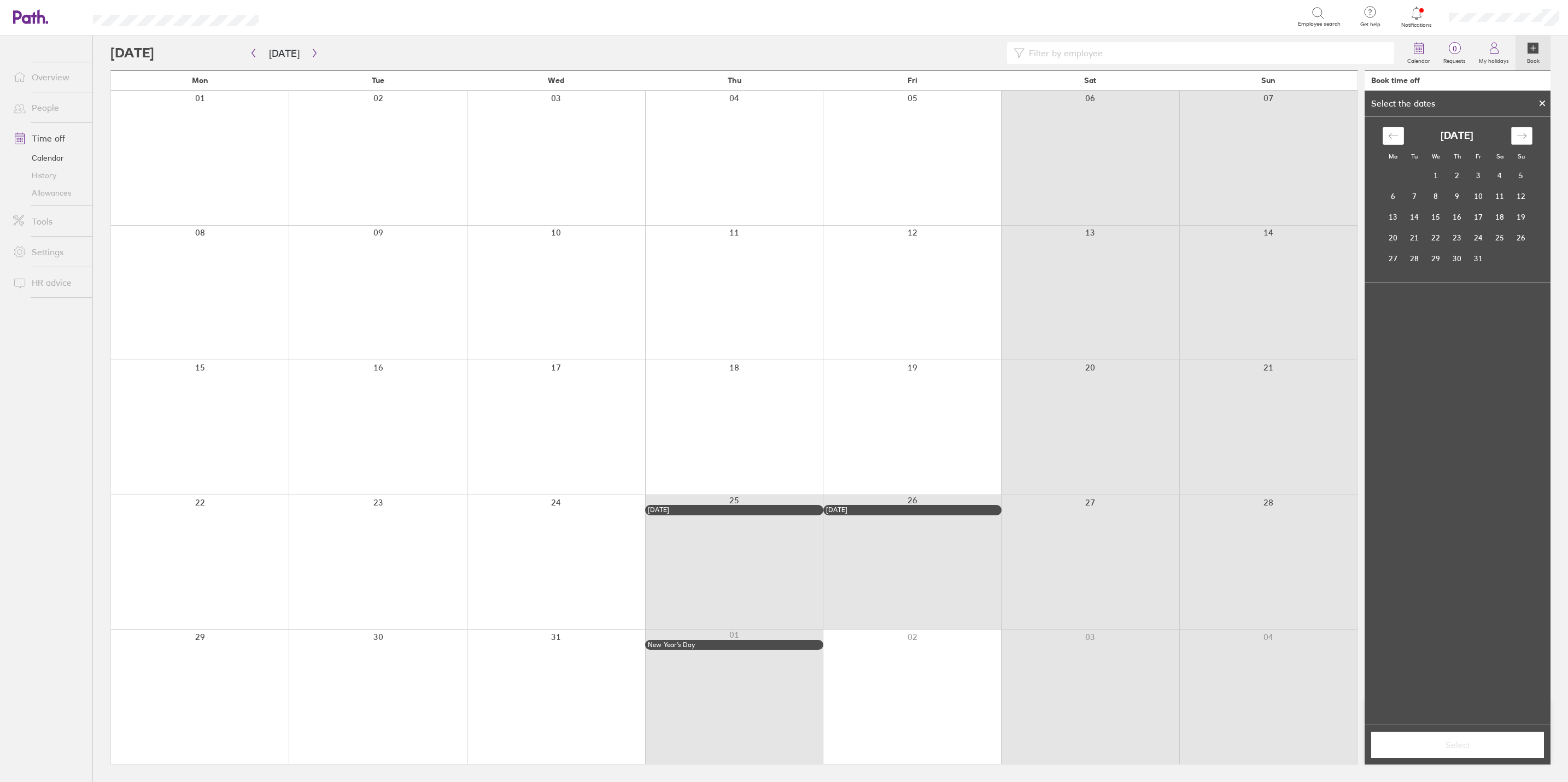
click at [1252, 133] on icon "Move forward to switch to the next month." at bounding box center [1522, 135] width 11 height 11
click at [1252, 194] on td "11" at bounding box center [1457, 196] width 21 height 21
click at [1252, 351] on label "Afternoon" at bounding box center [1479, 355] width 44 height 13
click at [0, 0] on input "Afternoon" at bounding box center [0, 0] width 0 height 0
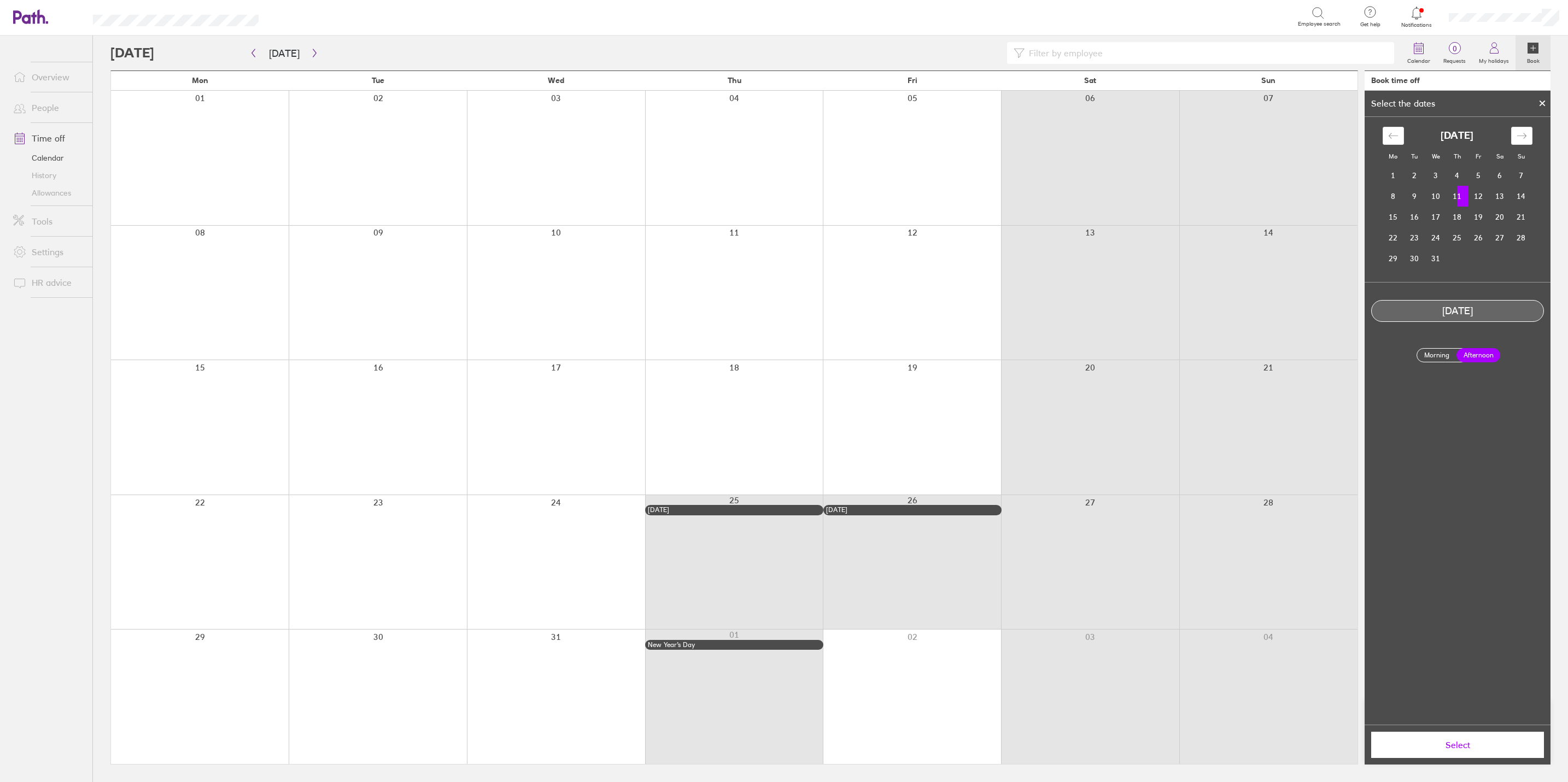
click at [1252, 604] on button "Select" at bounding box center [1457, 745] width 173 height 26
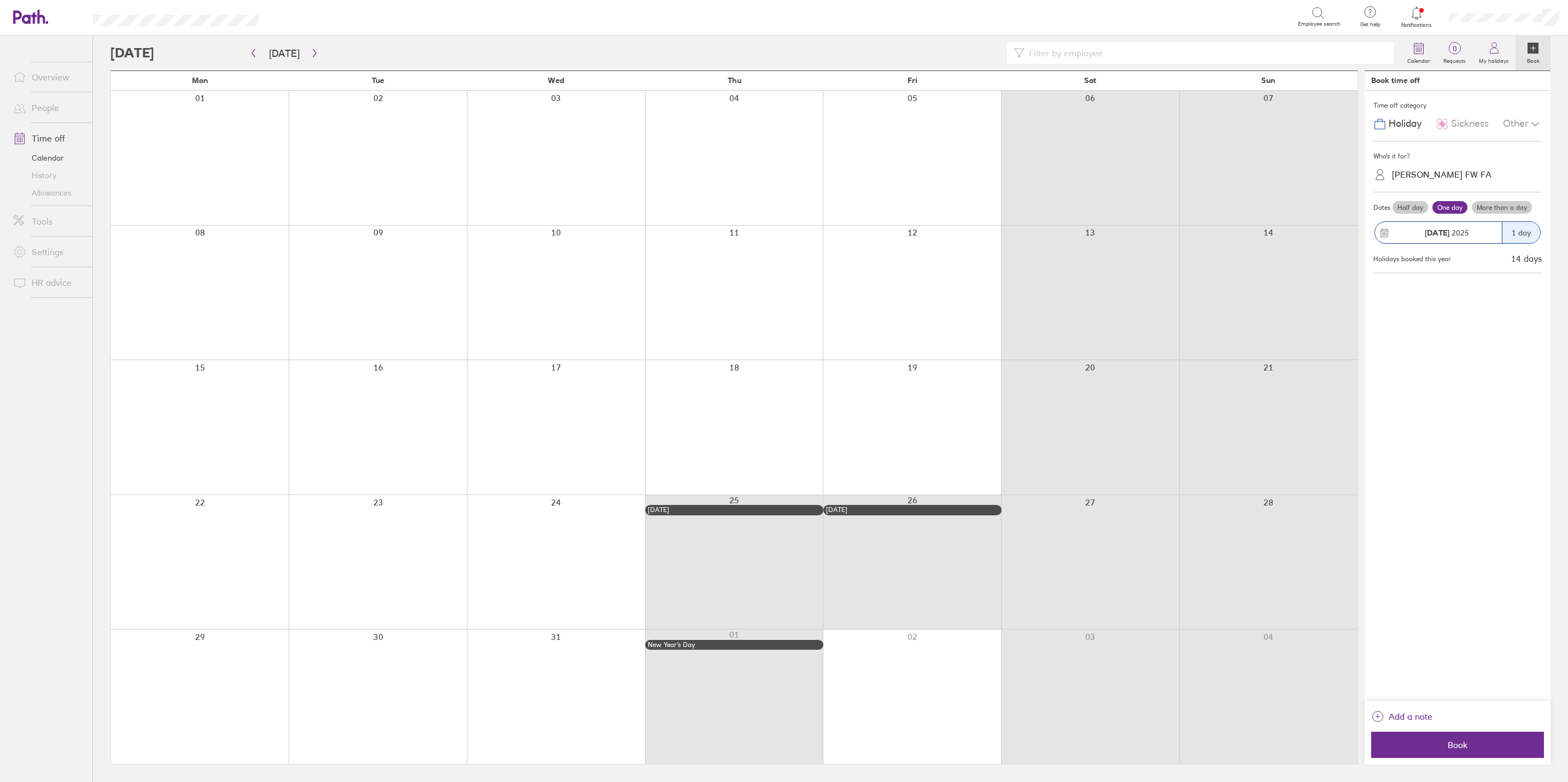
drag, startPoint x: 1481, startPoint y: 744, endPoint x: 1430, endPoint y: 333, distance: 414.2
click at [1252, 376] on div "Time off category Holiday Sickness Other Who's it for? Lisa Garrad FW FA Dates …" at bounding box center [1457, 396] width 186 height 610
click at [1252, 212] on label "Half day" at bounding box center [1411, 208] width 36 height 13
click at [0, 0] on input "Half day" at bounding box center [0, 0] width 0 height 0
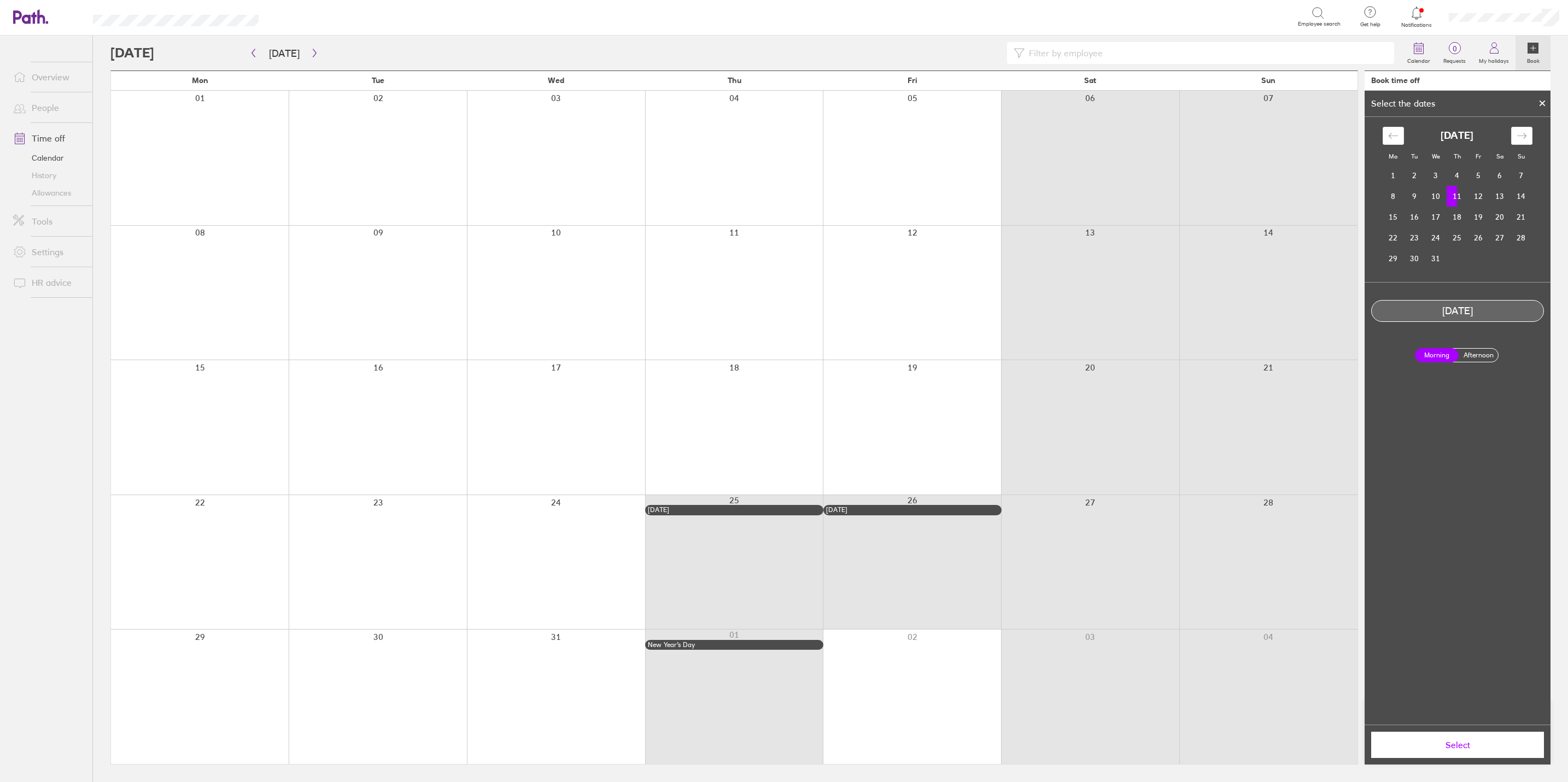
click at [1252, 604] on span "Select" at bounding box center [1458, 745] width 157 height 10
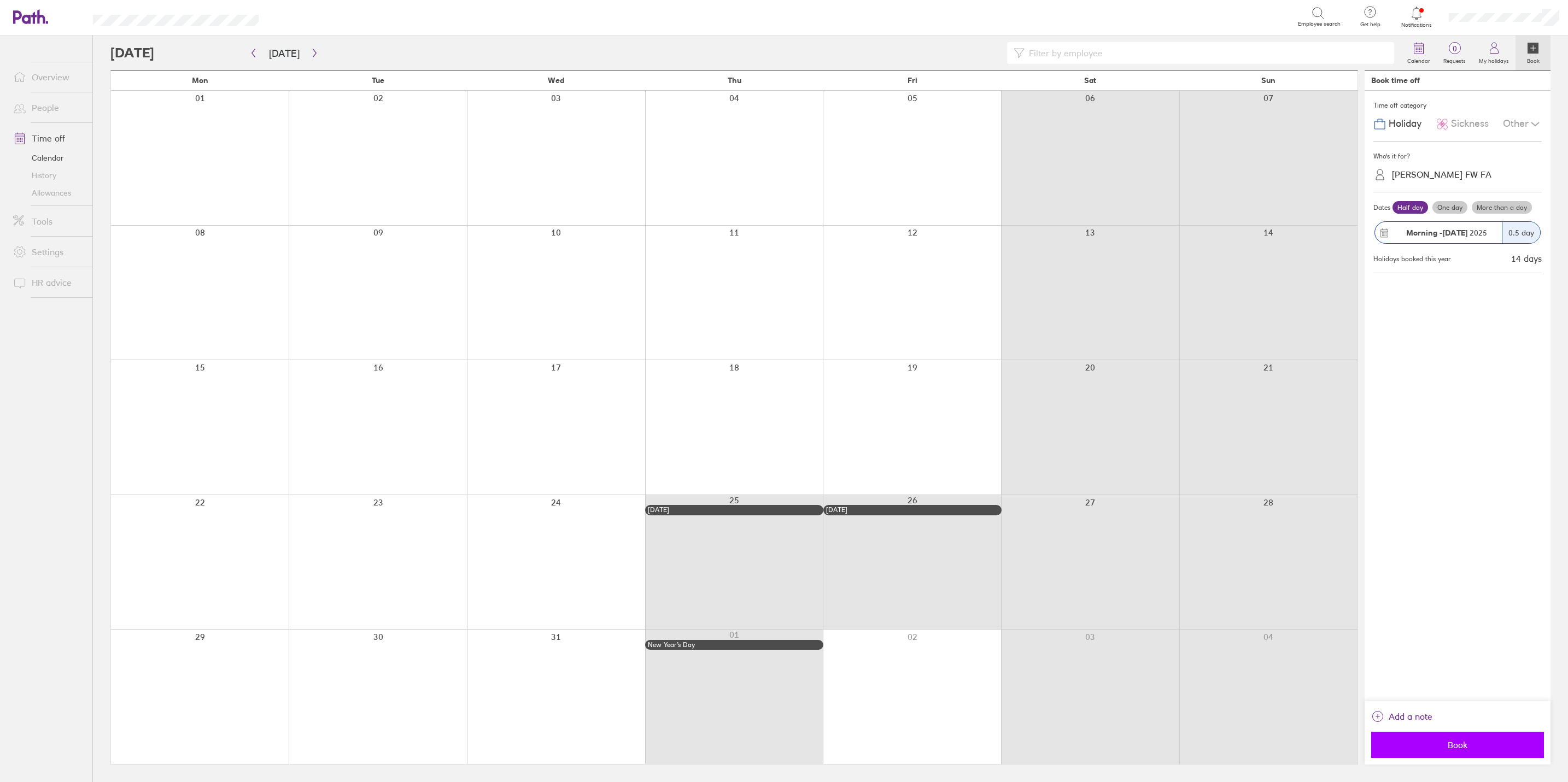
click at [1252, 604] on span "Book" at bounding box center [1458, 745] width 157 height 10
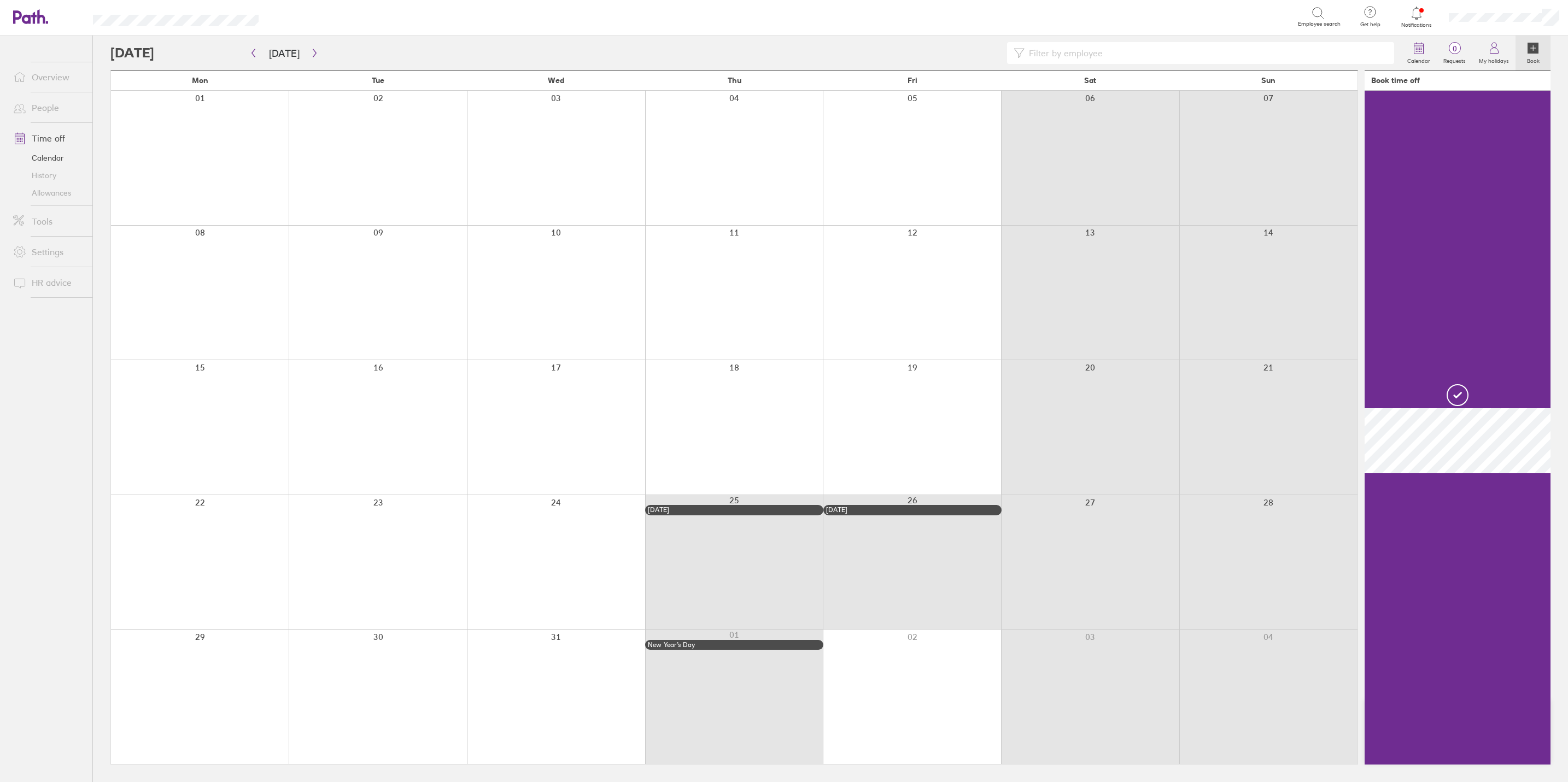
click at [50, 106] on link "People" at bounding box center [48, 107] width 88 height 22
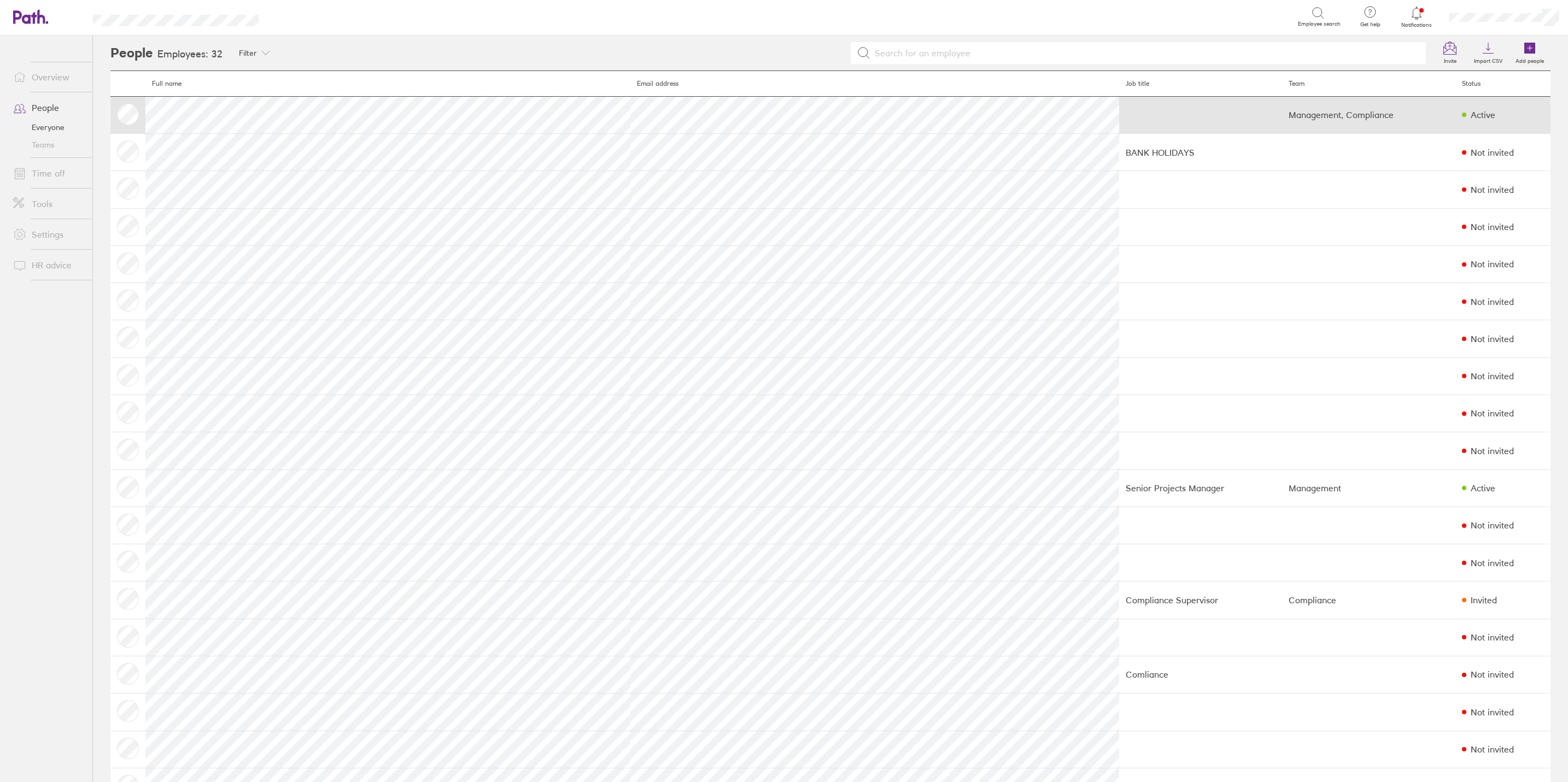
scroll to position [82, 0]
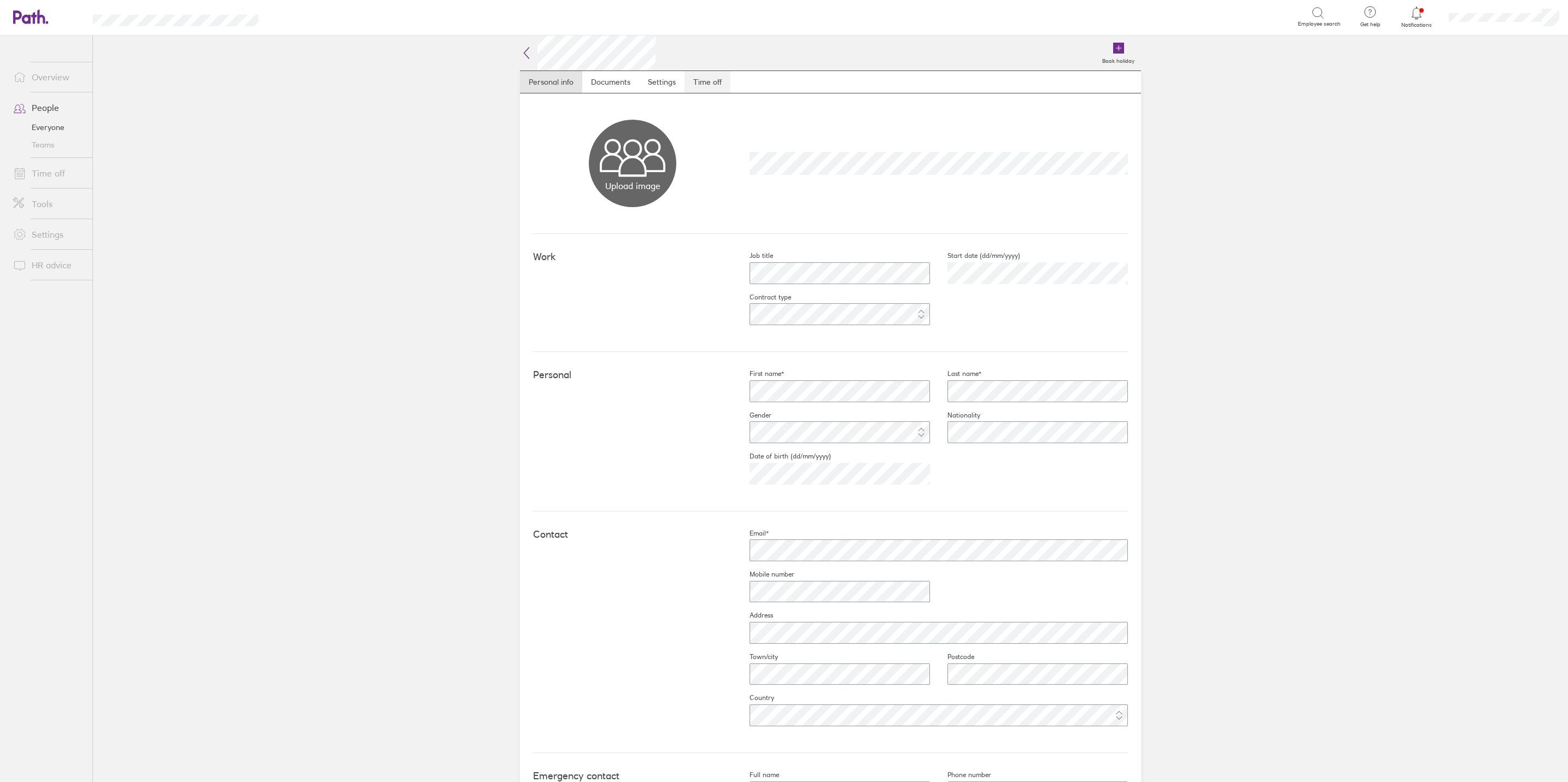
click at [698, 79] on link "Time off" at bounding box center [707, 82] width 46 height 22
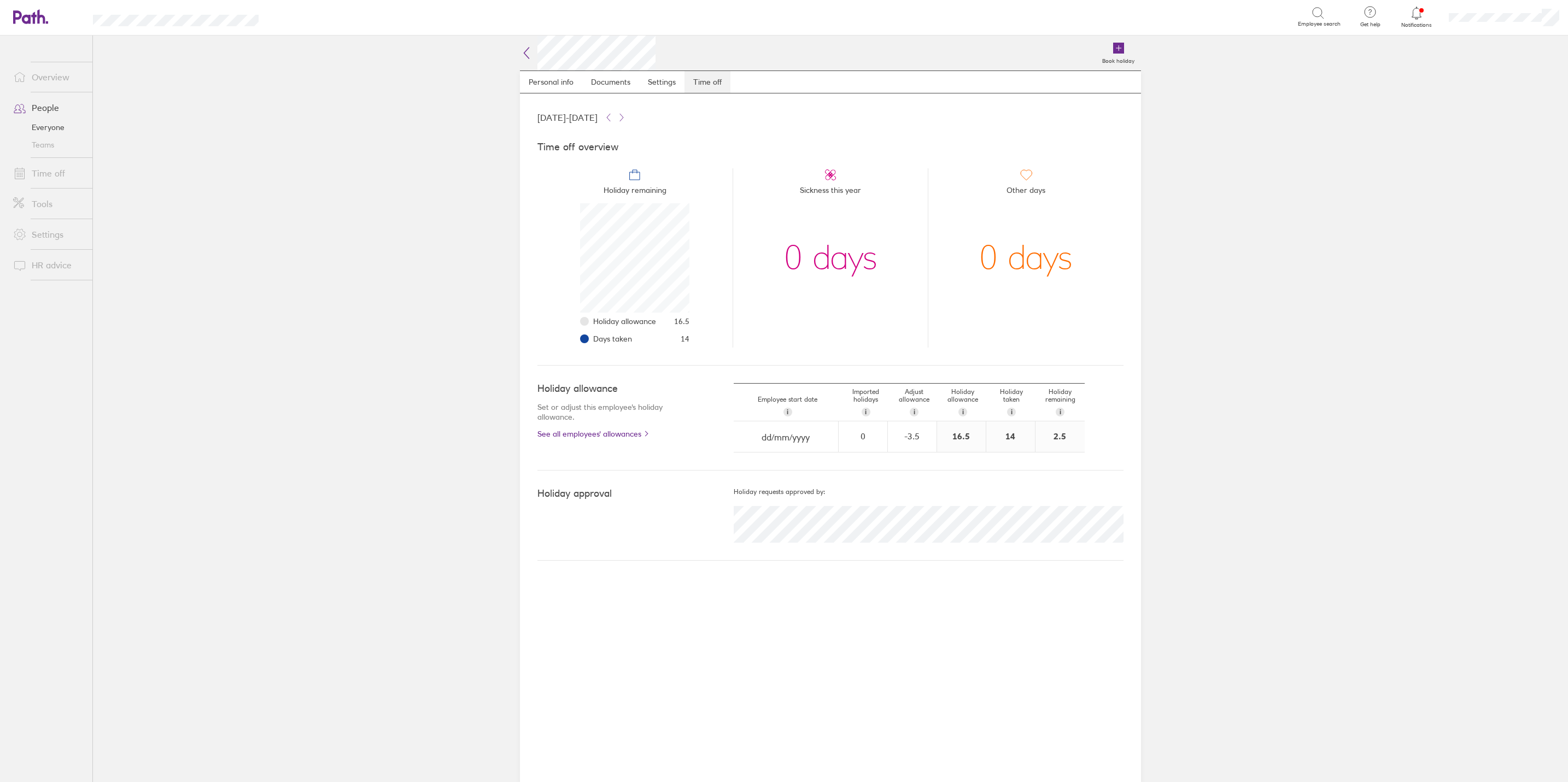
scroll to position [110, 110]
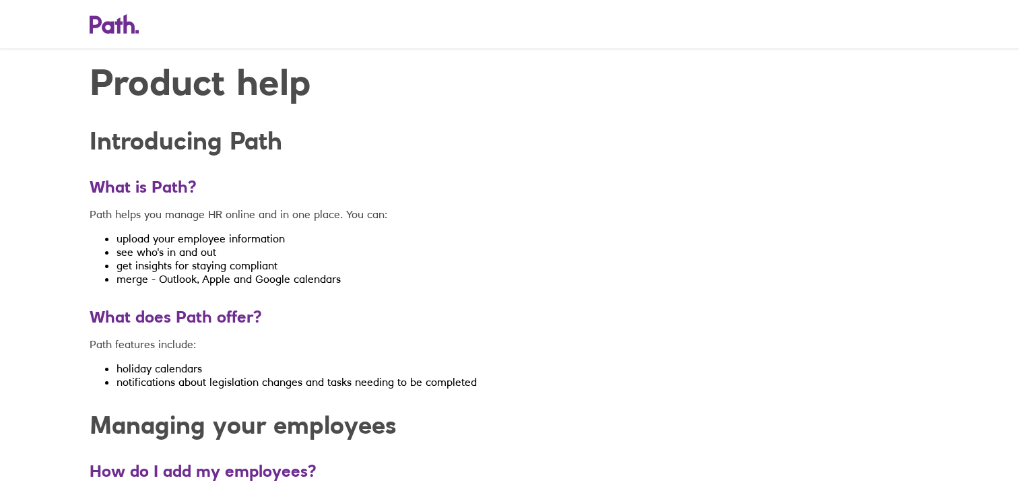
scroll to position [100, 0]
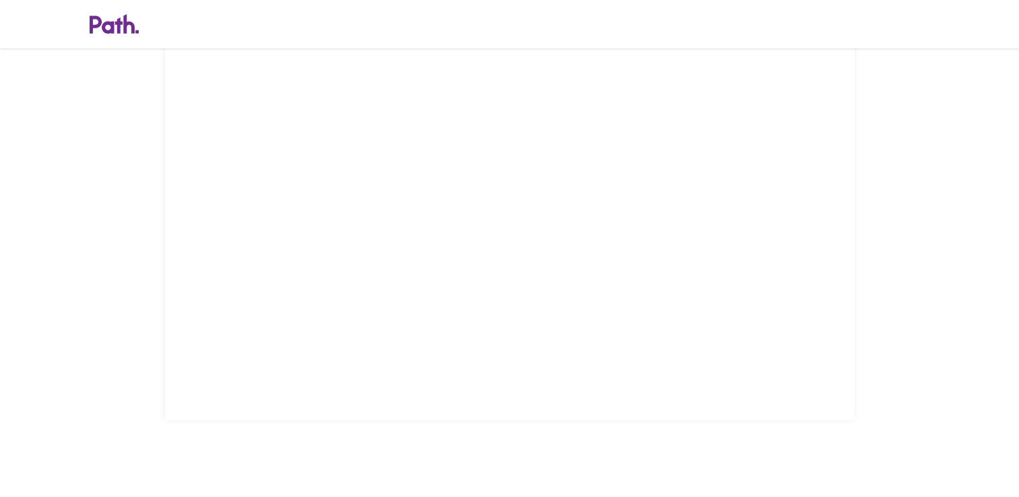
scroll to position [437, 0]
